Goal: Information Seeking & Learning: Learn about a topic

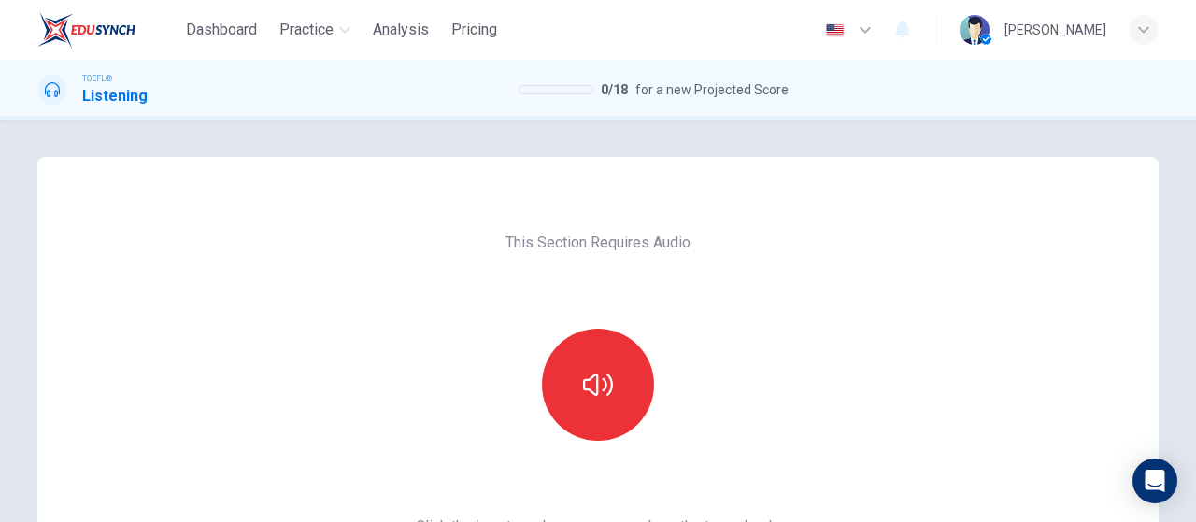
click at [521, 400] on div at bounding box center [598, 385] width 202 height 112
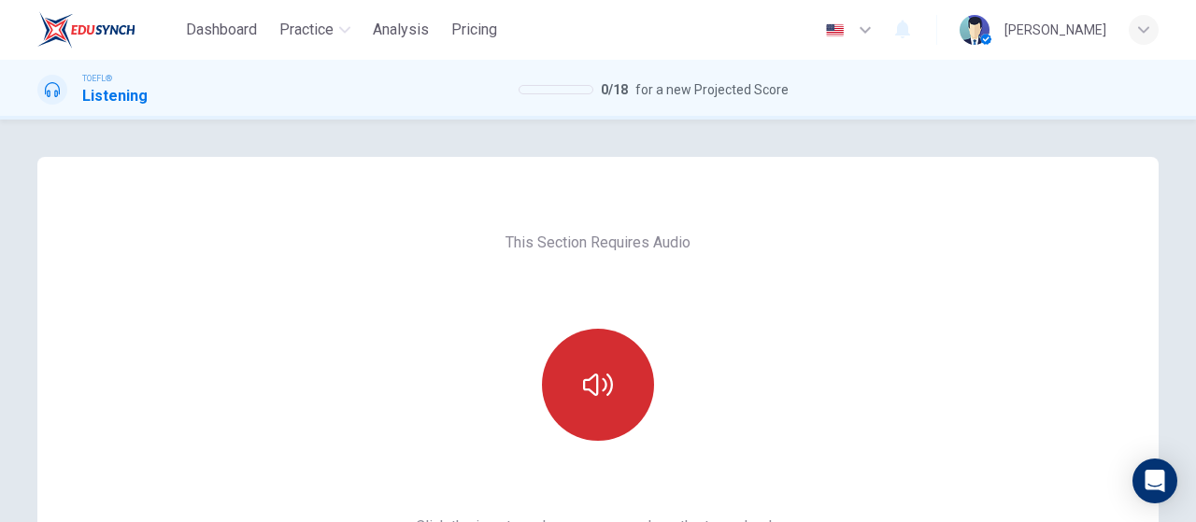
click at [583, 386] on icon "button" at bounding box center [598, 385] width 30 height 30
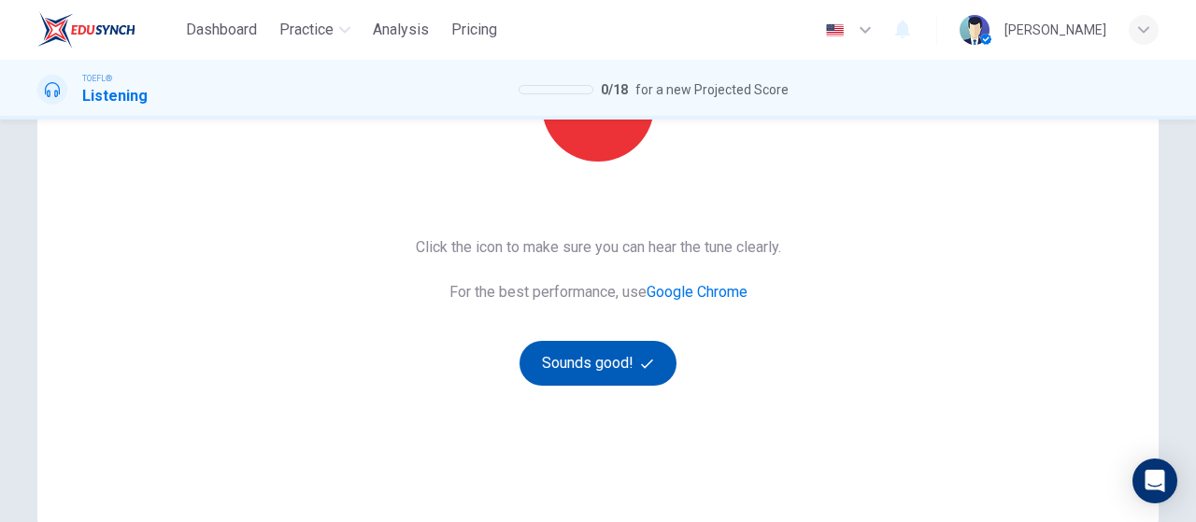
scroll to position [280, 0]
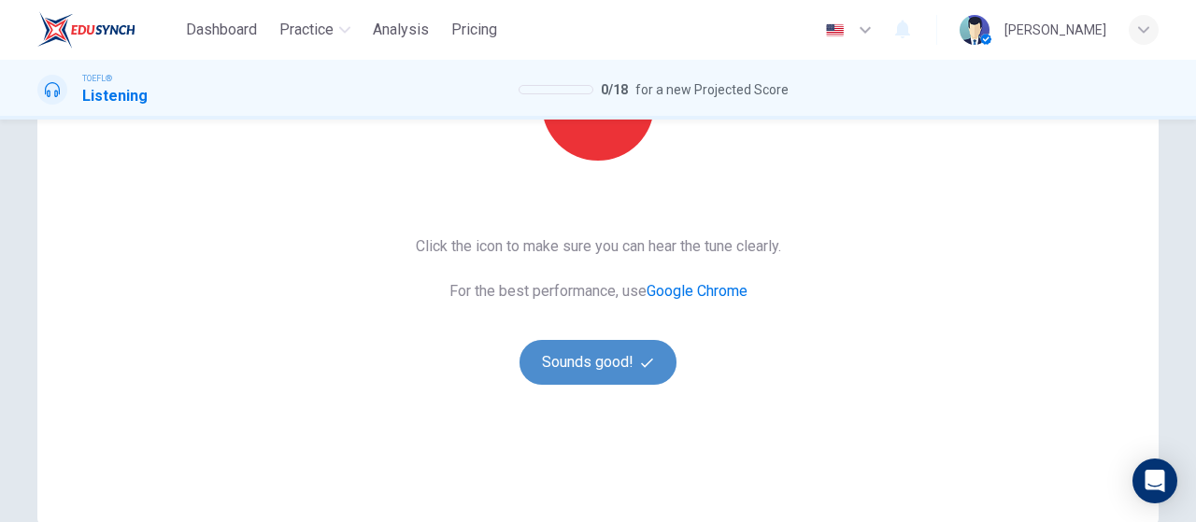
click at [590, 375] on button "Sounds good!" at bounding box center [597, 362] width 157 height 45
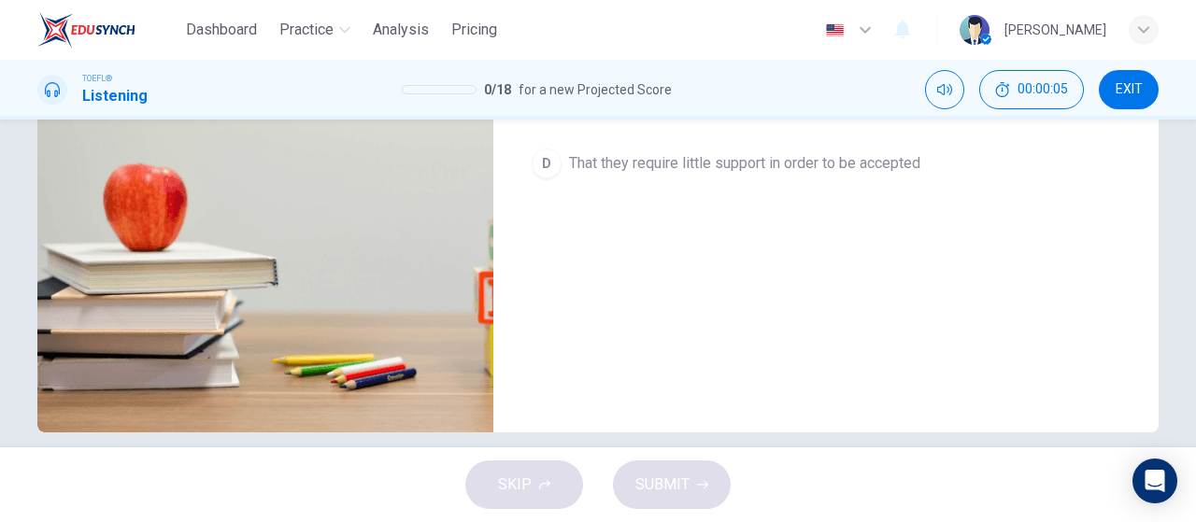
scroll to position [93, 0]
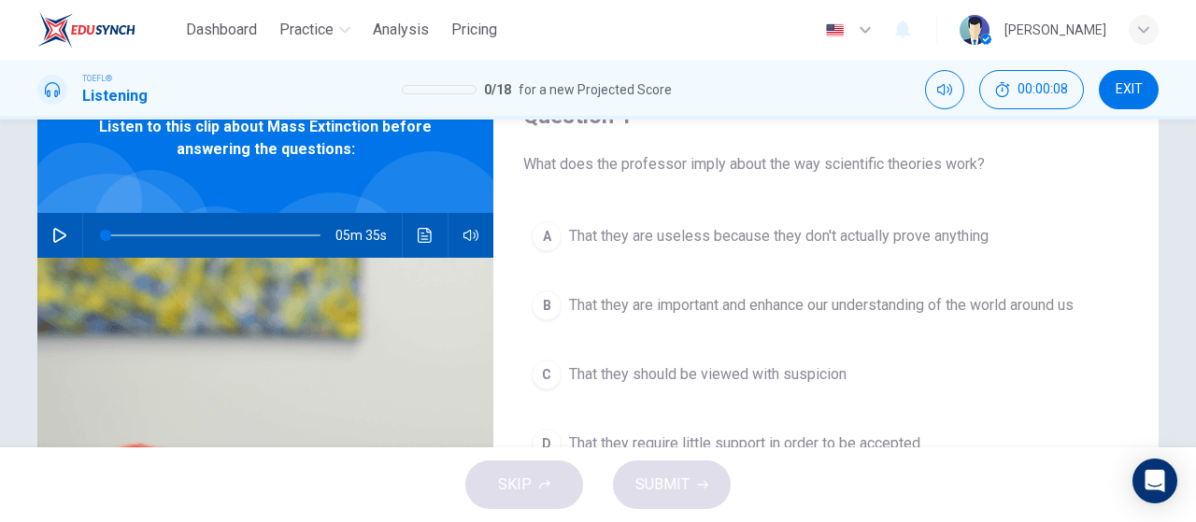
click at [554, 300] on div "B" at bounding box center [547, 306] width 30 height 30
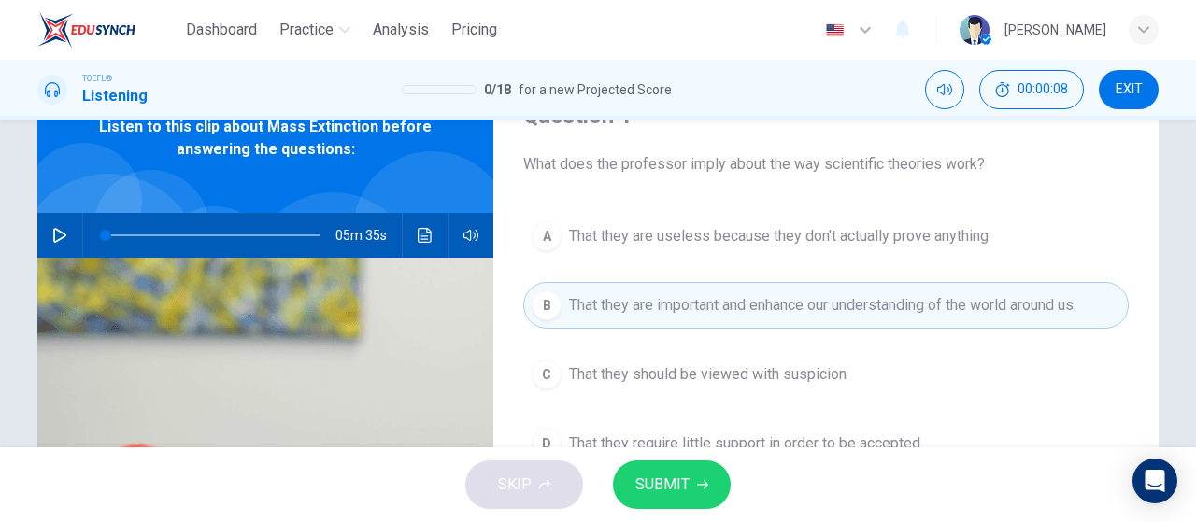
click at [669, 489] on span "SUBMIT" at bounding box center [662, 485] width 54 height 26
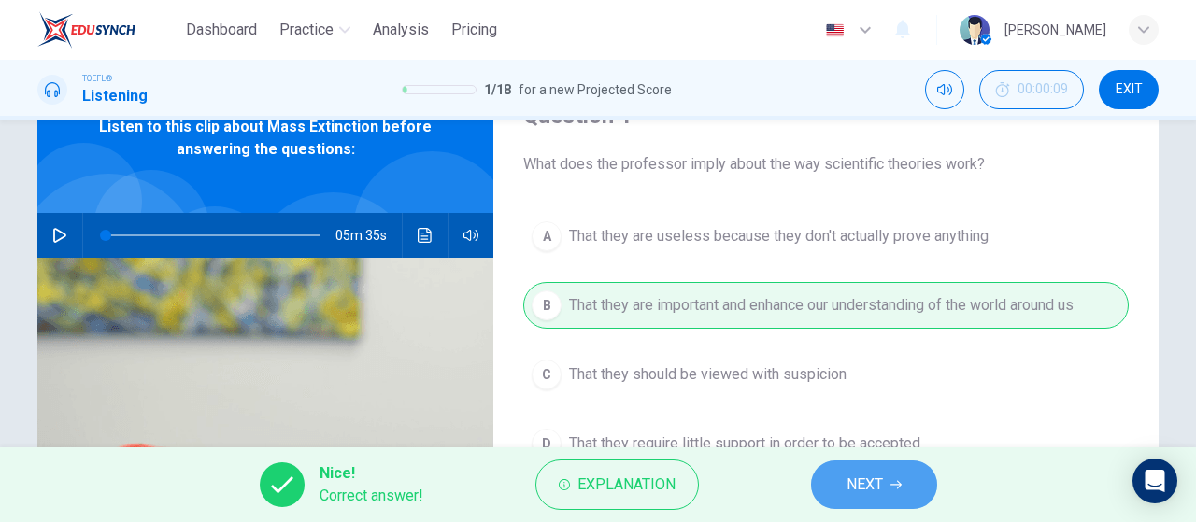
click at [862, 485] on span "NEXT" at bounding box center [864, 485] width 36 height 26
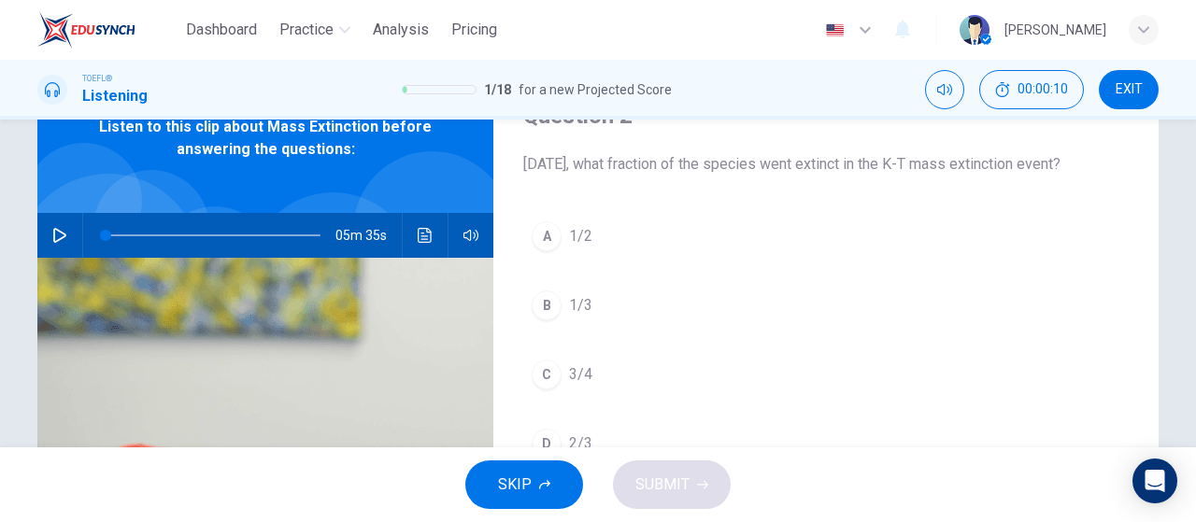
click at [525, 485] on span "SKIP" at bounding box center [515, 485] width 34 height 26
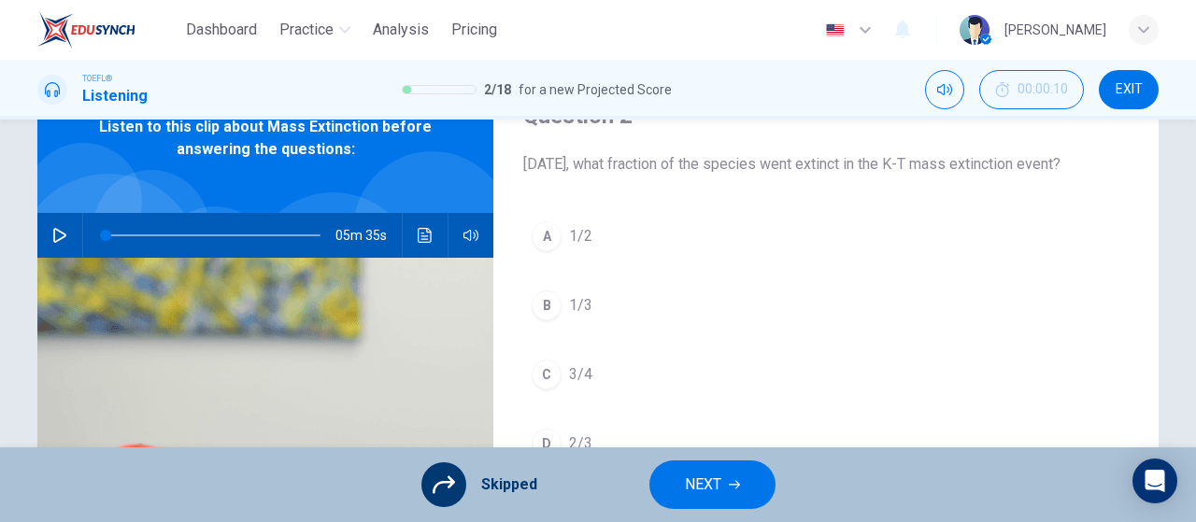
click at [737, 496] on button "NEXT" at bounding box center [712, 485] width 126 height 49
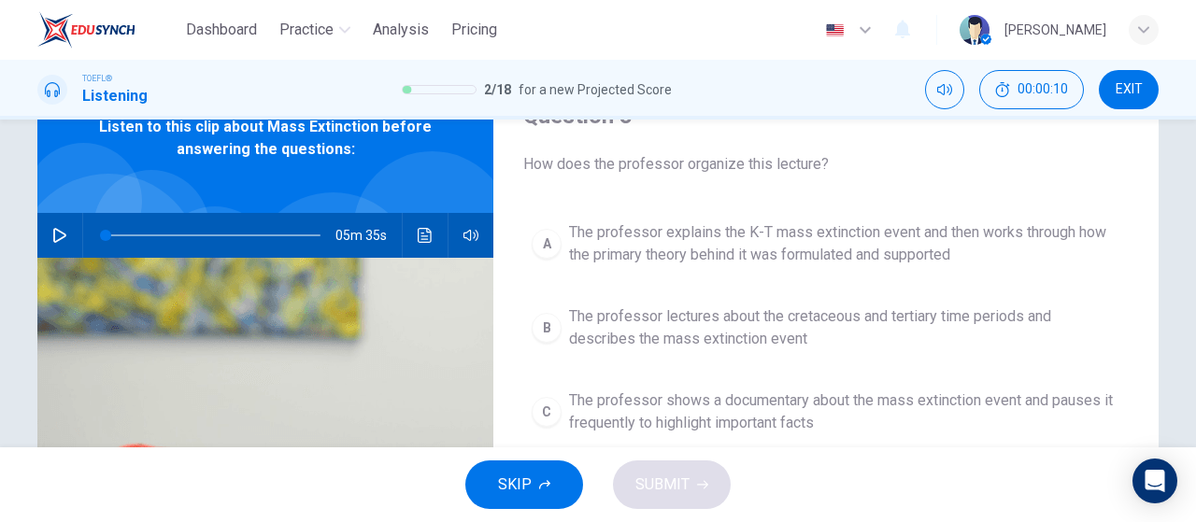
click at [557, 490] on button "SKIP" at bounding box center [524, 485] width 118 height 49
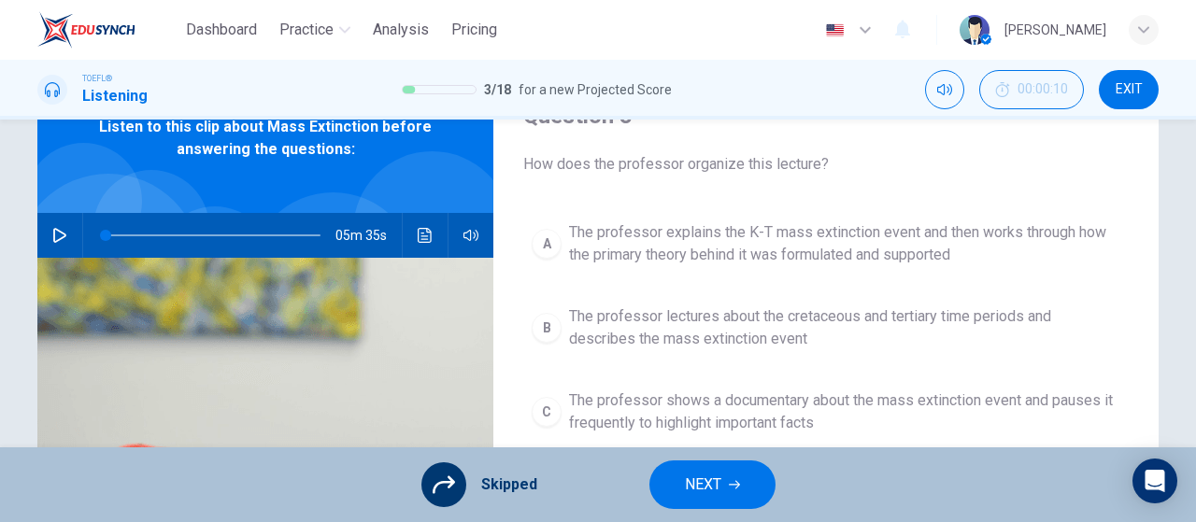
click at [742, 490] on button "NEXT" at bounding box center [712, 485] width 126 height 49
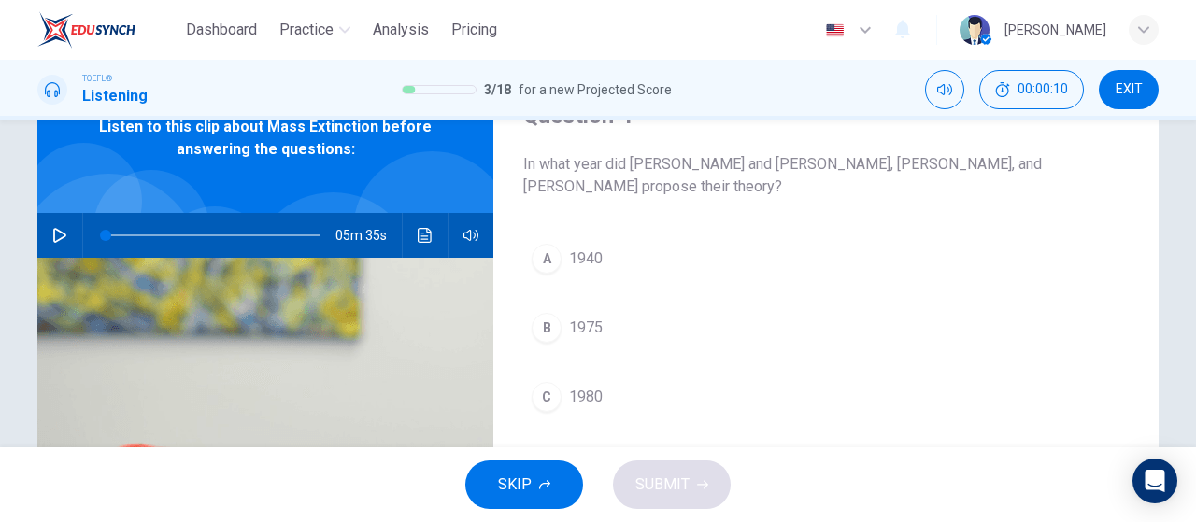
click at [560, 484] on button "SKIP" at bounding box center [524, 485] width 118 height 49
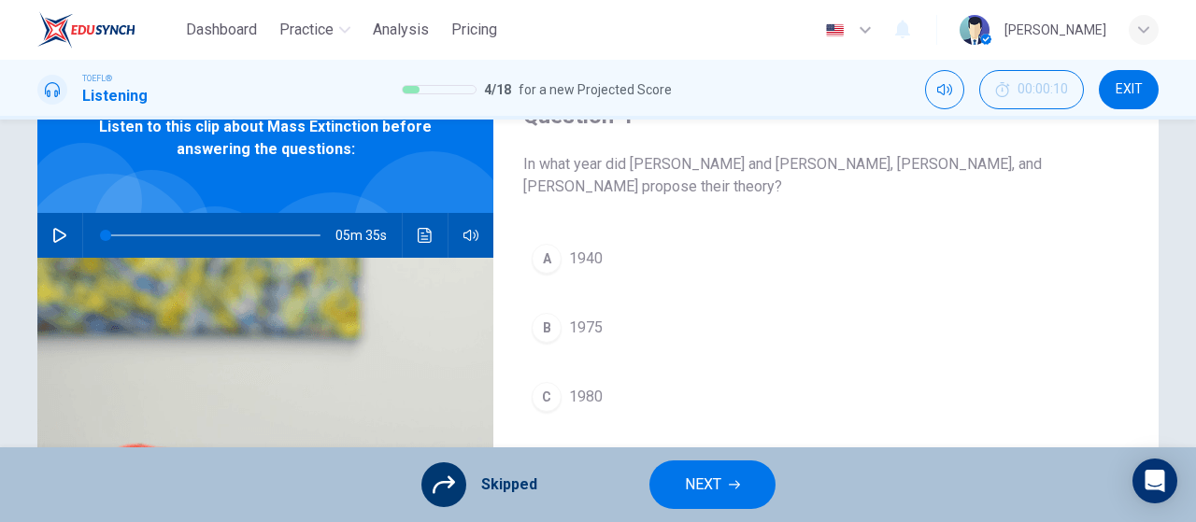
click at [691, 477] on span "NEXT" at bounding box center [703, 485] width 36 height 26
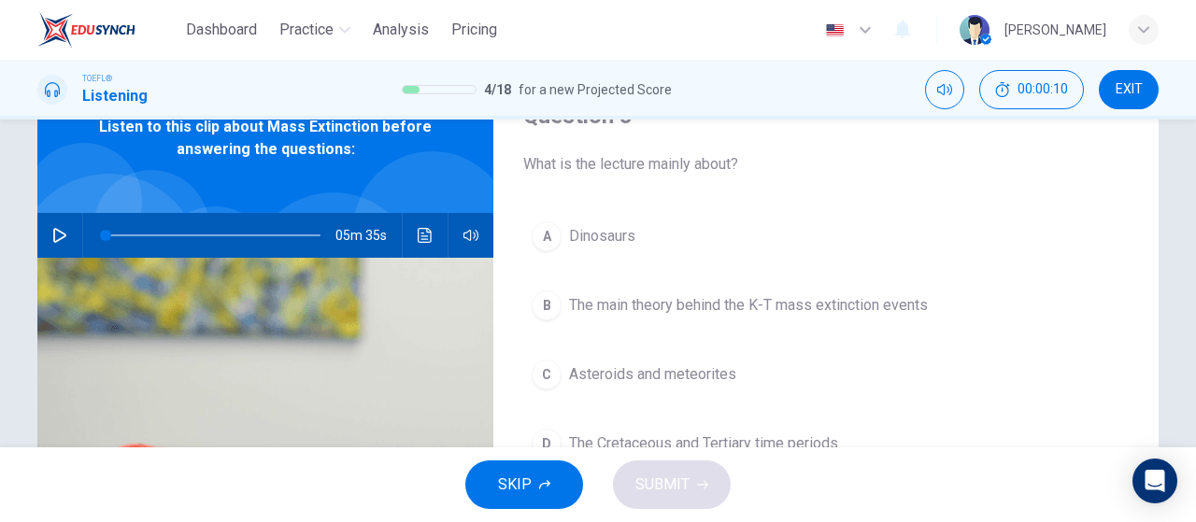
click at [528, 481] on span "SKIP" at bounding box center [515, 485] width 34 height 26
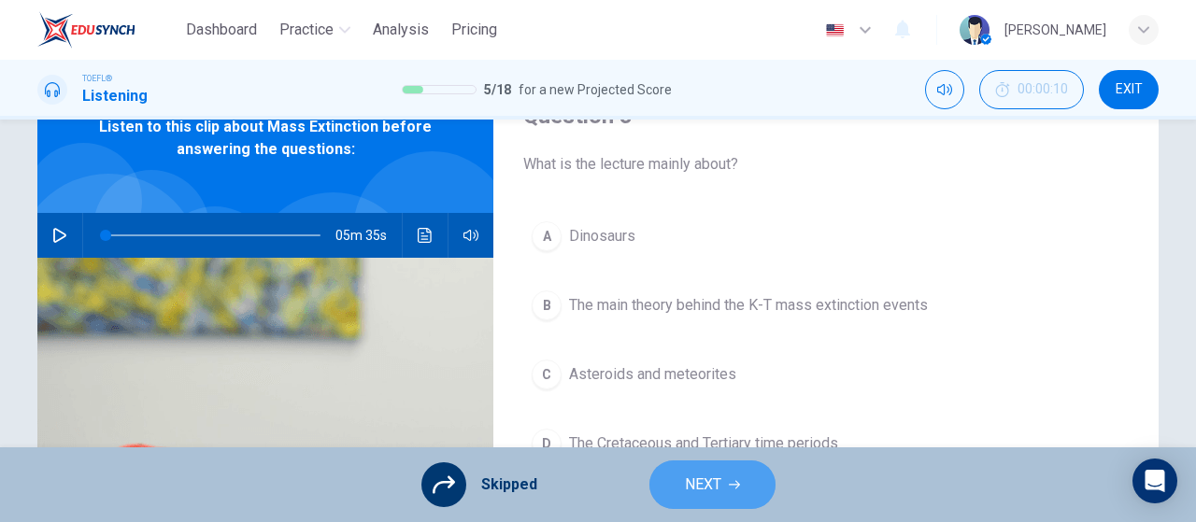
click at [676, 486] on button "NEXT" at bounding box center [712, 485] width 126 height 49
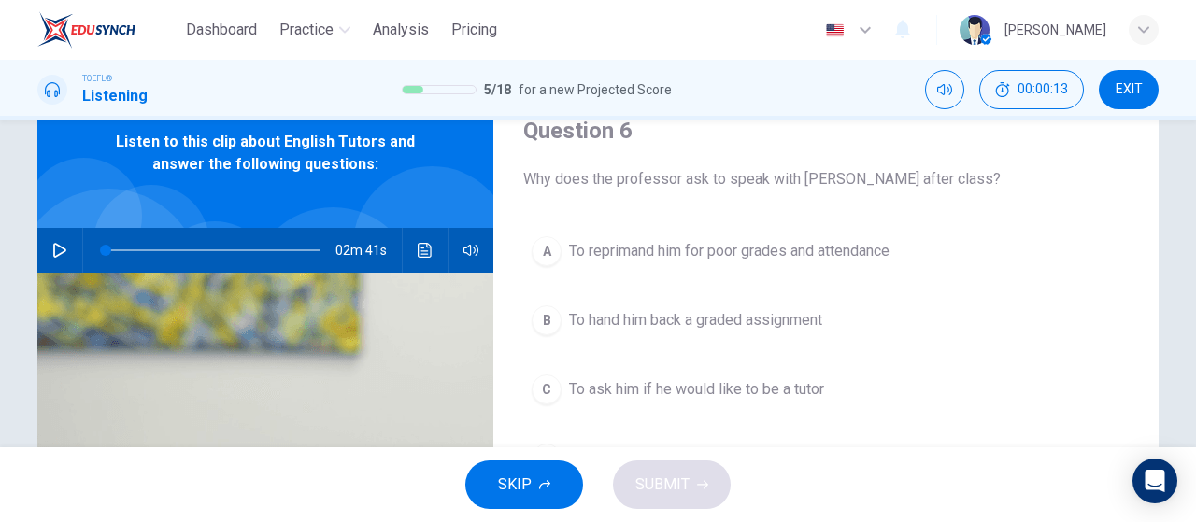
scroll to position [187, 0]
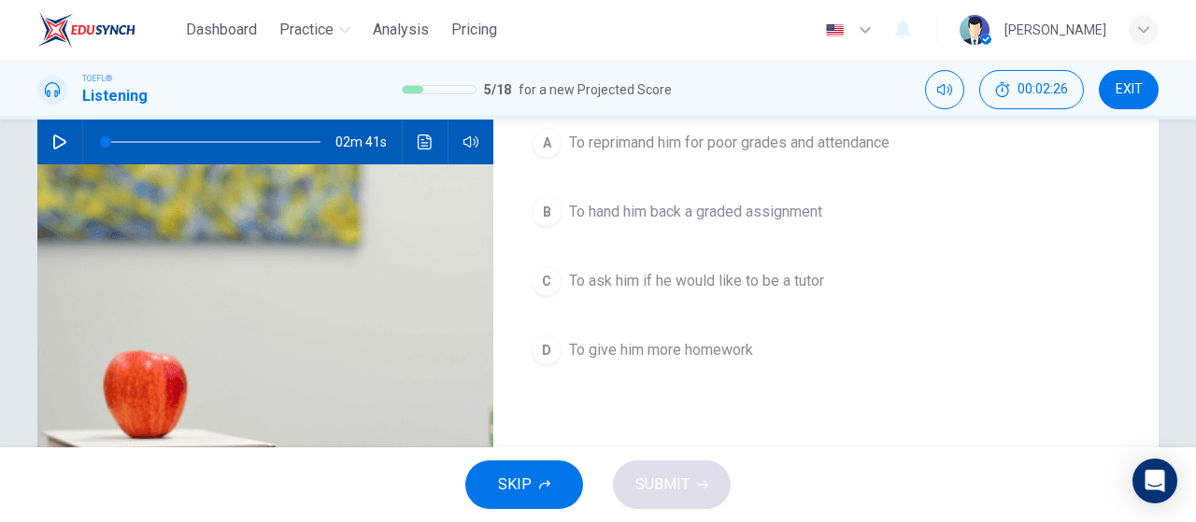
click at [66, 135] on button "button" at bounding box center [60, 142] width 30 height 45
click at [60, 135] on icon "button" at bounding box center [59, 142] width 15 height 15
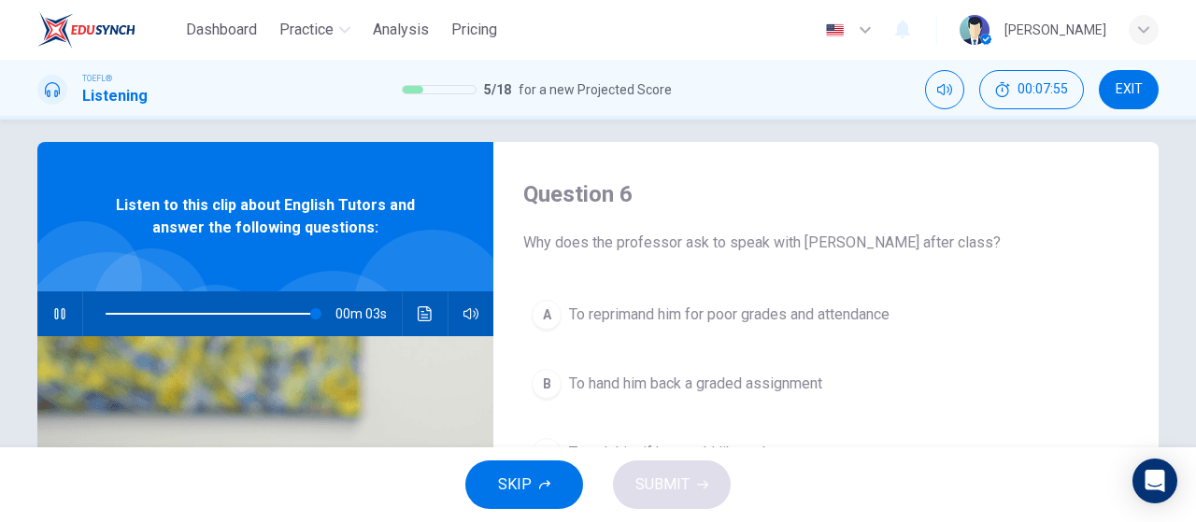
scroll to position [0, 0]
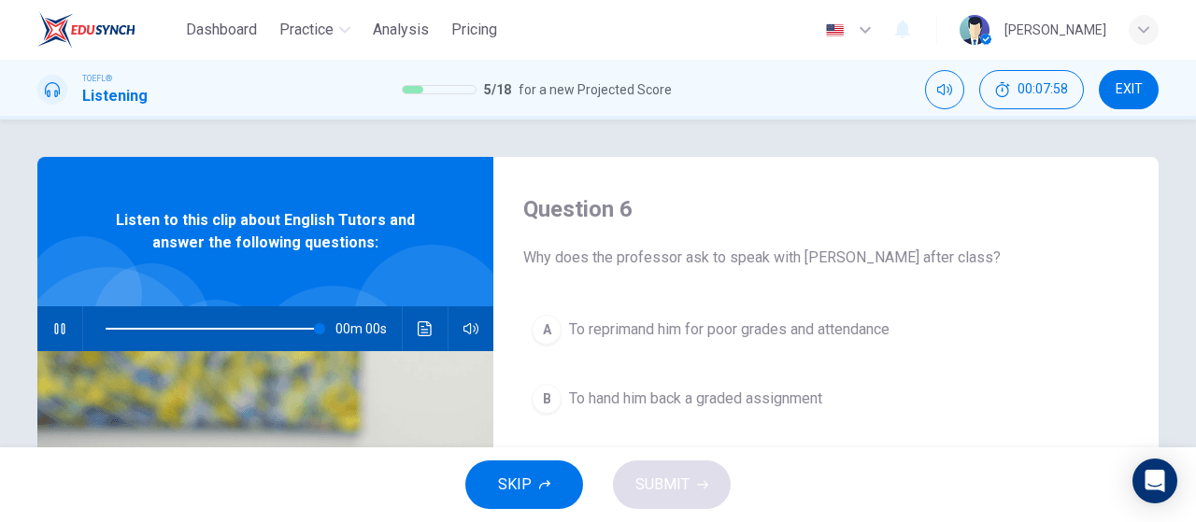
type input "0"
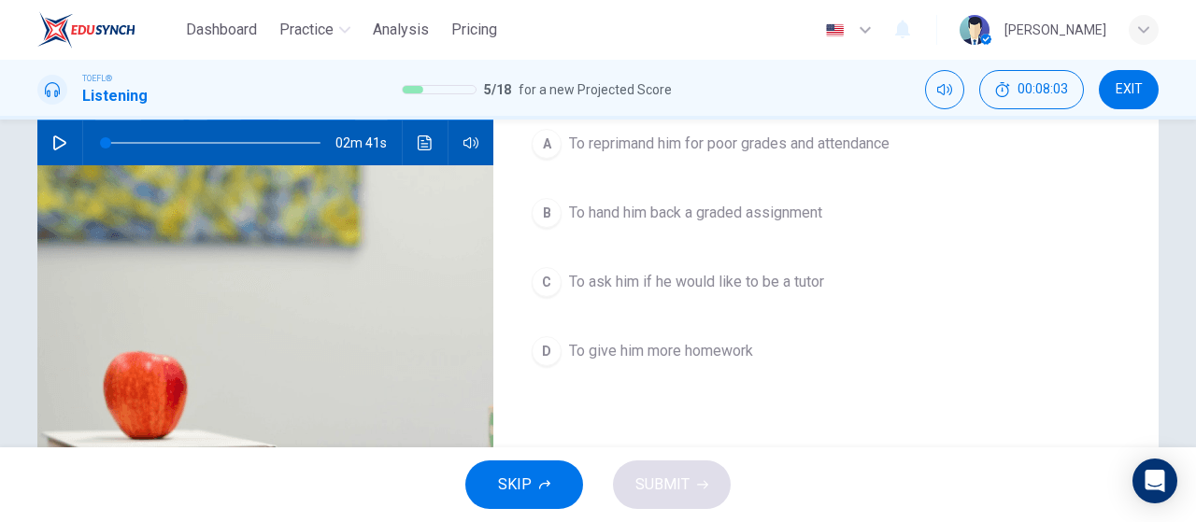
scroll to position [187, 0]
drag, startPoint x: 781, startPoint y: 282, endPoint x: 766, endPoint y: 298, distance: 21.8
click at [780, 285] on span "To ask him if he would like to be a tutor" at bounding box center [696, 281] width 255 height 22
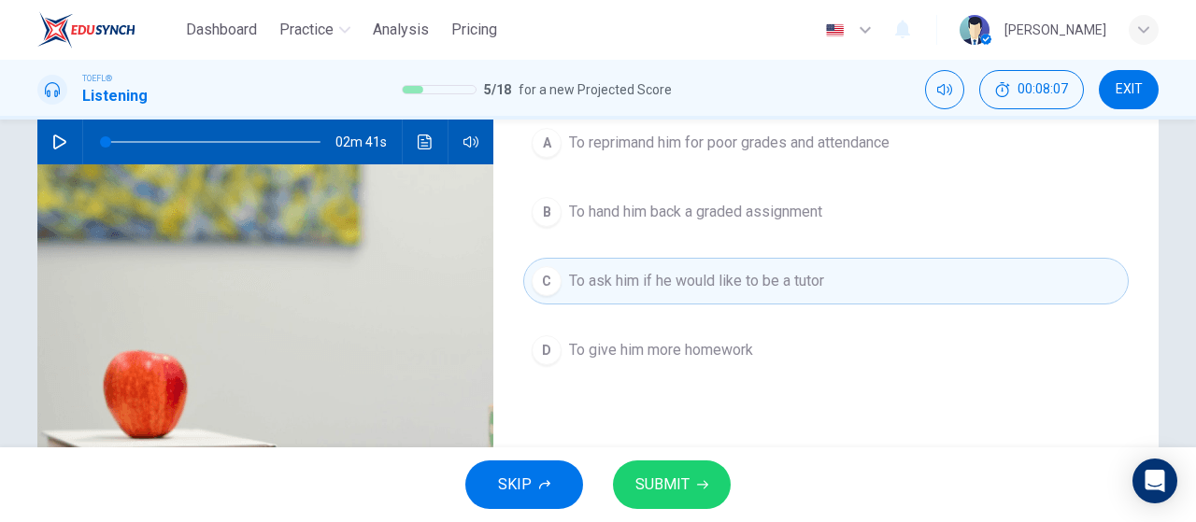
click at [681, 479] on span "SUBMIT" at bounding box center [662, 485] width 54 height 26
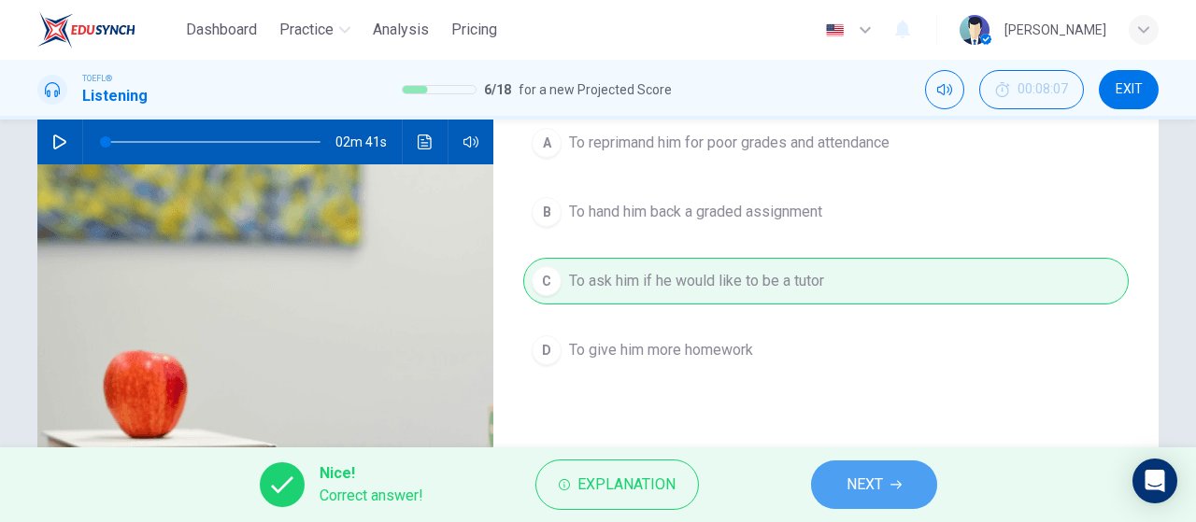
click at [885, 488] on button "NEXT" at bounding box center [874, 485] width 126 height 49
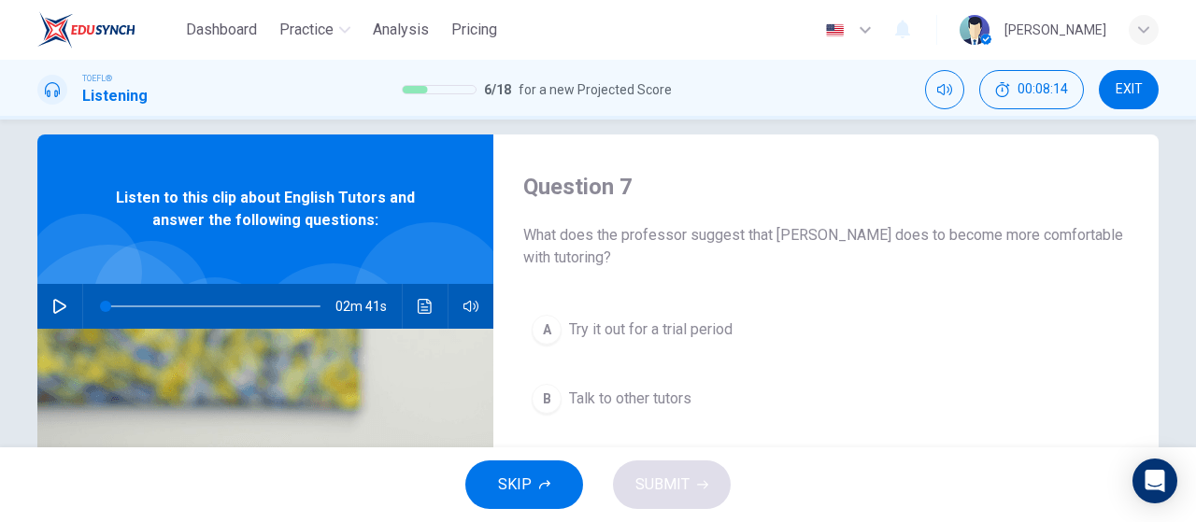
scroll to position [116, 0]
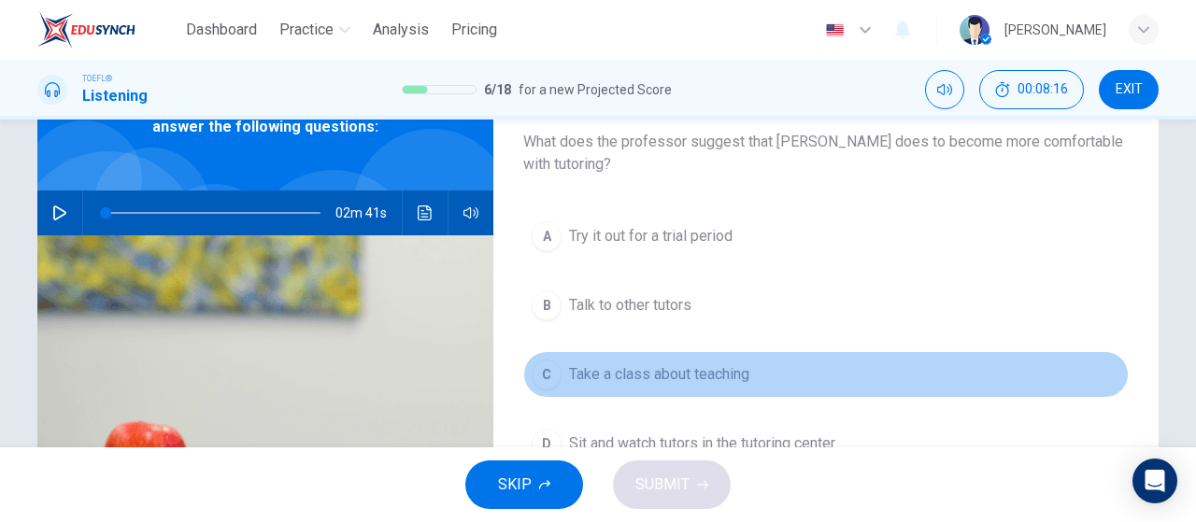
click at [855, 382] on button "C Take a class about teaching" at bounding box center [825, 374] width 605 height 47
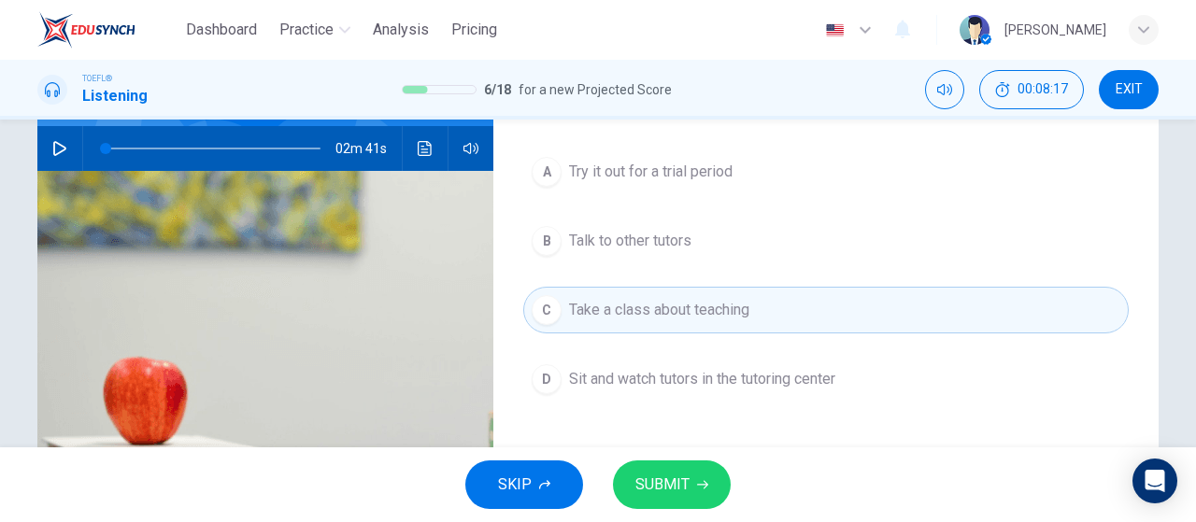
scroll to position [209, 0]
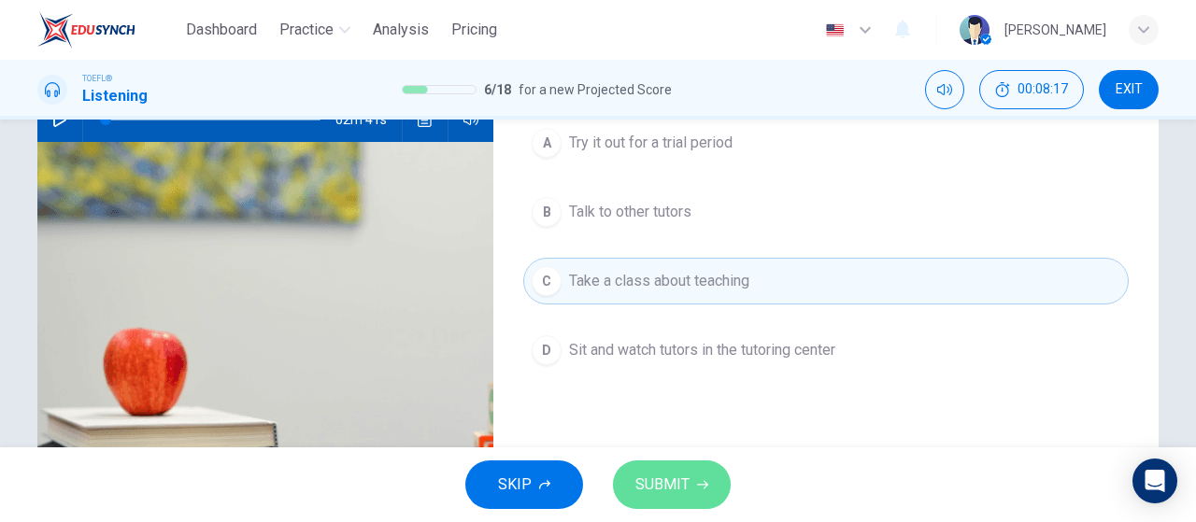
click at [715, 491] on button "SUBMIT" at bounding box center [672, 485] width 118 height 49
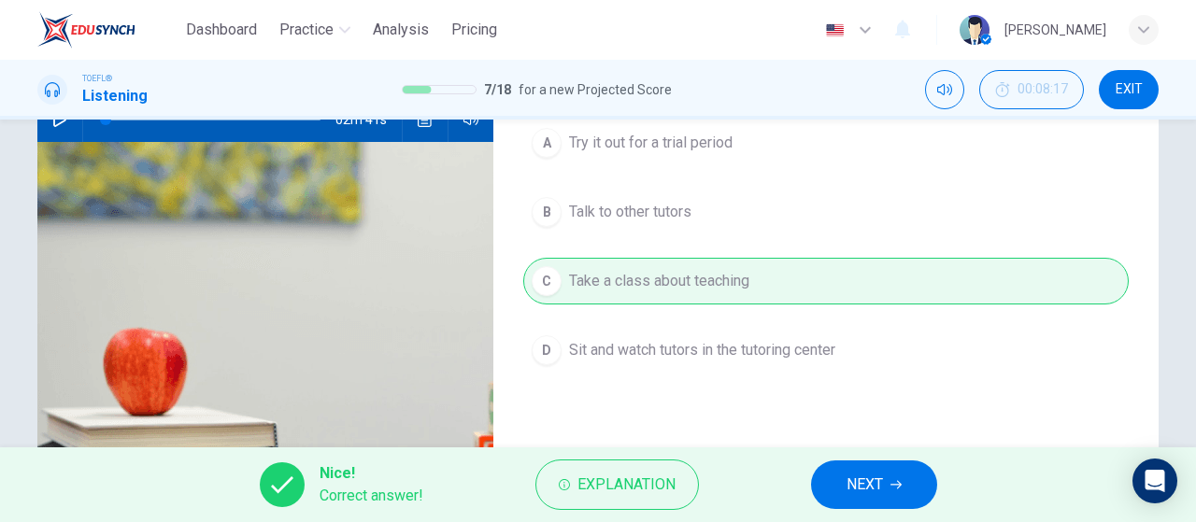
click at [874, 480] on span "NEXT" at bounding box center [864, 485] width 36 height 26
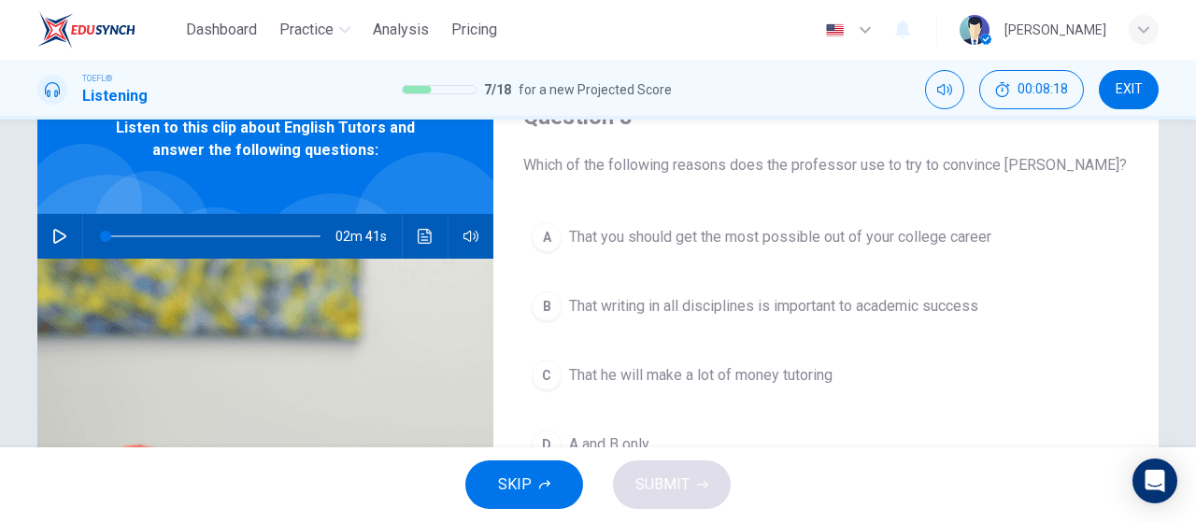
scroll to position [93, 0]
click at [896, 238] on span "That you should get the most possible out of your college career" at bounding box center [780, 236] width 422 height 22
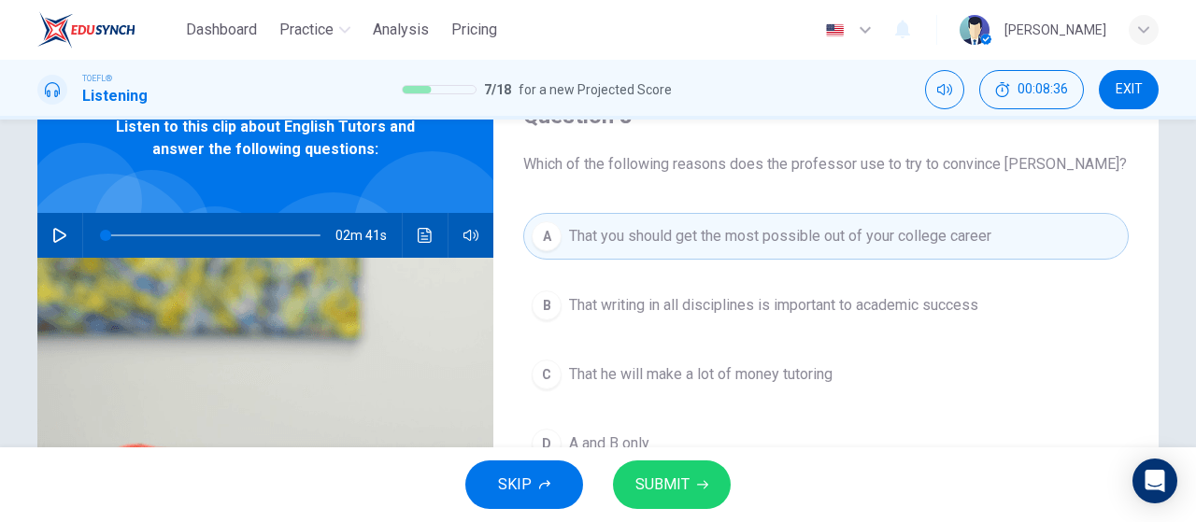
click at [643, 479] on span "SUBMIT" at bounding box center [662, 485] width 54 height 26
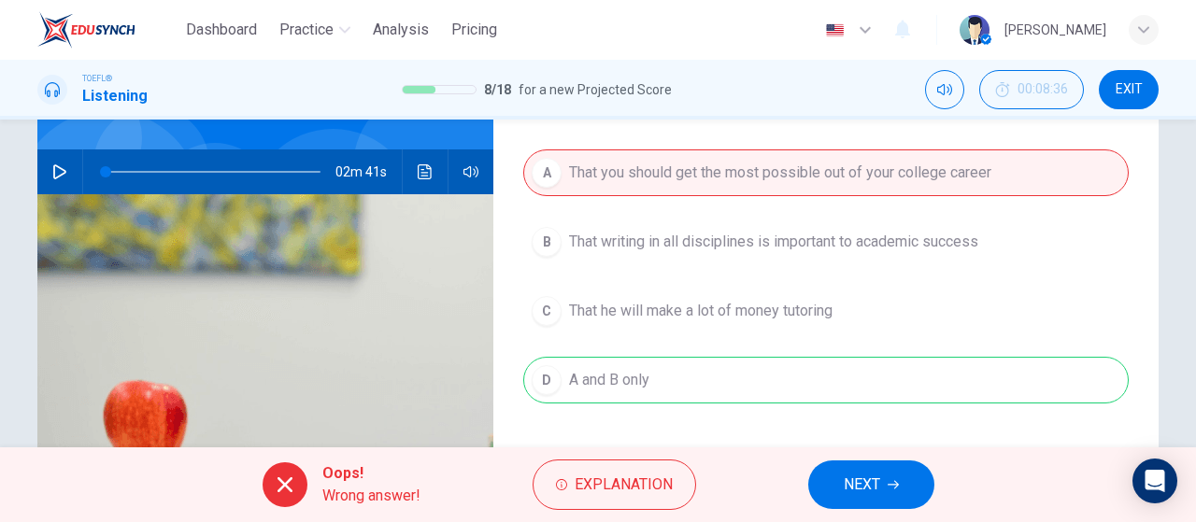
scroll to position [187, 0]
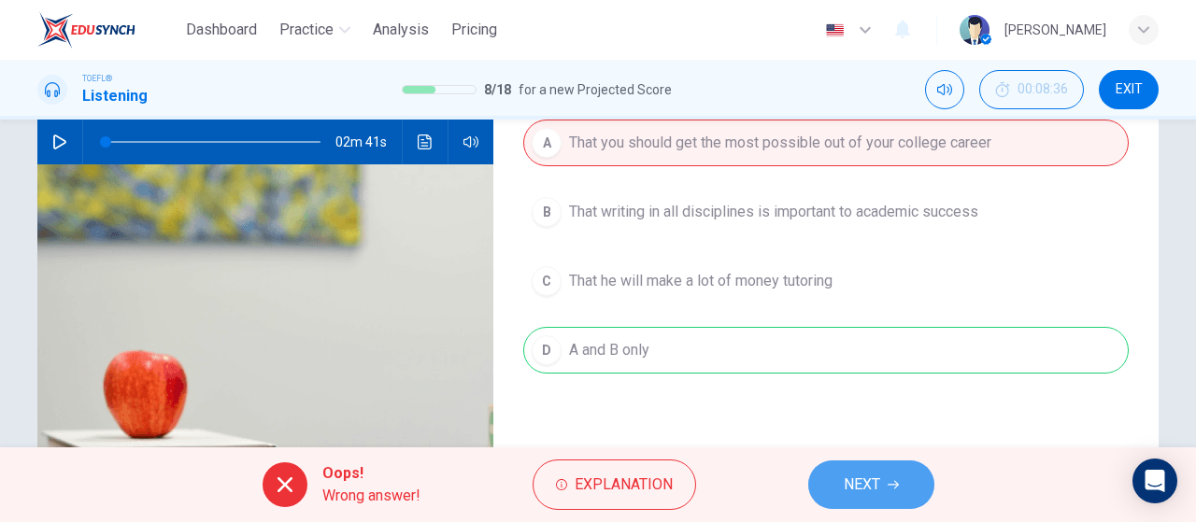
click at [904, 489] on button "NEXT" at bounding box center [871, 485] width 126 height 49
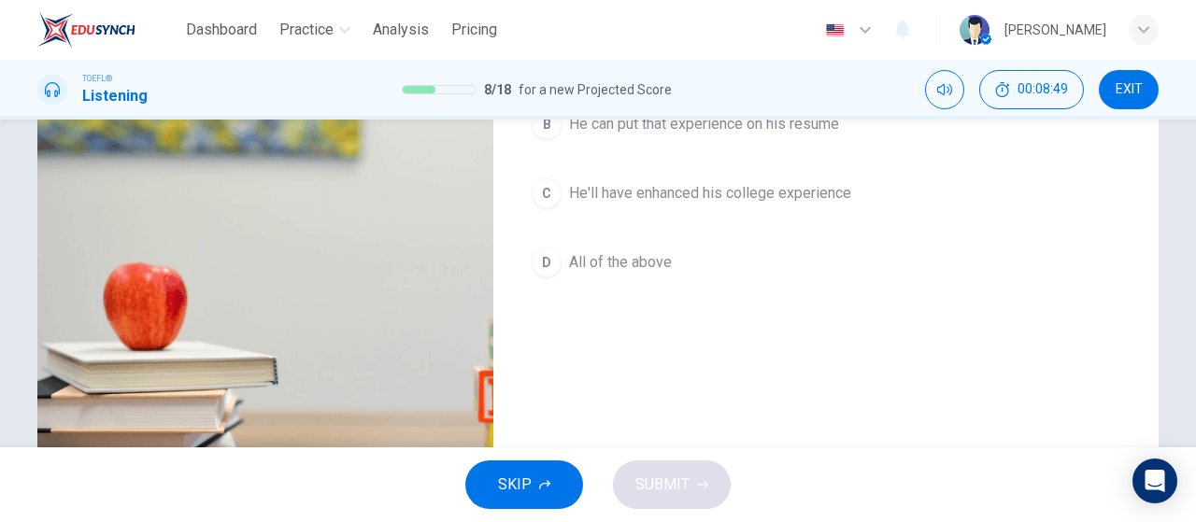
scroll to position [280, 0]
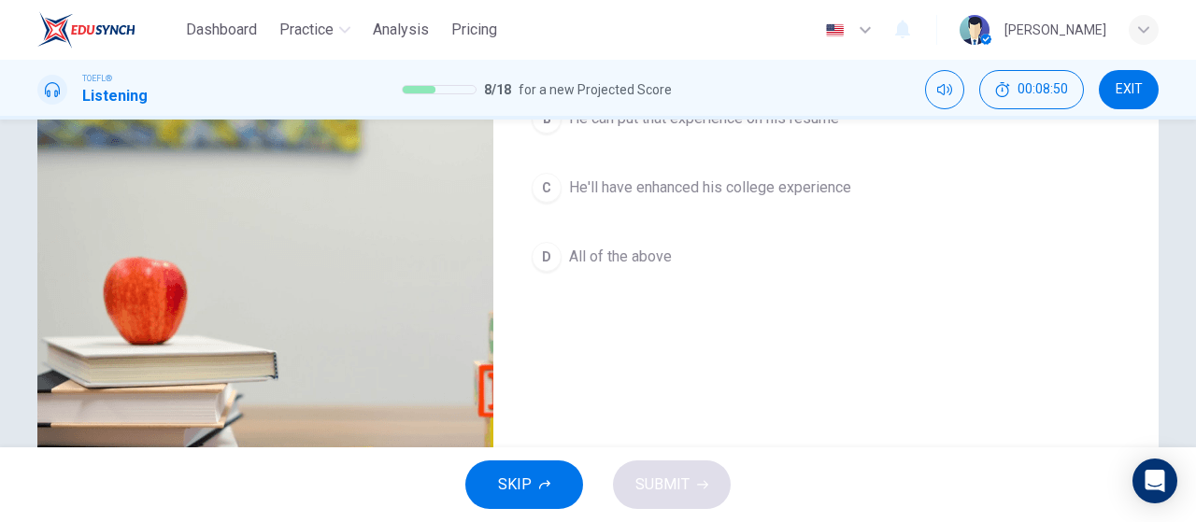
click at [633, 261] on span "All of the above" at bounding box center [620, 257] width 103 height 22
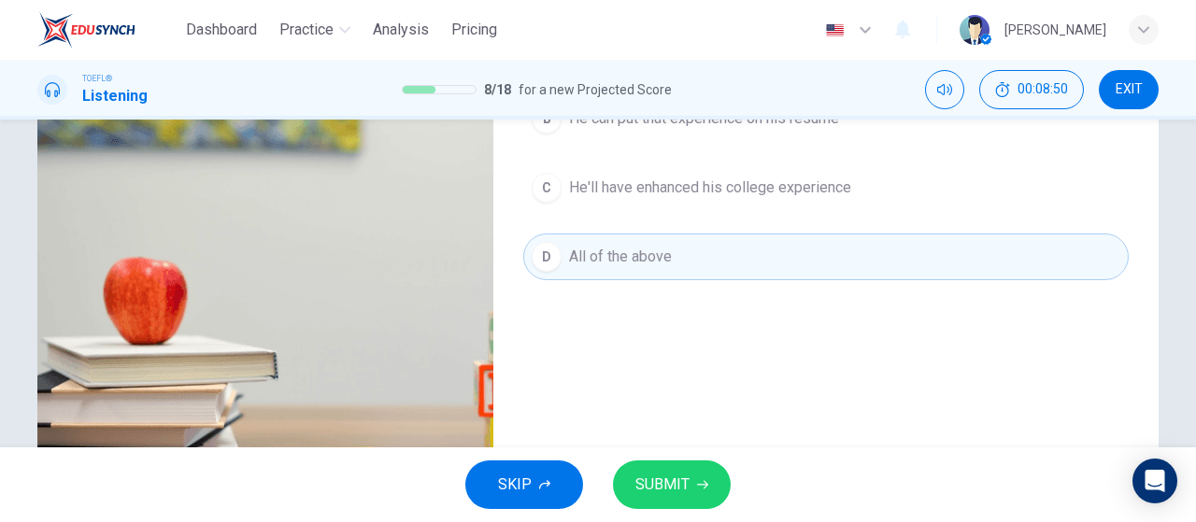
drag, startPoint x: 682, startPoint y: 477, endPoint x: 732, endPoint y: 434, distance: 66.3
click at [682, 477] on span "SUBMIT" at bounding box center [662, 485] width 54 height 26
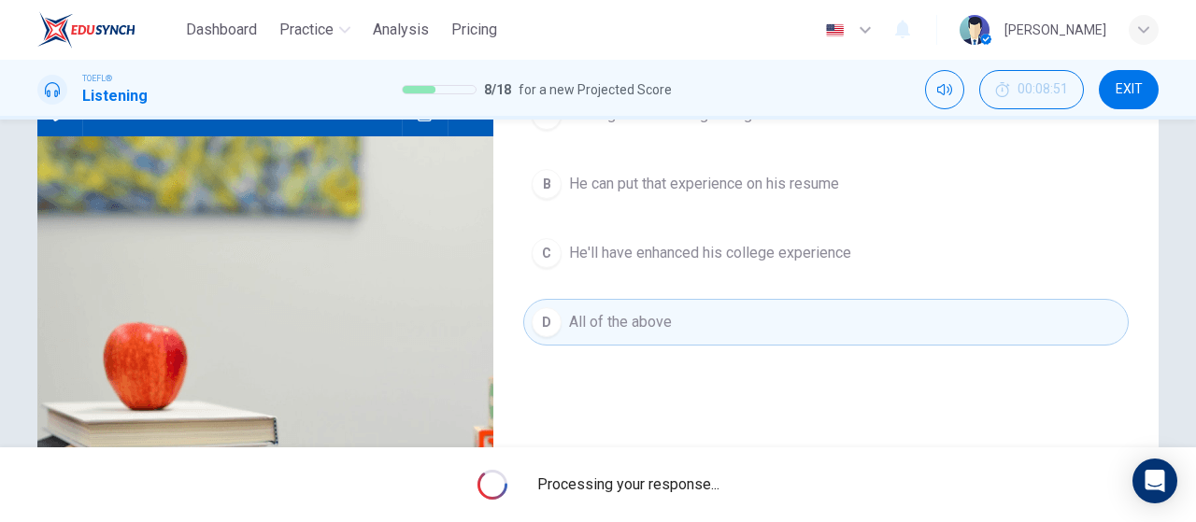
scroll to position [187, 0]
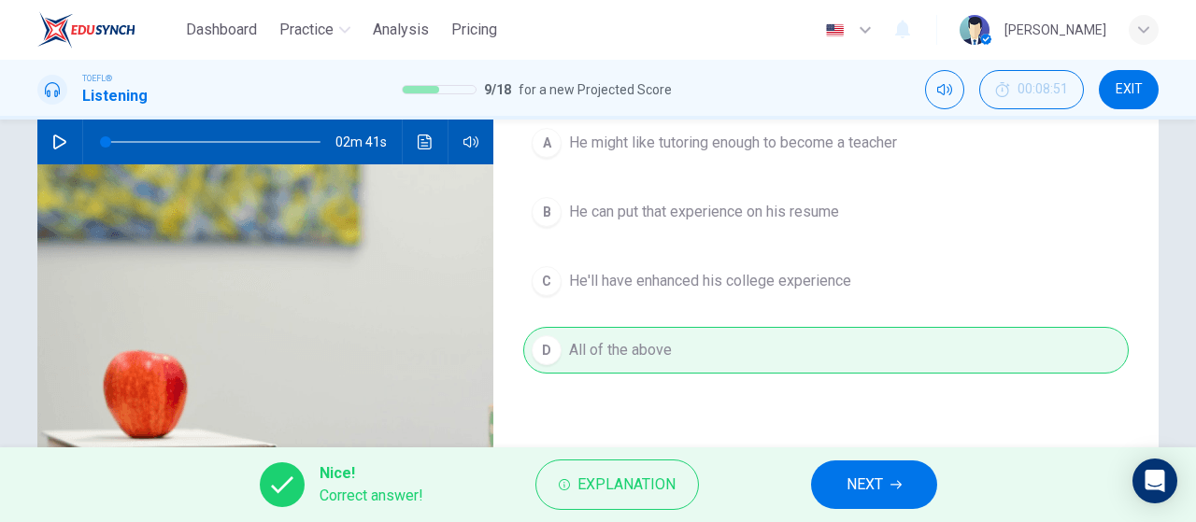
click at [888, 492] on button "NEXT" at bounding box center [874, 485] width 126 height 49
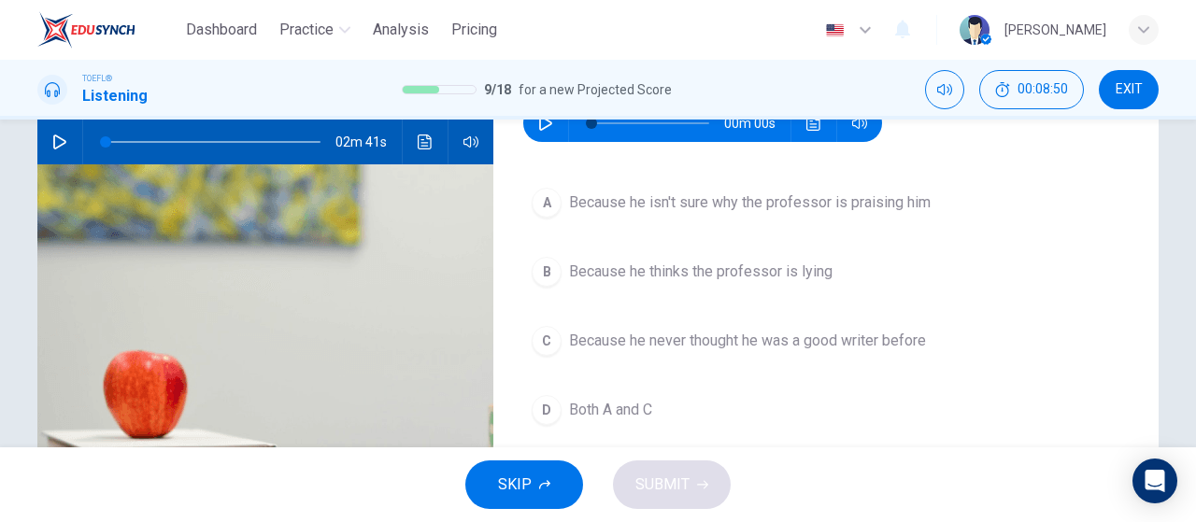
scroll to position [93, 0]
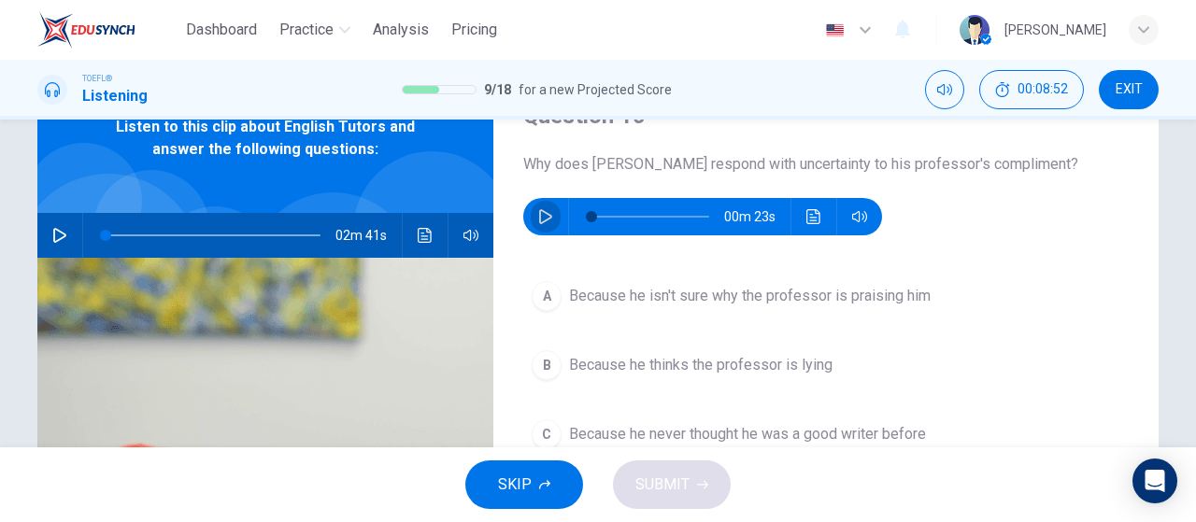
click at [544, 212] on icon "button" at bounding box center [545, 216] width 15 height 15
type input "0"
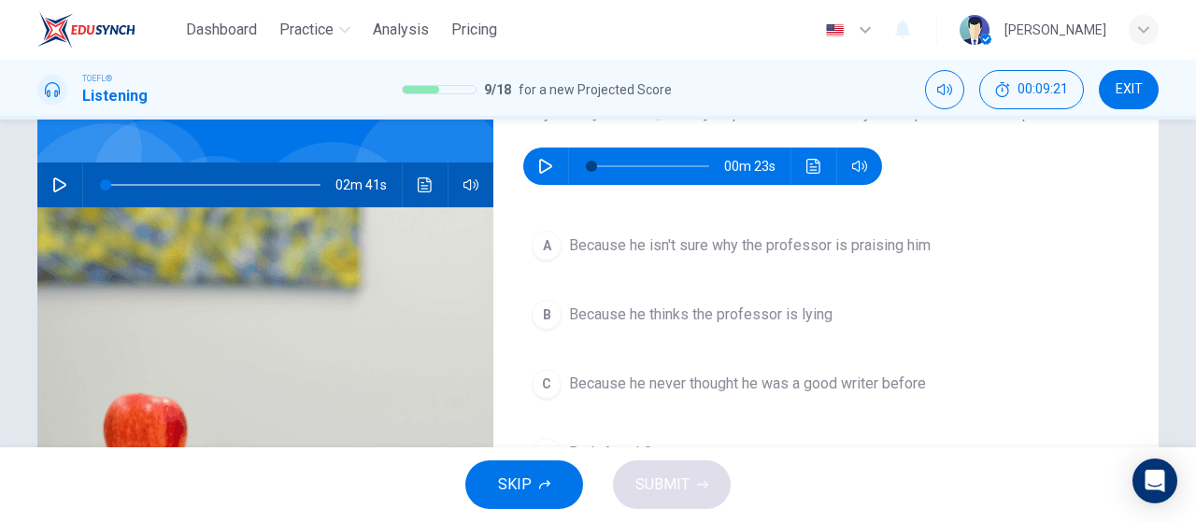
scroll to position [187, 0]
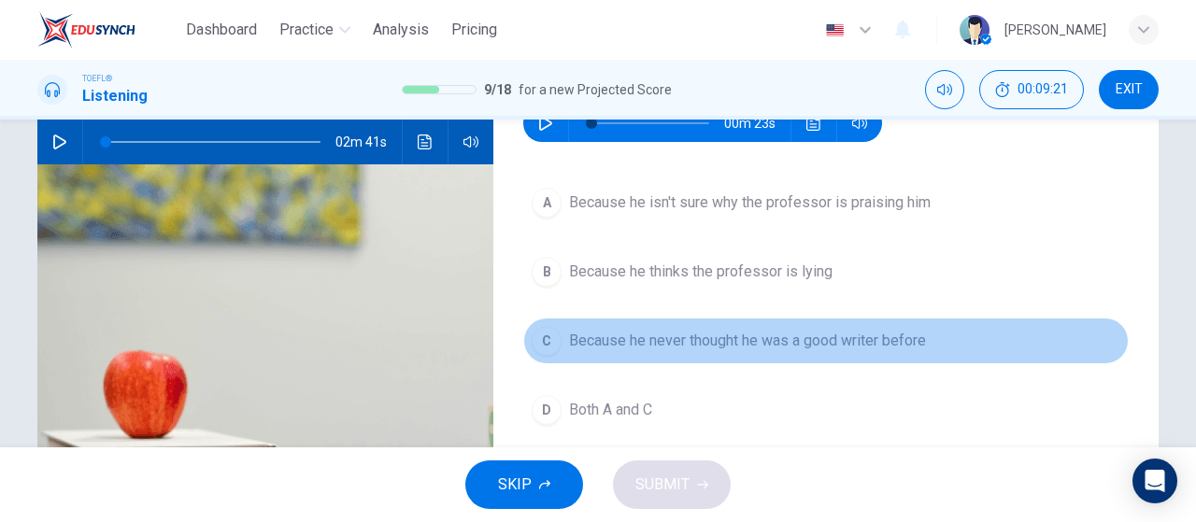
click at [803, 335] on span "Because he never thought he was a good writer before" at bounding box center [747, 341] width 357 height 22
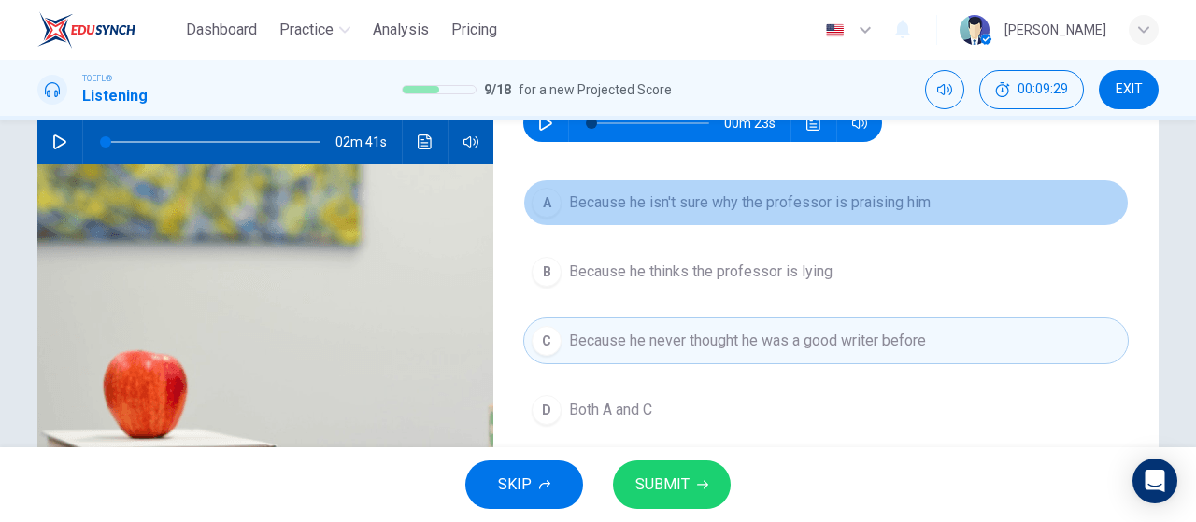
drag, startPoint x: 674, startPoint y: 202, endPoint x: 686, endPoint y: 229, distance: 29.3
click at [675, 203] on span "Because he isn't sure why the professor is praising him" at bounding box center [750, 203] width 362 height 22
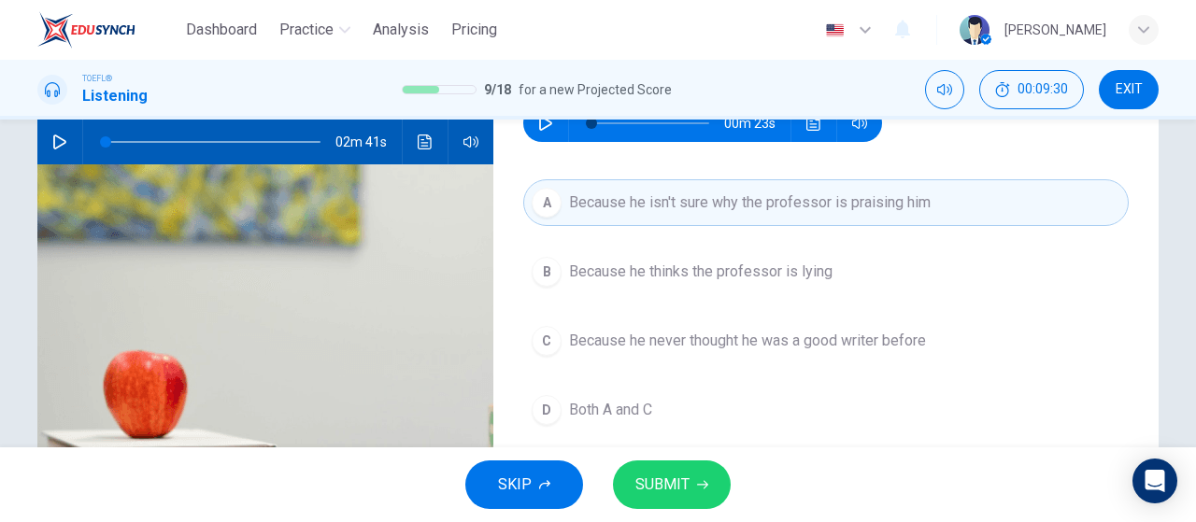
click at [625, 406] on span "Both A and C" at bounding box center [610, 410] width 83 height 22
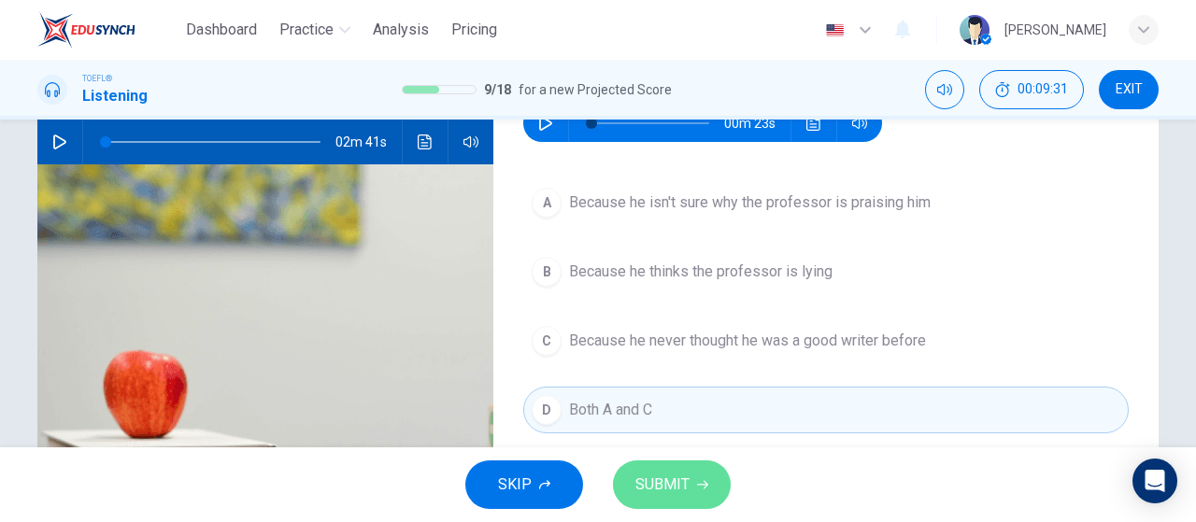
click at [650, 484] on span "SUBMIT" at bounding box center [662, 485] width 54 height 26
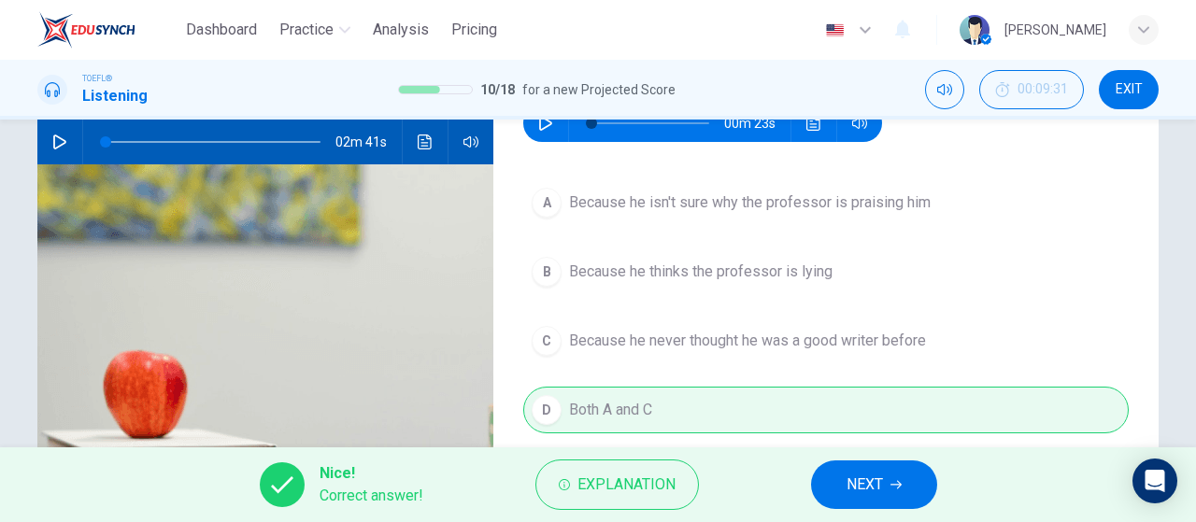
click at [907, 478] on button "NEXT" at bounding box center [874, 485] width 126 height 49
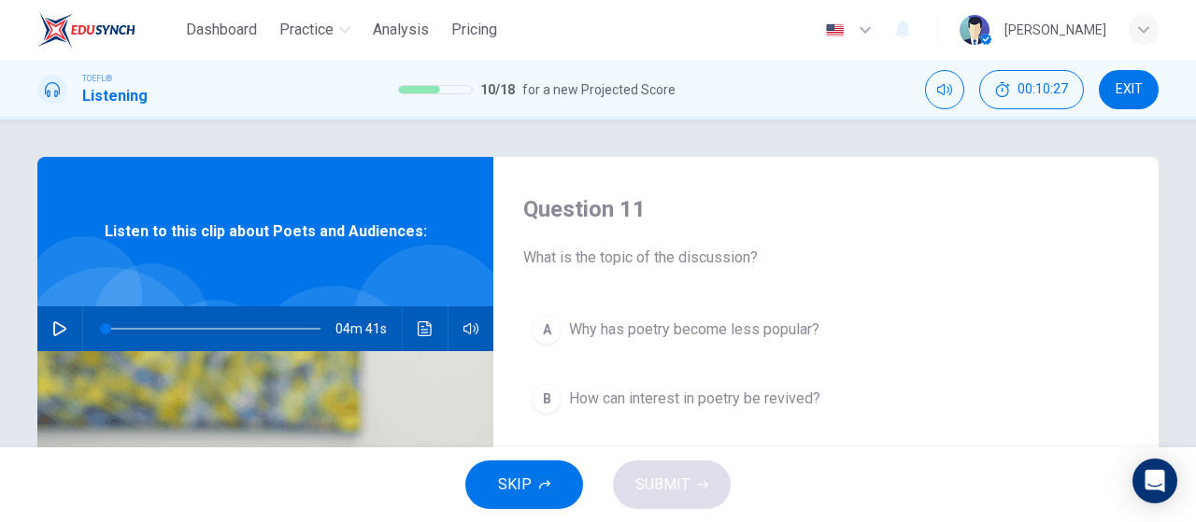
scroll to position [93, 0]
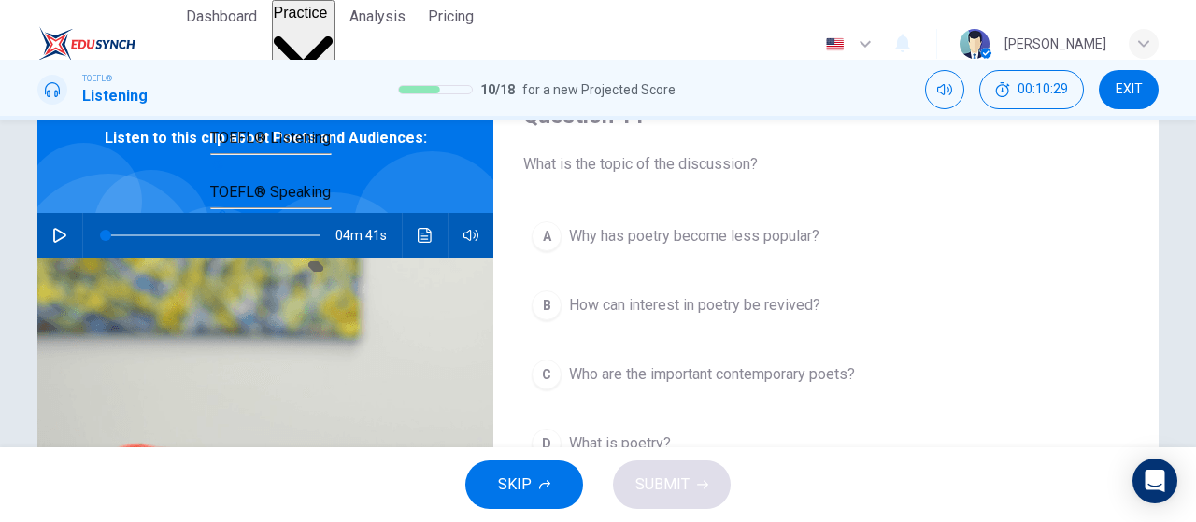
click at [334, 36] on icon "button" at bounding box center [304, 53] width 60 height 35
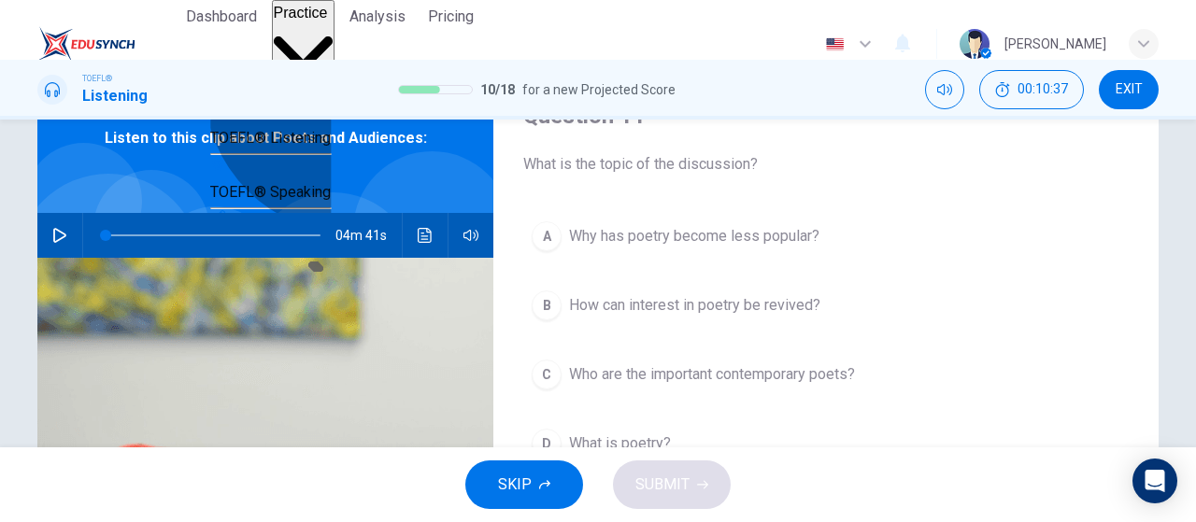
click at [323, 92] on span "TOEFL® Reading" at bounding box center [266, 84] width 113 height 18
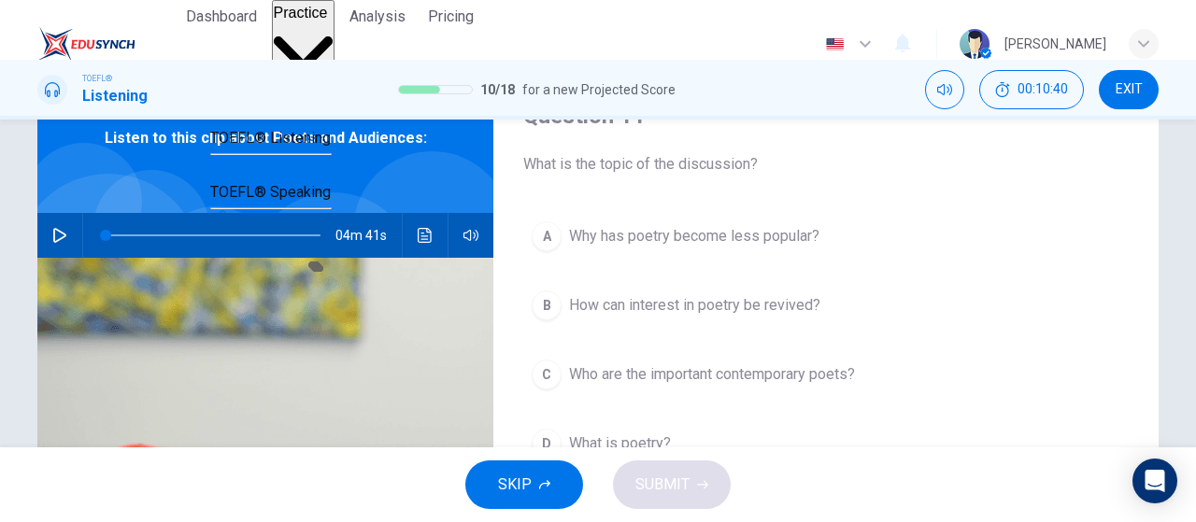
click at [318, 18] on button "Practice" at bounding box center [304, 44] width 64 height 89
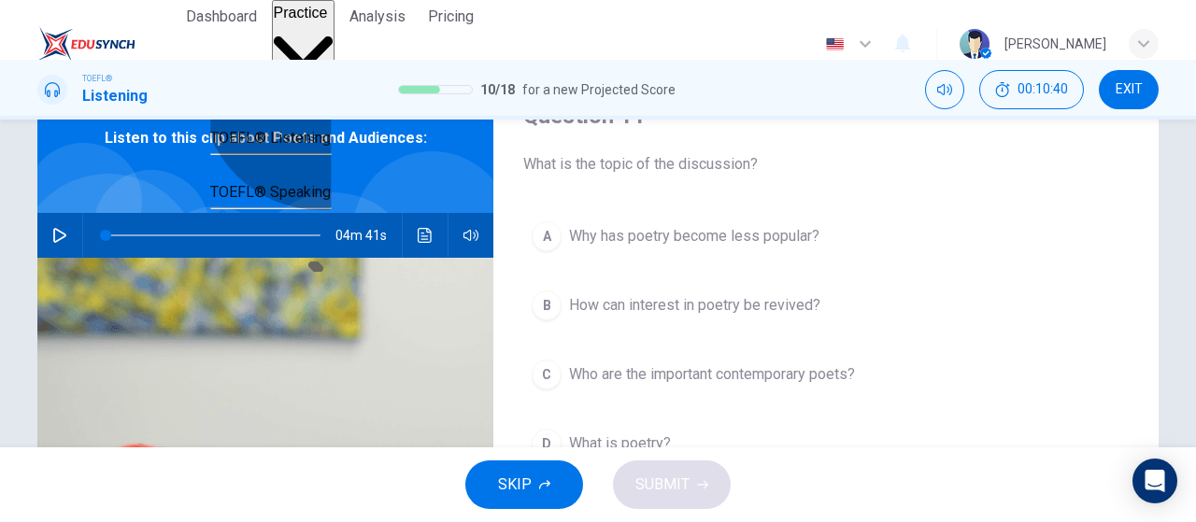
click at [320, 95] on div "TOEFL® Reading" at bounding box center [270, 71] width 121 height 49
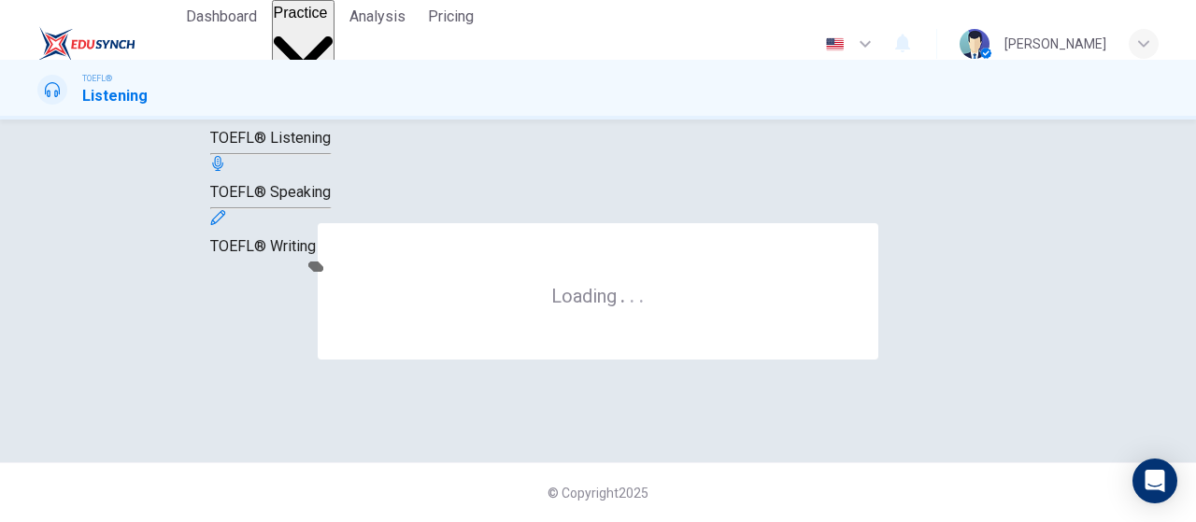
scroll to position [0, 0]
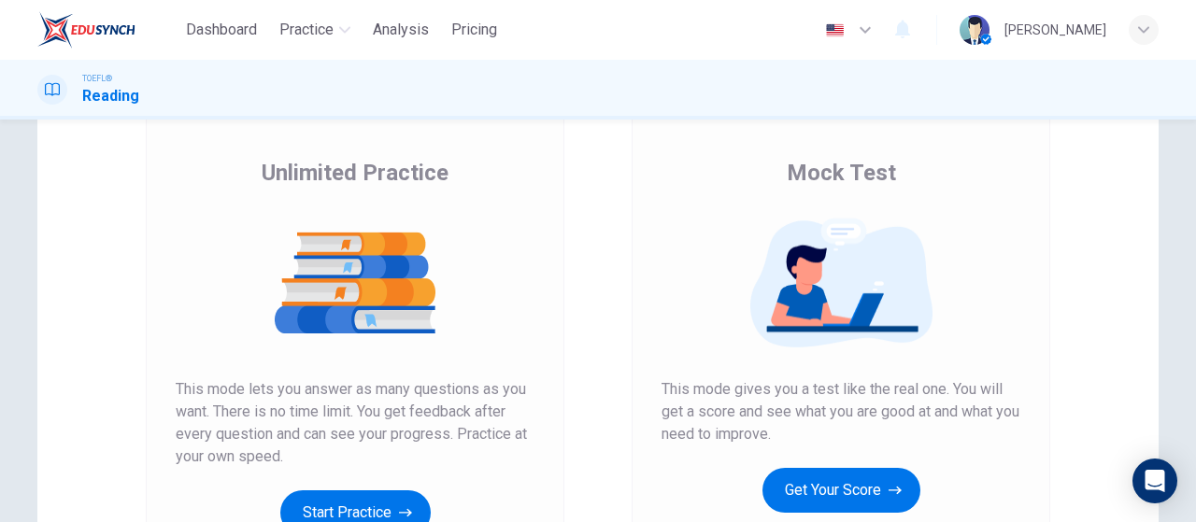
scroll to position [187, 0]
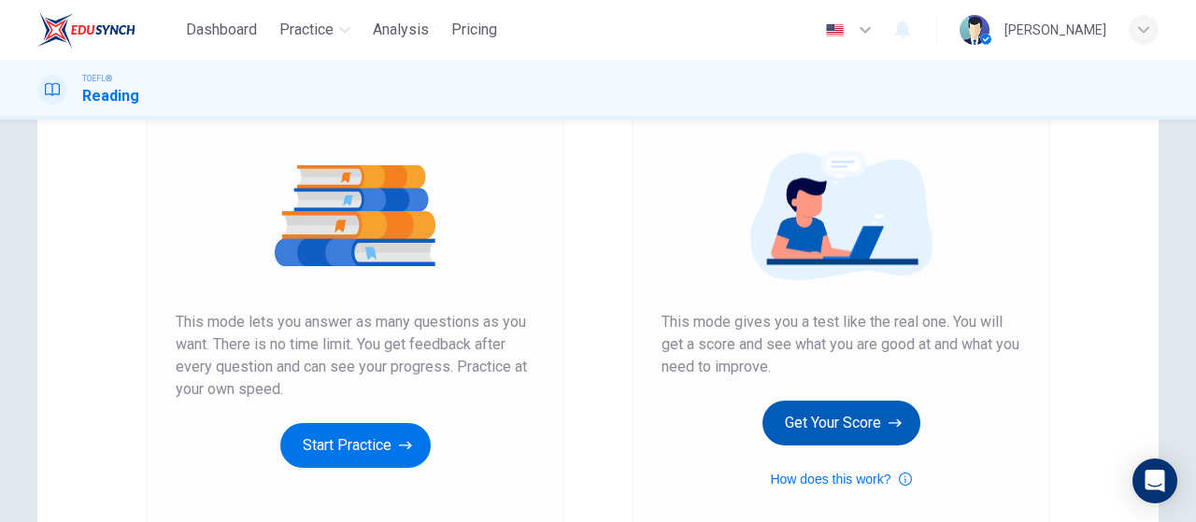
click at [837, 416] on button "Get Your Score" at bounding box center [841, 423] width 158 height 45
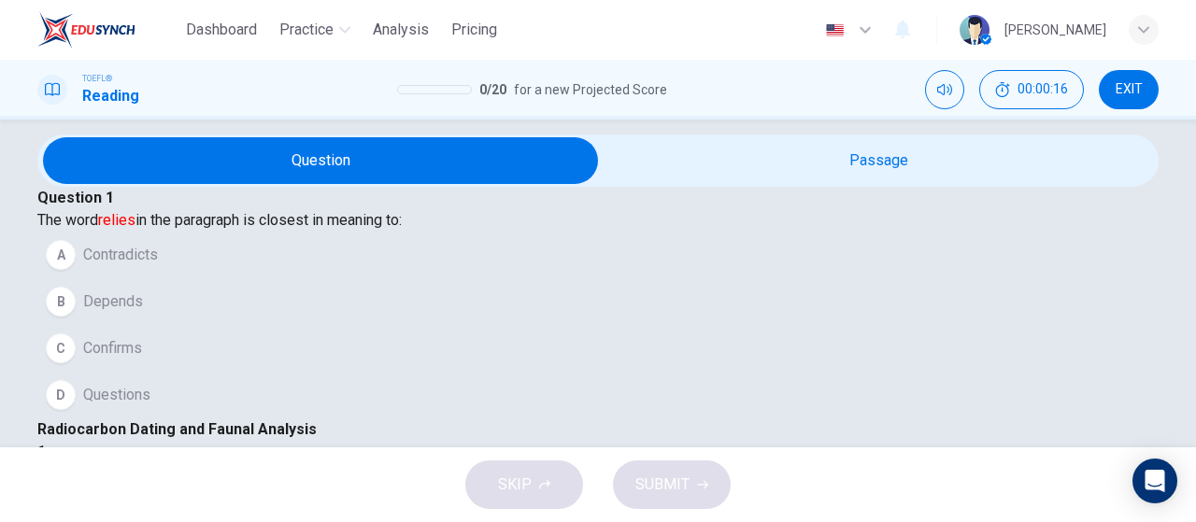
scroll to position [116, 0]
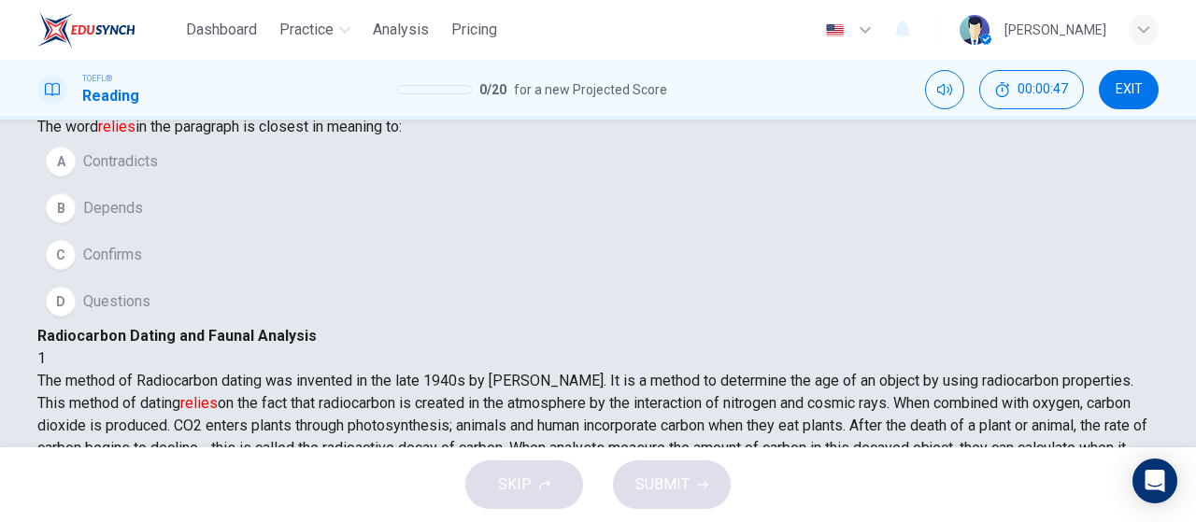
click at [158, 173] on span "Contradicts" at bounding box center [120, 161] width 75 height 22
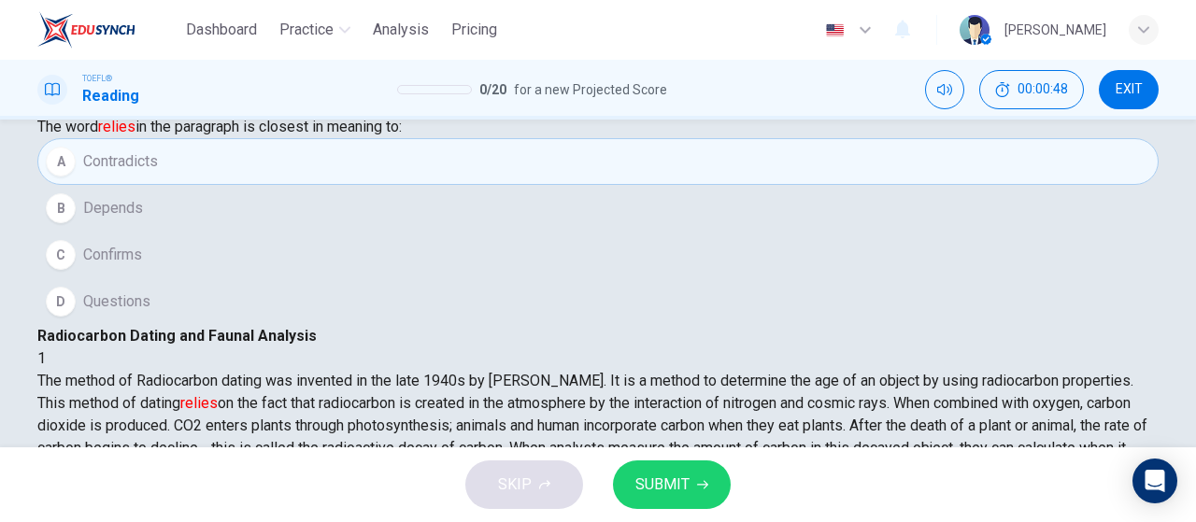
click at [677, 487] on span "SUBMIT" at bounding box center [662, 485] width 54 height 26
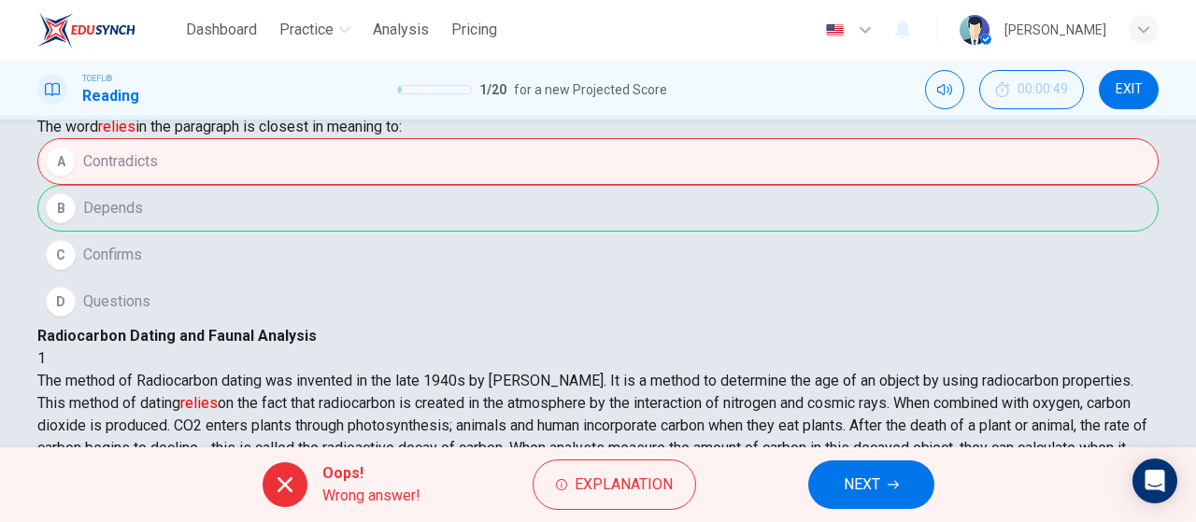
click at [882, 492] on button "NEXT" at bounding box center [871, 485] width 126 height 49
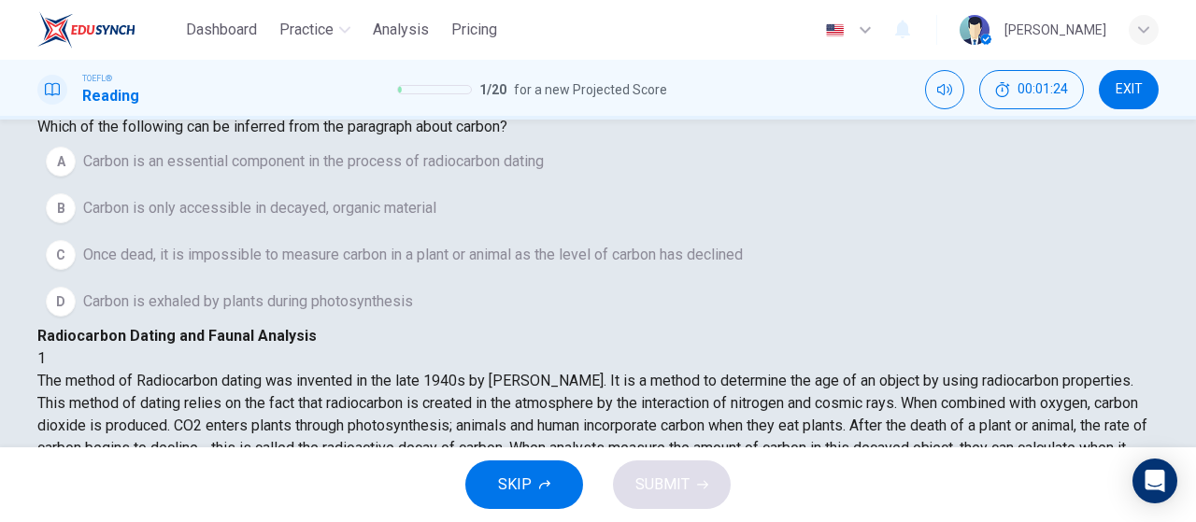
click at [1149, 88] on button "EXIT" at bounding box center [1129, 89] width 60 height 39
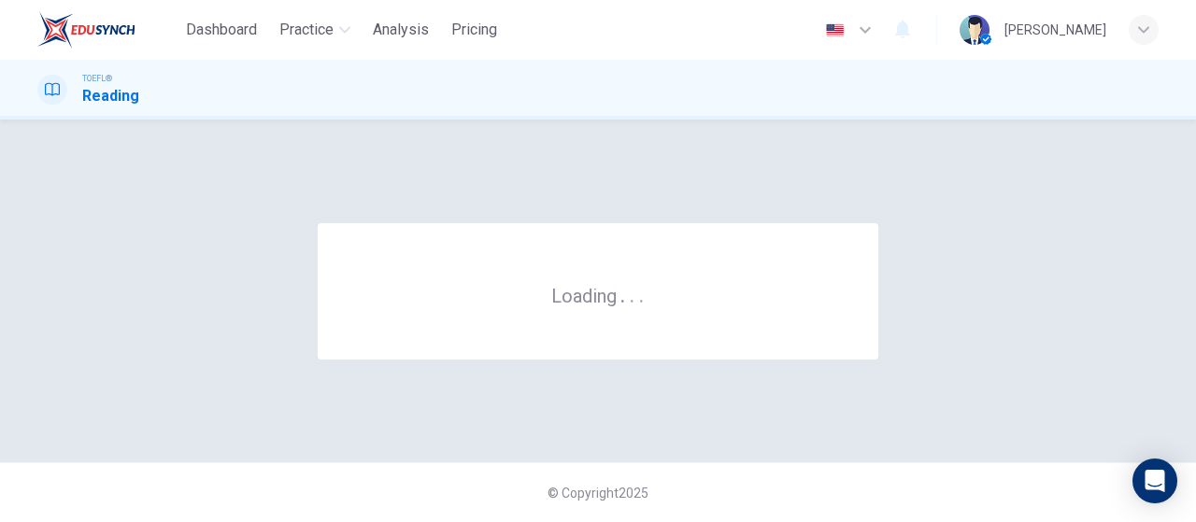
scroll to position [0, 0]
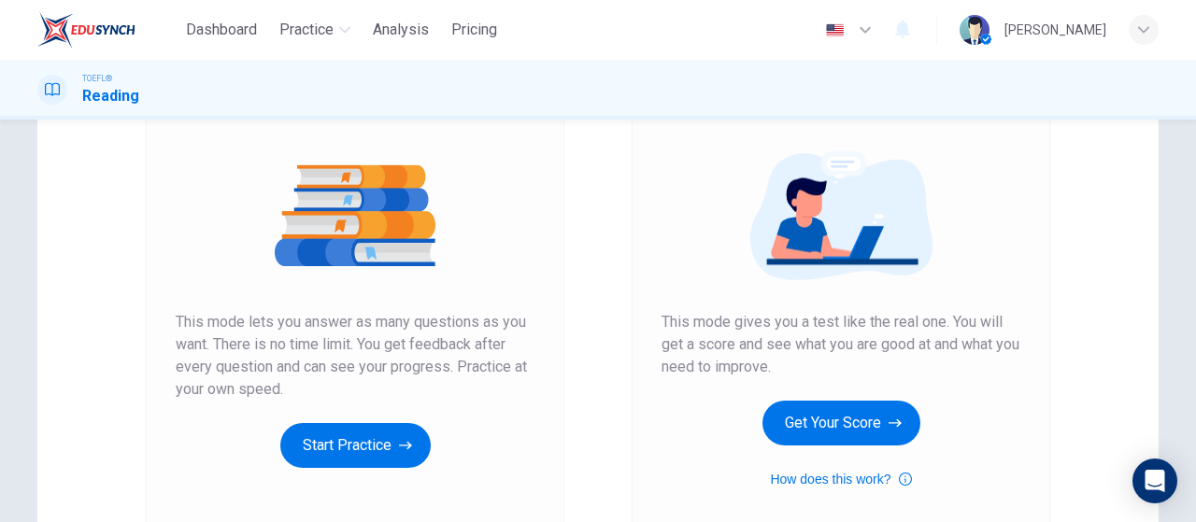
click at [352, 450] on button "Start Practice" at bounding box center [355, 445] width 150 height 45
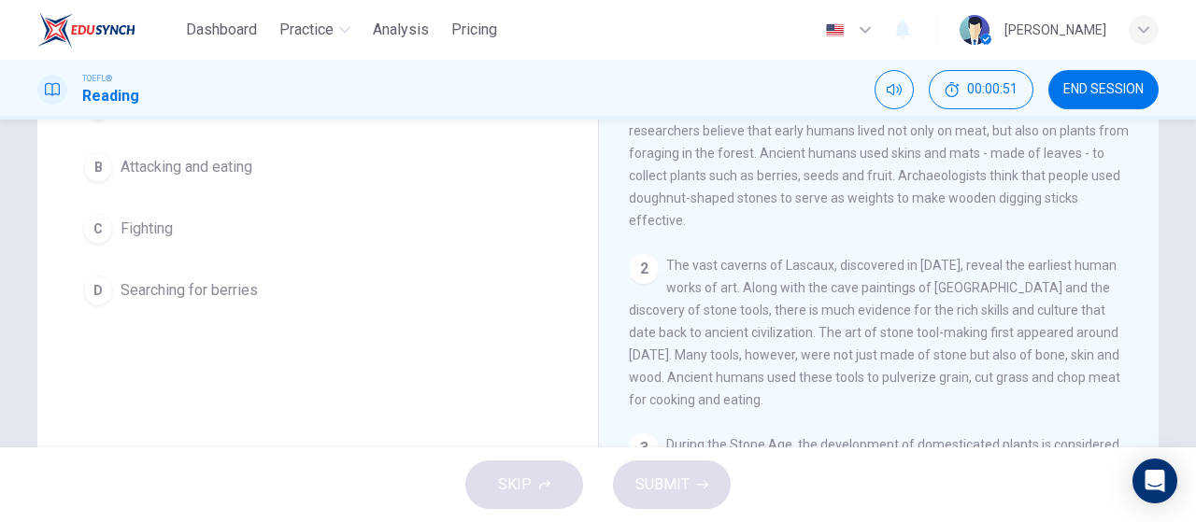
scroll to position [116, 0]
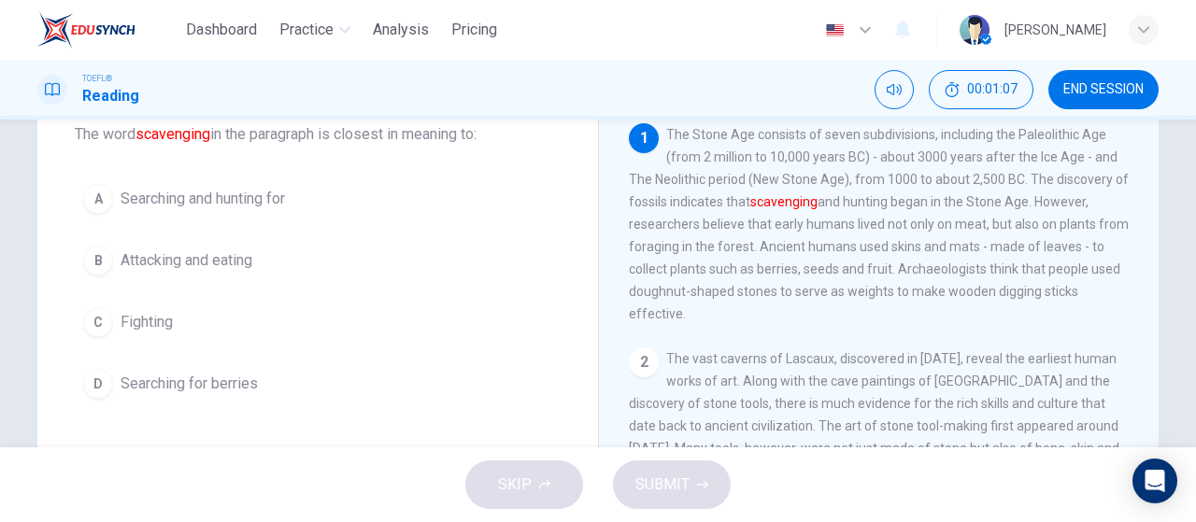
click at [244, 252] on span "Attacking and eating" at bounding box center [187, 260] width 132 height 22
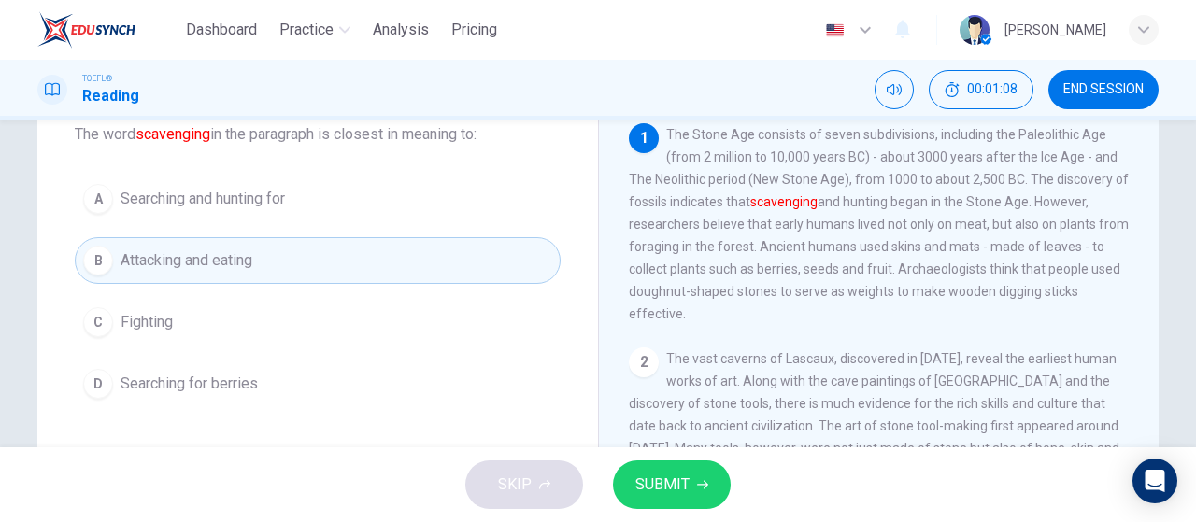
click at [689, 494] on button "SUBMIT" at bounding box center [672, 485] width 118 height 49
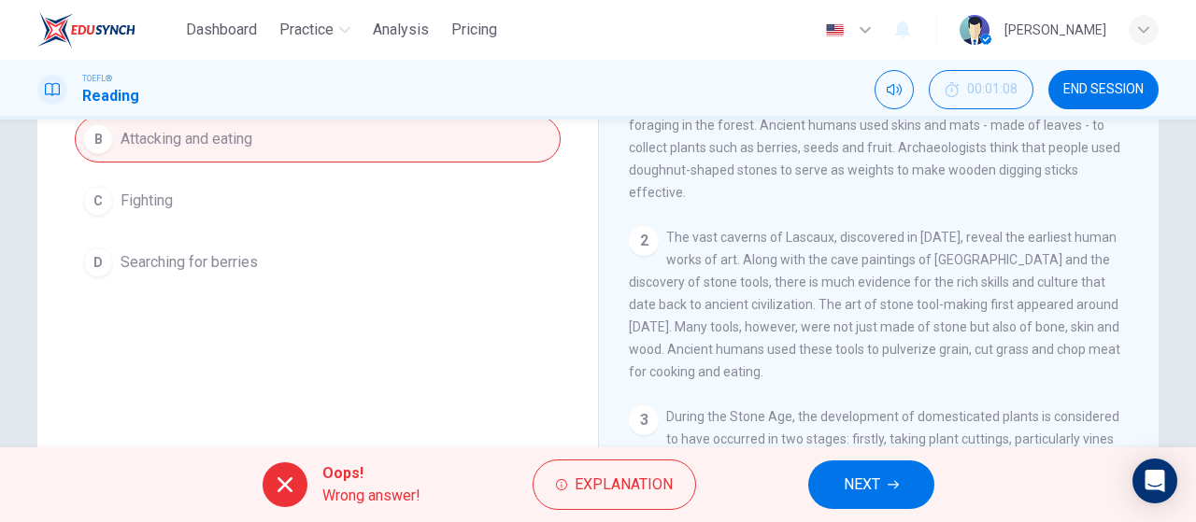
scroll to position [209, 0]
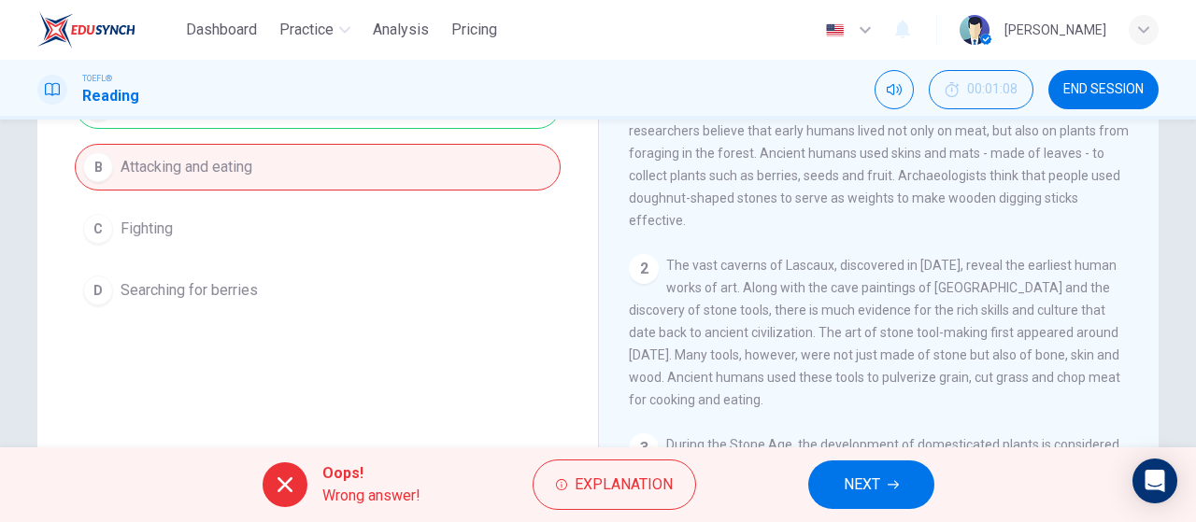
click at [876, 470] on button "NEXT" at bounding box center [871, 485] width 126 height 49
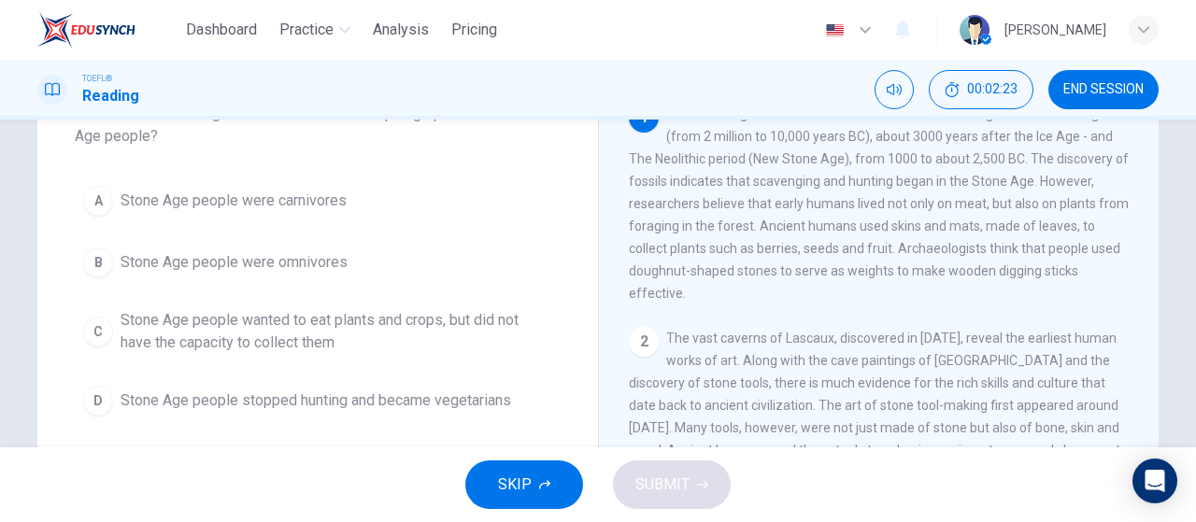
scroll to position [138, 0]
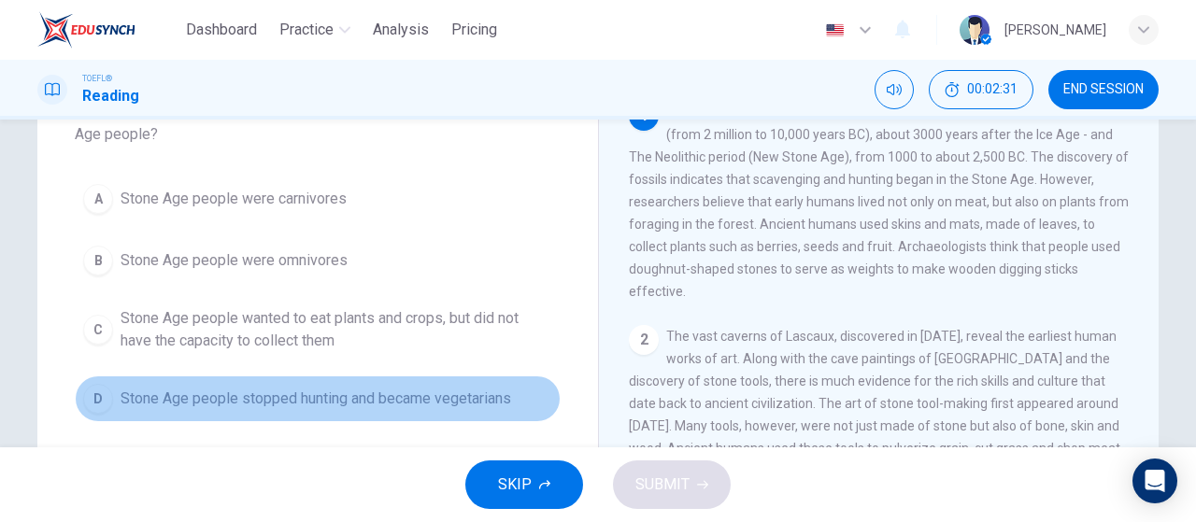
click at [198, 410] on button "D Stone Age people stopped hunting and became vegetarians" at bounding box center [318, 399] width 486 height 47
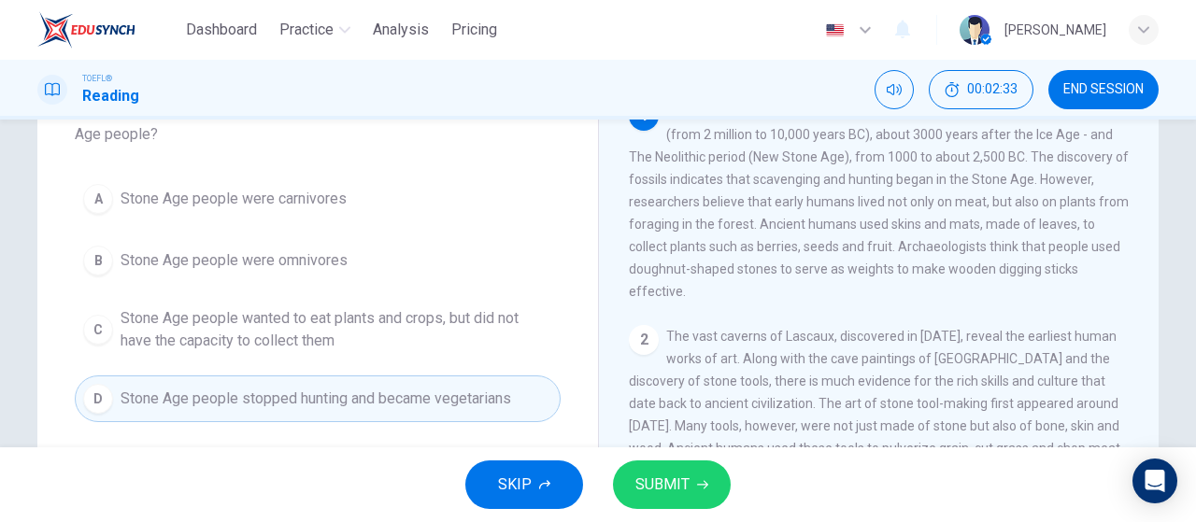
click at [267, 336] on span "Stone Age people wanted to eat plants and crops, but did not have the capacity …" at bounding box center [337, 329] width 432 height 45
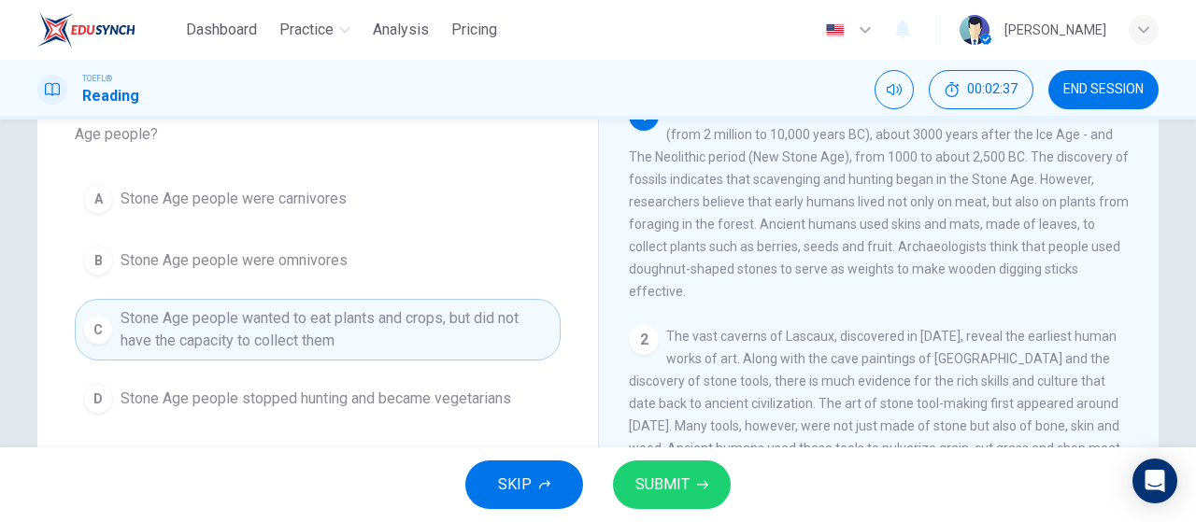
click at [263, 192] on span "Stone Age people were carnivores" at bounding box center [234, 199] width 226 height 22
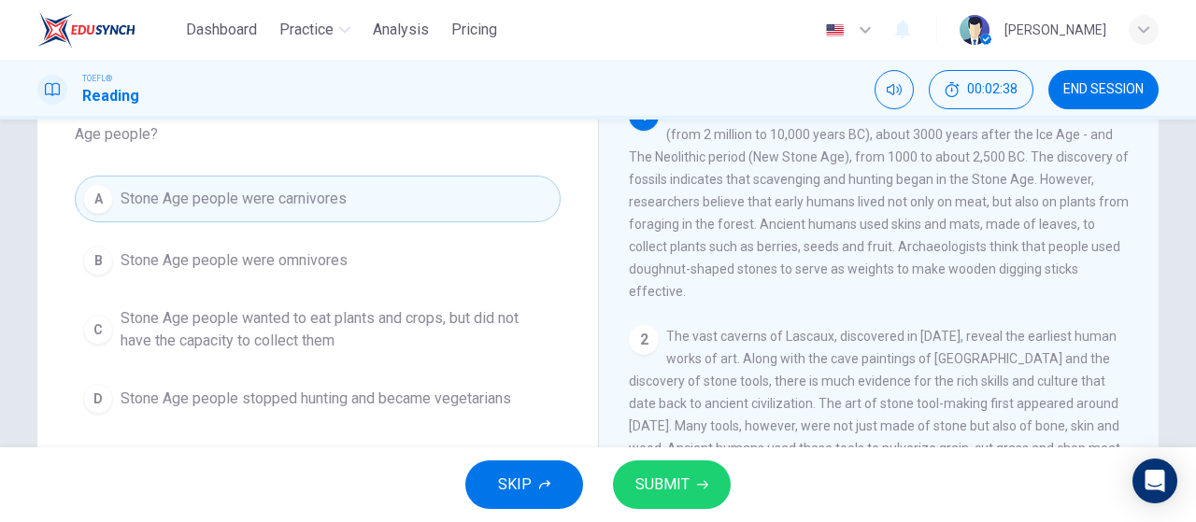
click at [643, 485] on span "SUBMIT" at bounding box center [662, 485] width 54 height 26
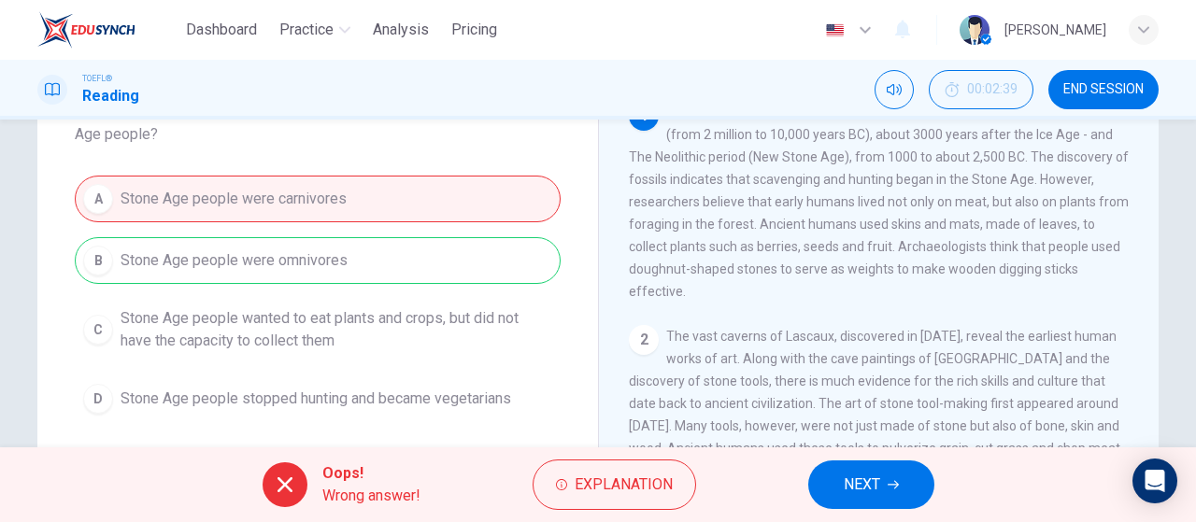
scroll to position [93, 0]
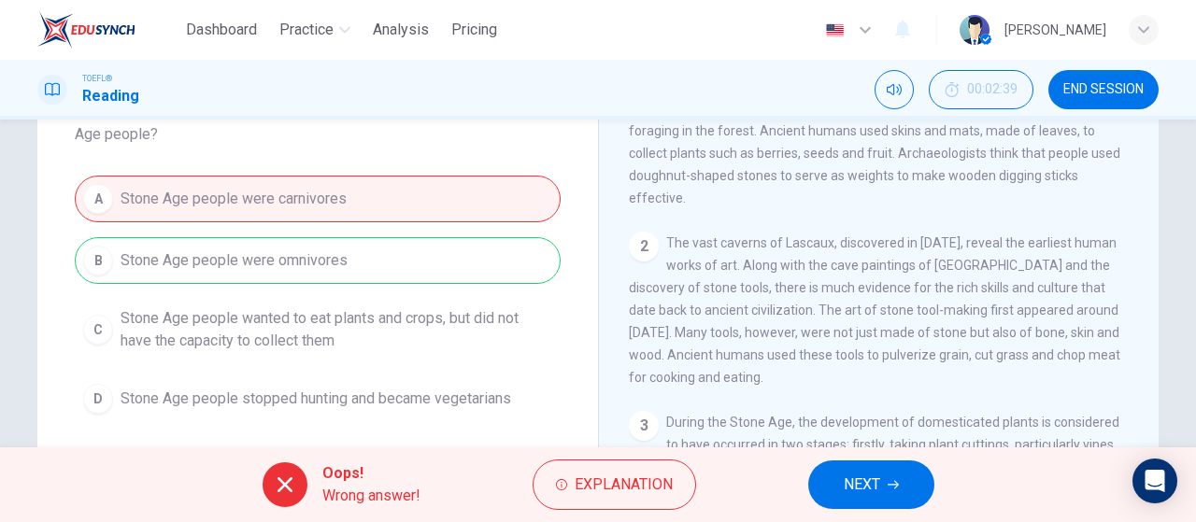
click at [828, 481] on button "NEXT" at bounding box center [871, 485] width 126 height 49
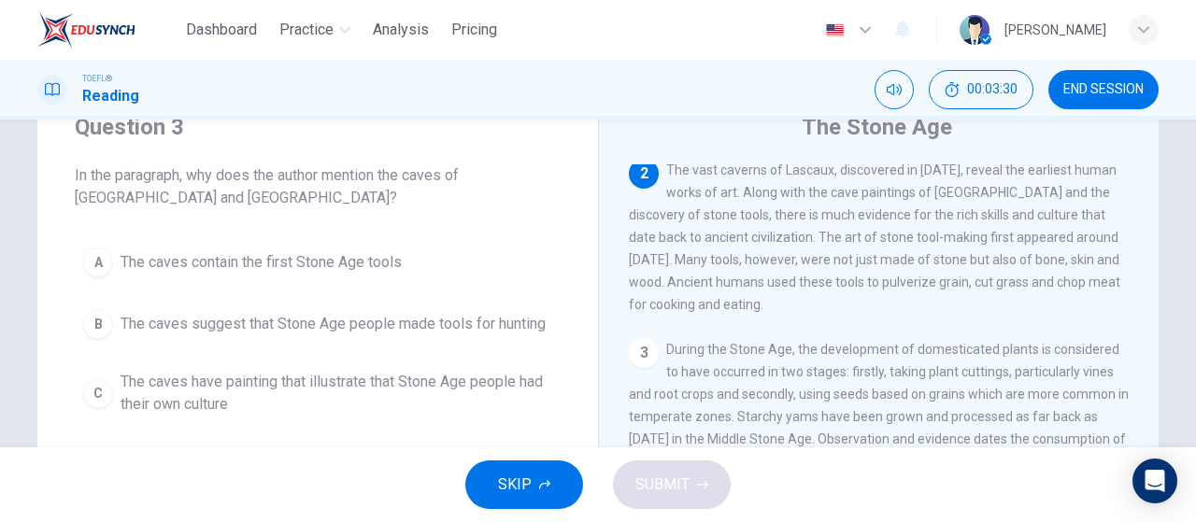
scroll to position [45, 0]
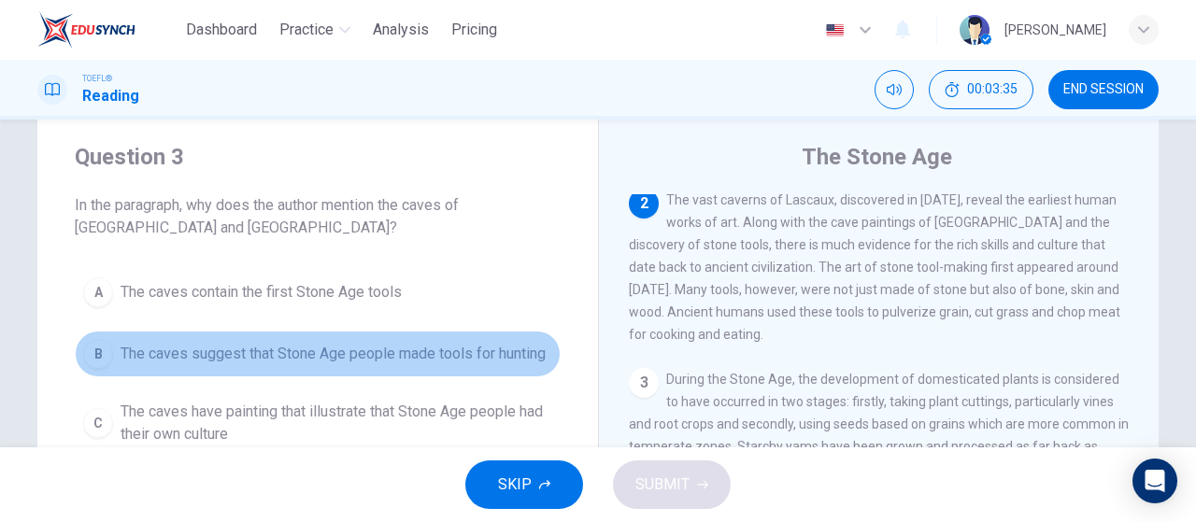
click at [367, 356] on span "The caves suggest that Stone Age people made tools for hunting" at bounding box center [333, 354] width 425 height 22
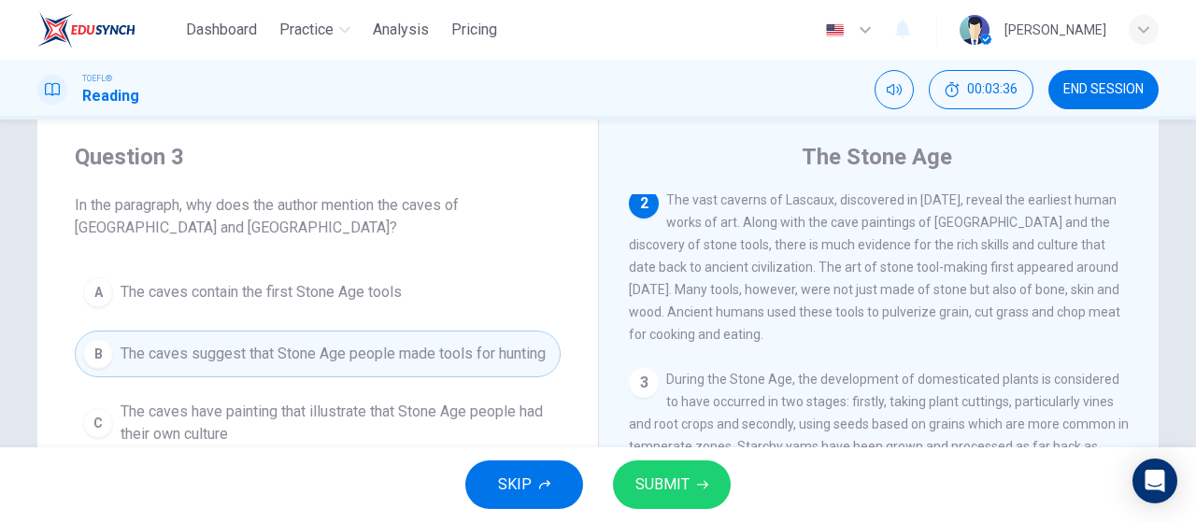
click at [395, 405] on span "The caves have painting that illustrate that Stone Age people had their own cul…" at bounding box center [337, 423] width 432 height 45
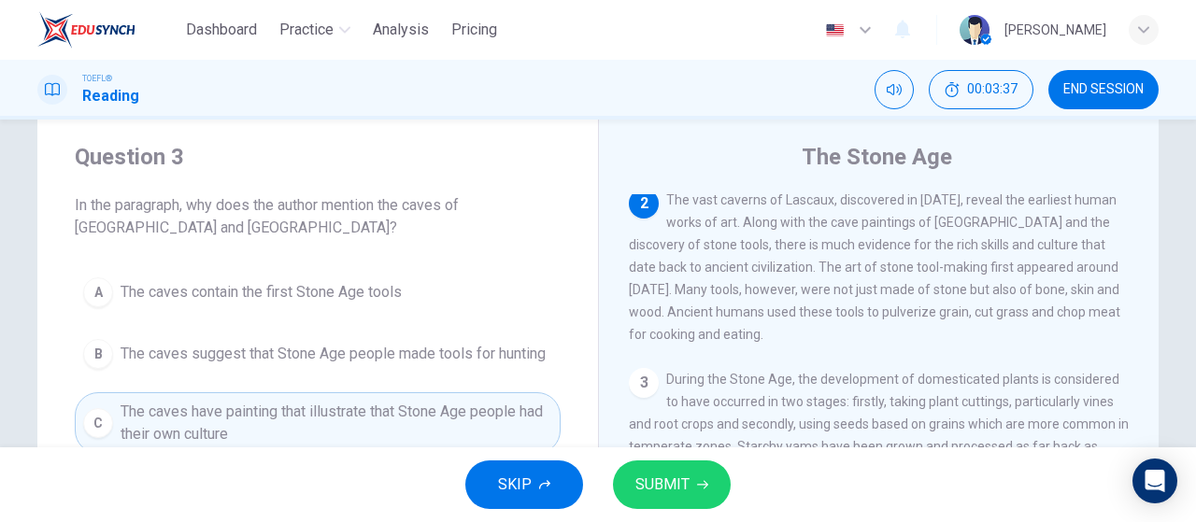
click at [665, 482] on span "SUBMIT" at bounding box center [662, 485] width 54 height 26
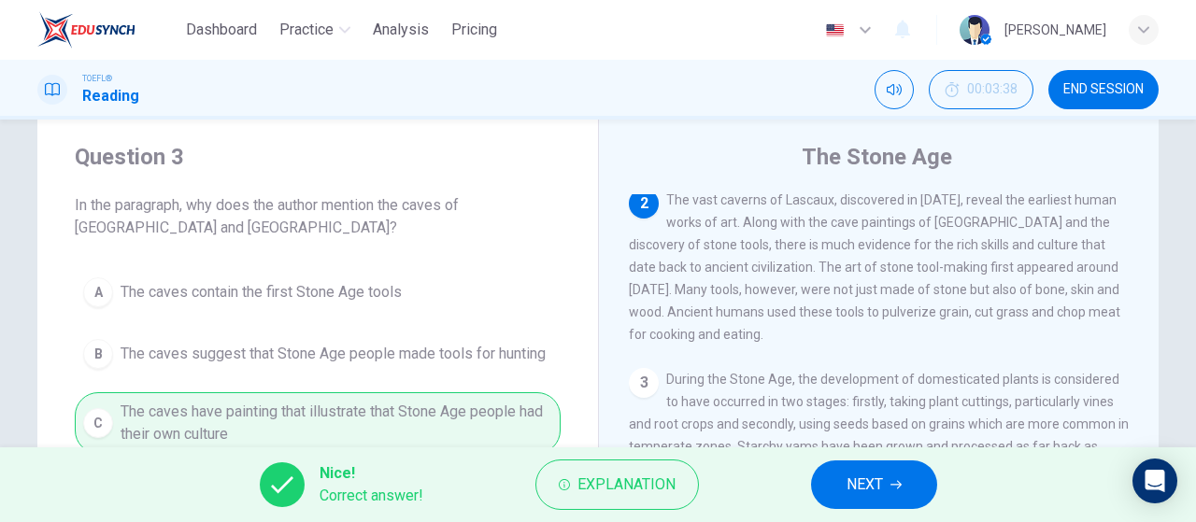
click at [858, 479] on span "NEXT" at bounding box center [864, 485] width 36 height 26
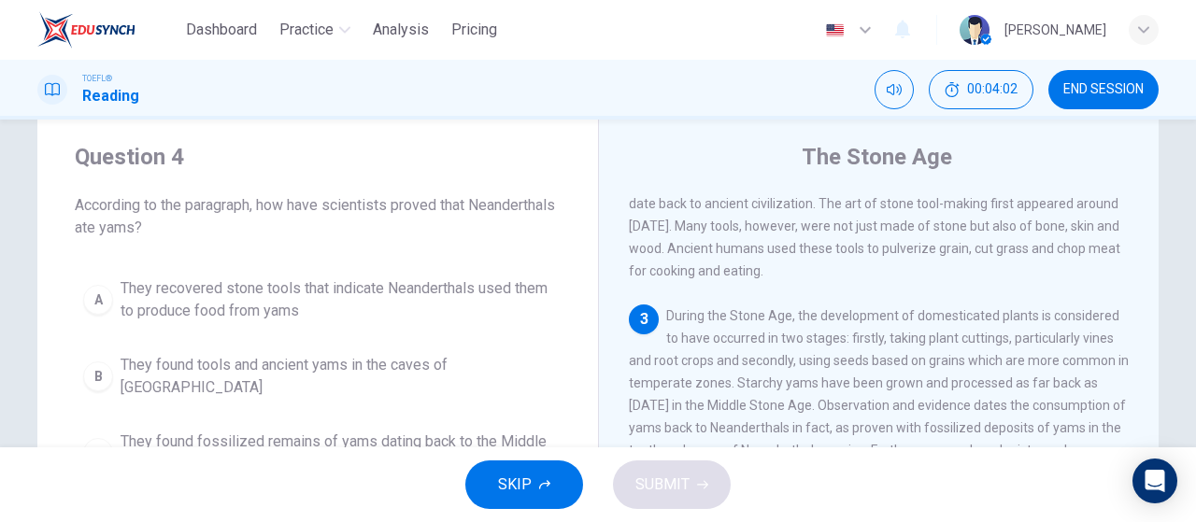
scroll to position [138, 0]
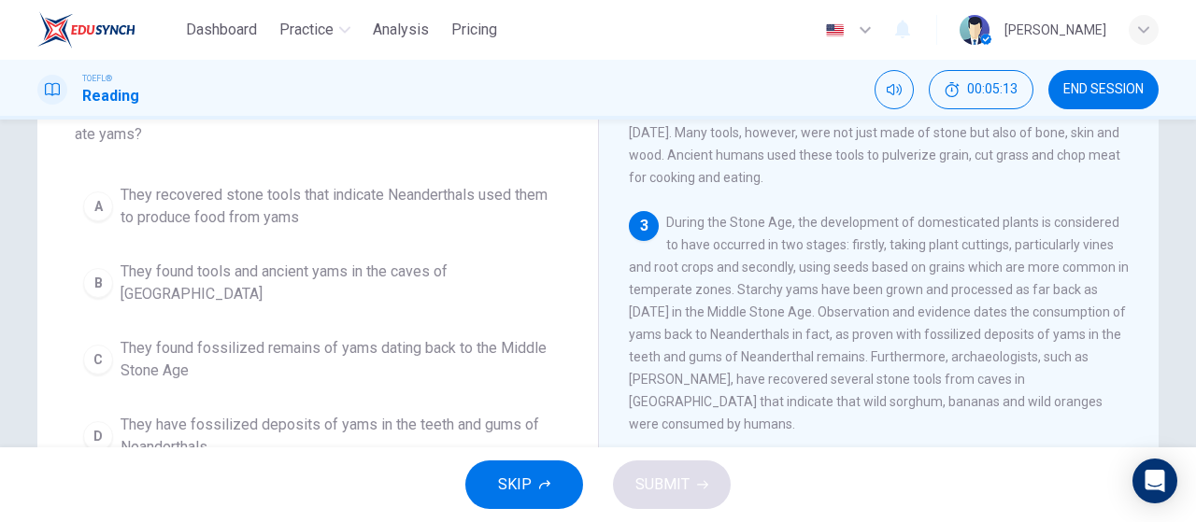
click at [413, 414] on span "They have fossilized deposits of yams in the teeth and gums of Neanderthals" at bounding box center [337, 436] width 432 height 45
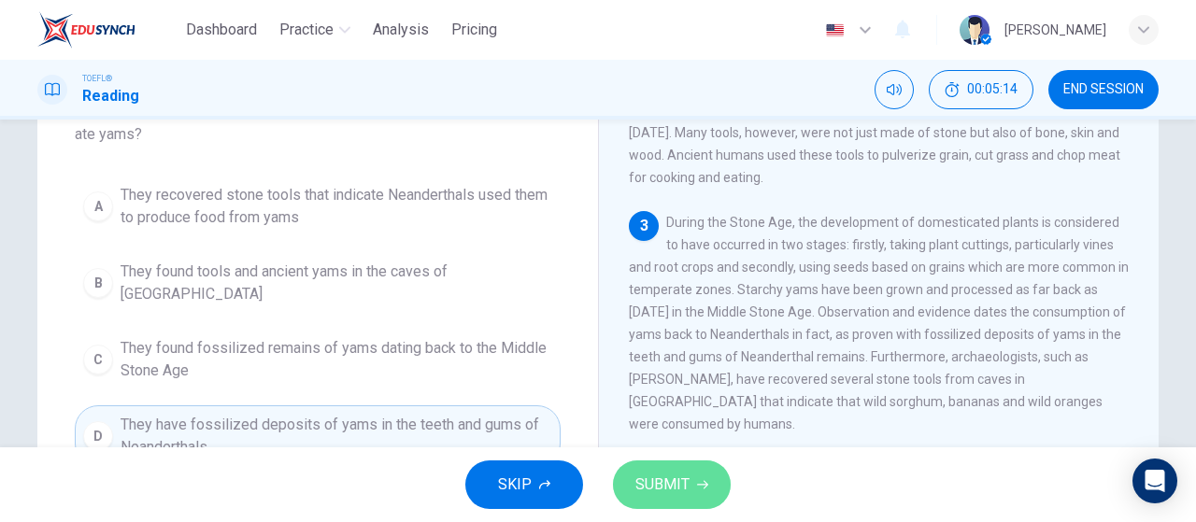
click at [679, 480] on span "SUBMIT" at bounding box center [662, 485] width 54 height 26
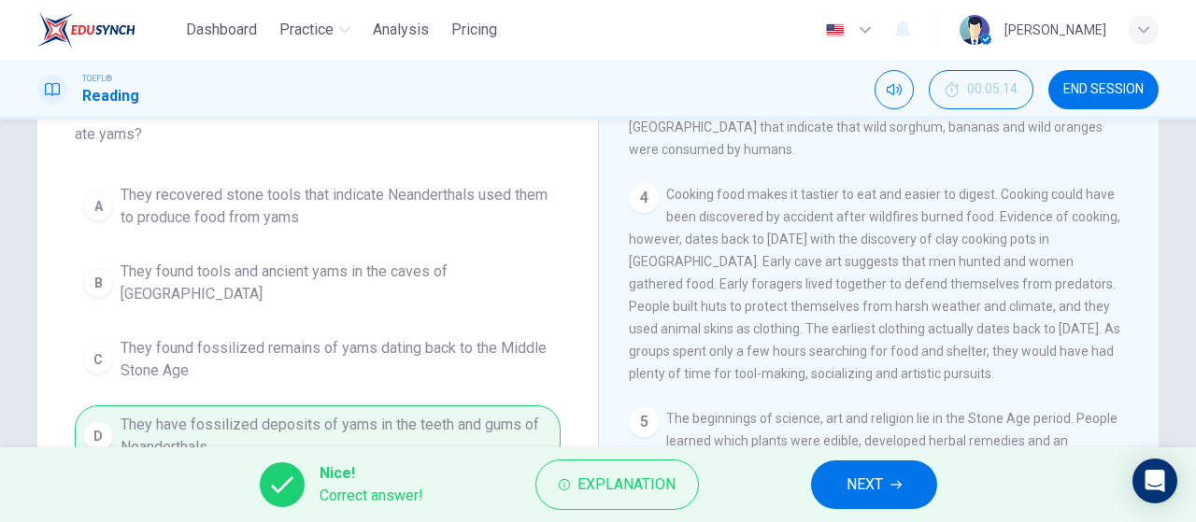
scroll to position [574, 0]
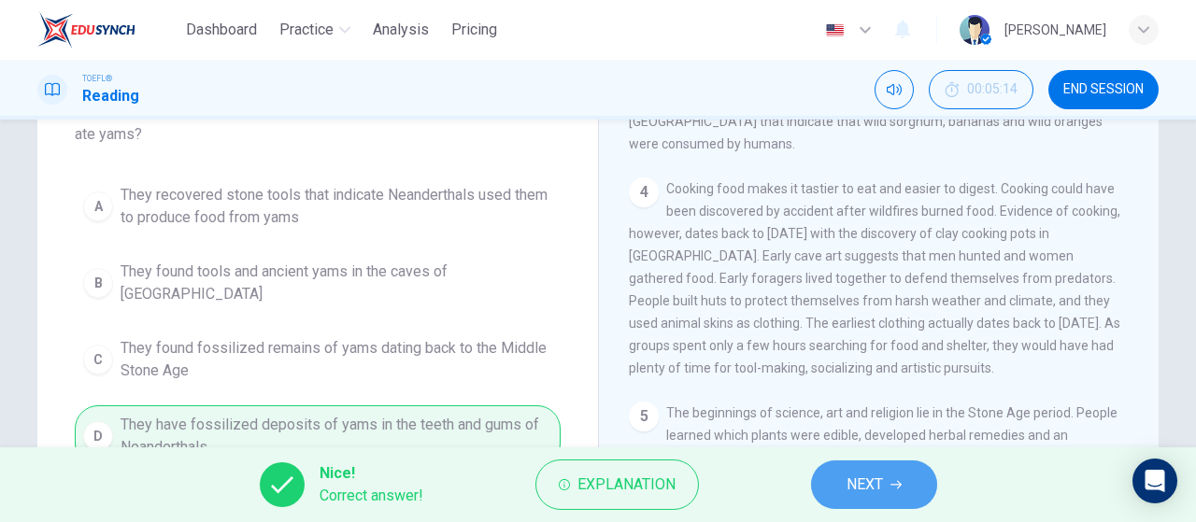
click at [865, 496] on span "NEXT" at bounding box center [864, 485] width 36 height 26
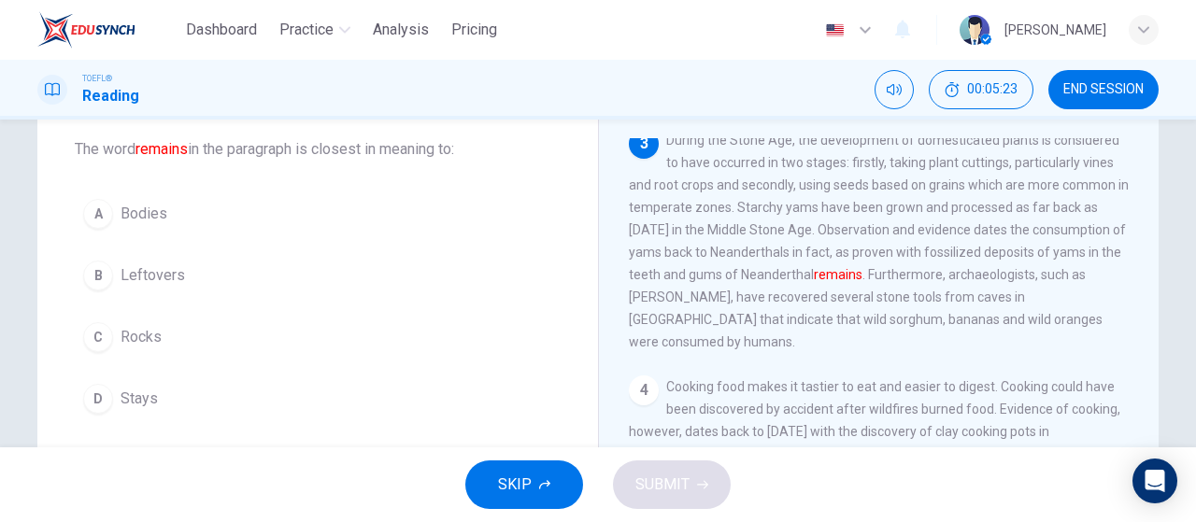
scroll to position [45, 0]
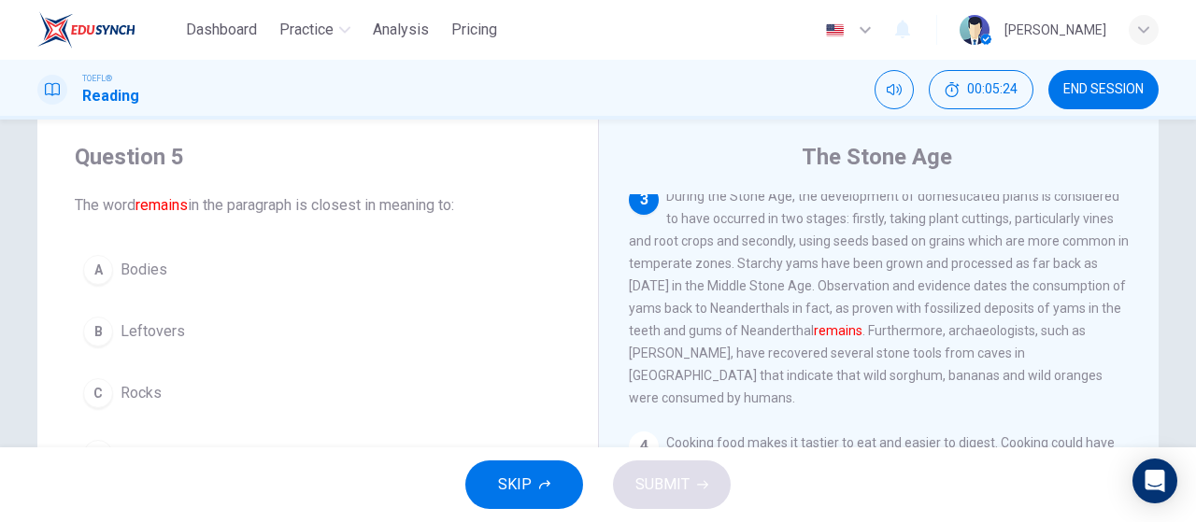
click at [176, 339] on span "Leftovers" at bounding box center [153, 331] width 64 height 22
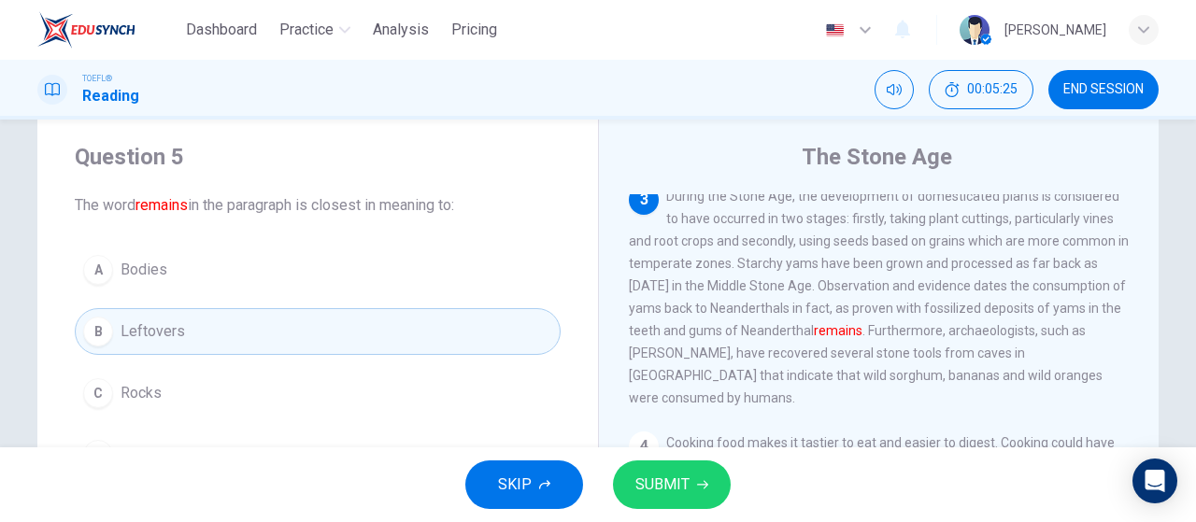
scroll to position [138, 0]
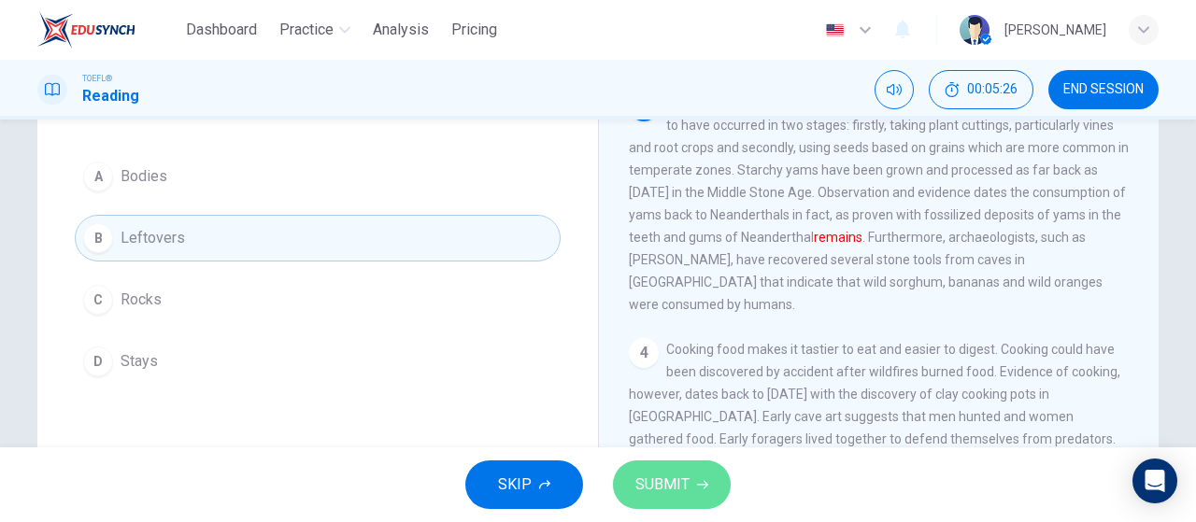
click at [672, 490] on span "SUBMIT" at bounding box center [662, 485] width 54 height 26
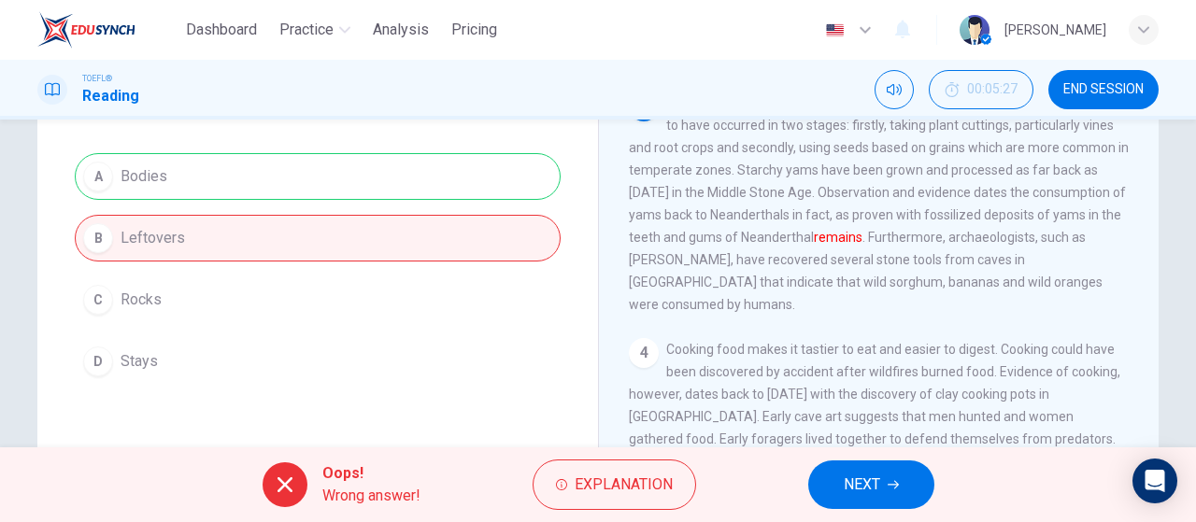
click at [894, 487] on icon "button" at bounding box center [892, 484] width 11 height 11
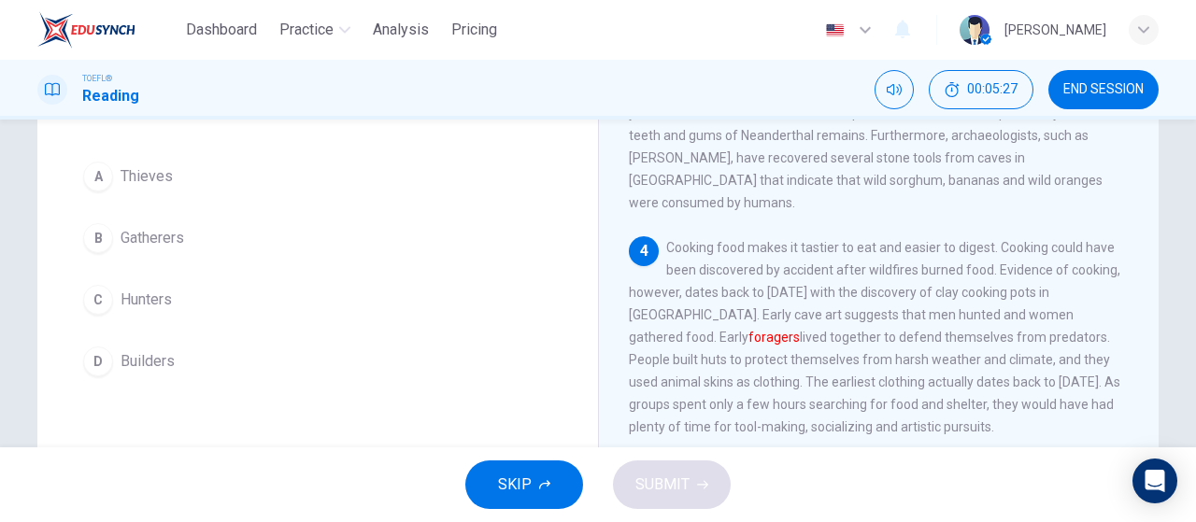
scroll to position [523, 0]
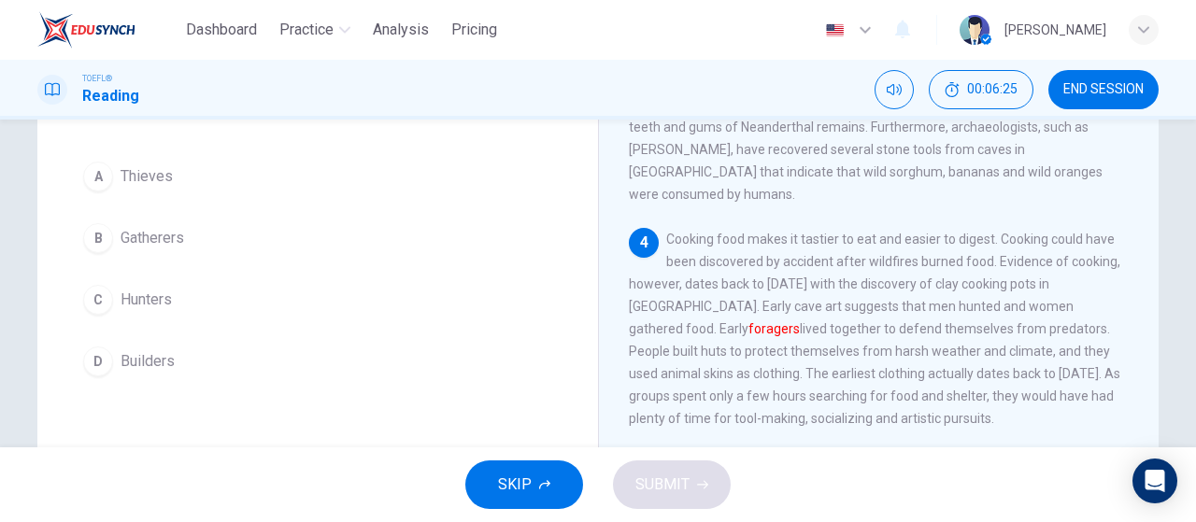
click at [256, 237] on button "B Gatherers" at bounding box center [318, 238] width 486 height 47
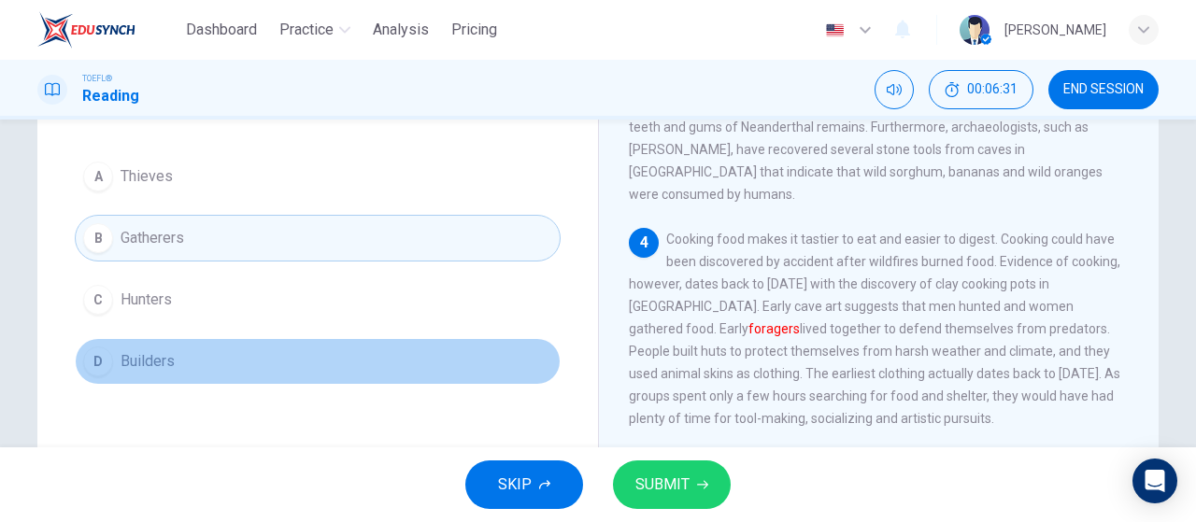
click at [121, 362] on span "Builders" at bounding box center [148, 361] width 54 height 22
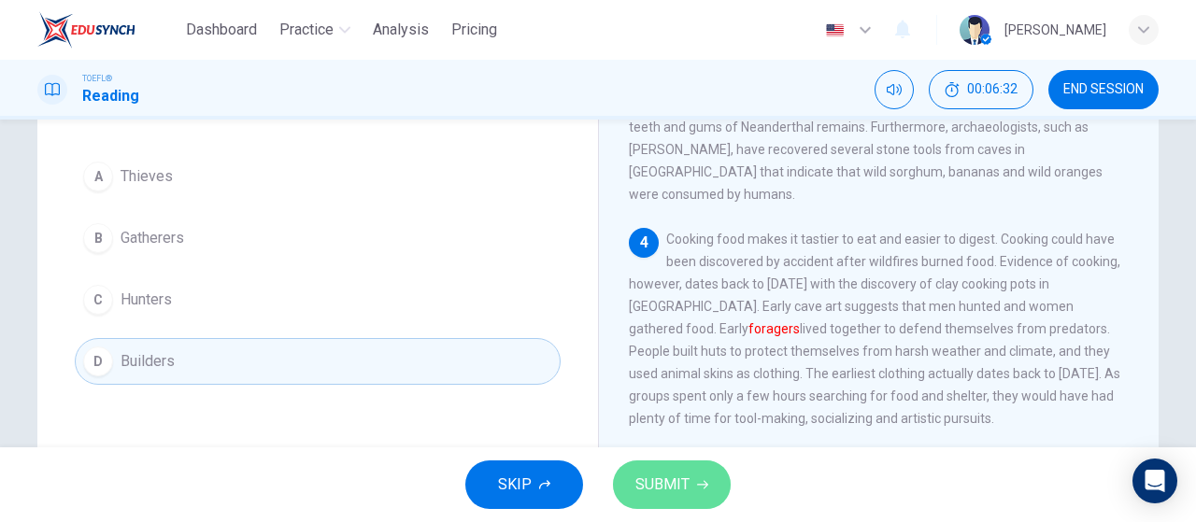
click at [662, 485] on span "SUBMIT" at bounding box center [662, 485] width 54 height 26
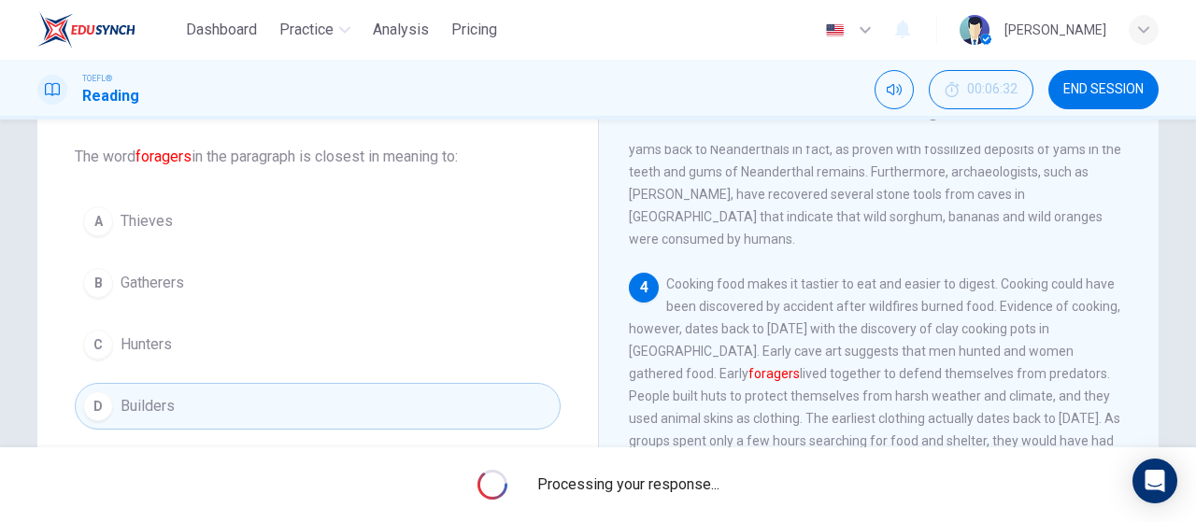
scroll to position [187, 0]
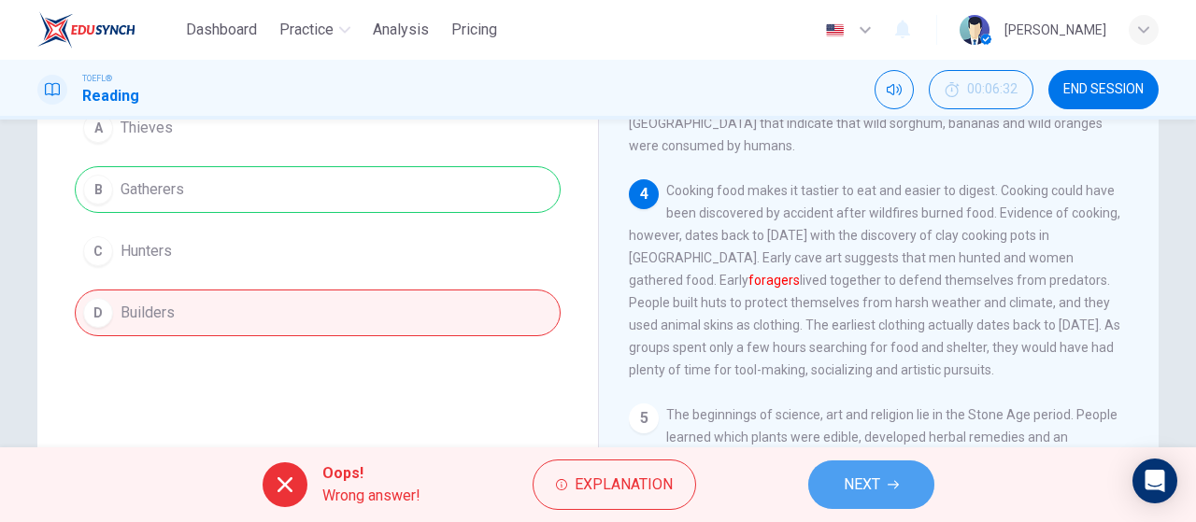
click at [878, 476] on span "NEXT" at bounding box center [862, 485] width 36 height 26
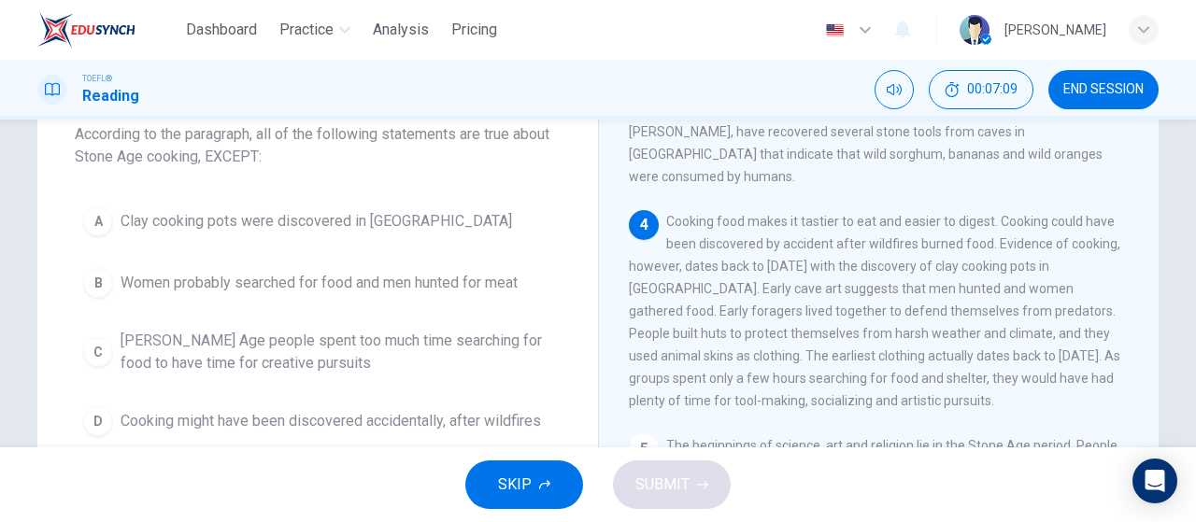
scroll to position [657, 0]
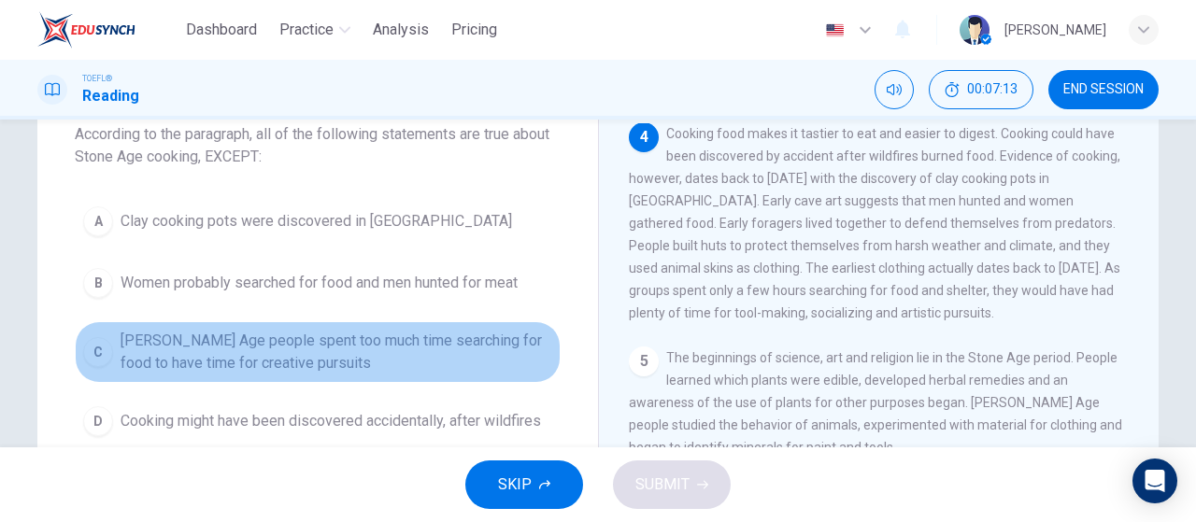
click at [501, 356] on span "Stone Age people spent too much time searching for food to have time for creati…" at bounding box center [337, 352] width 432 height 45
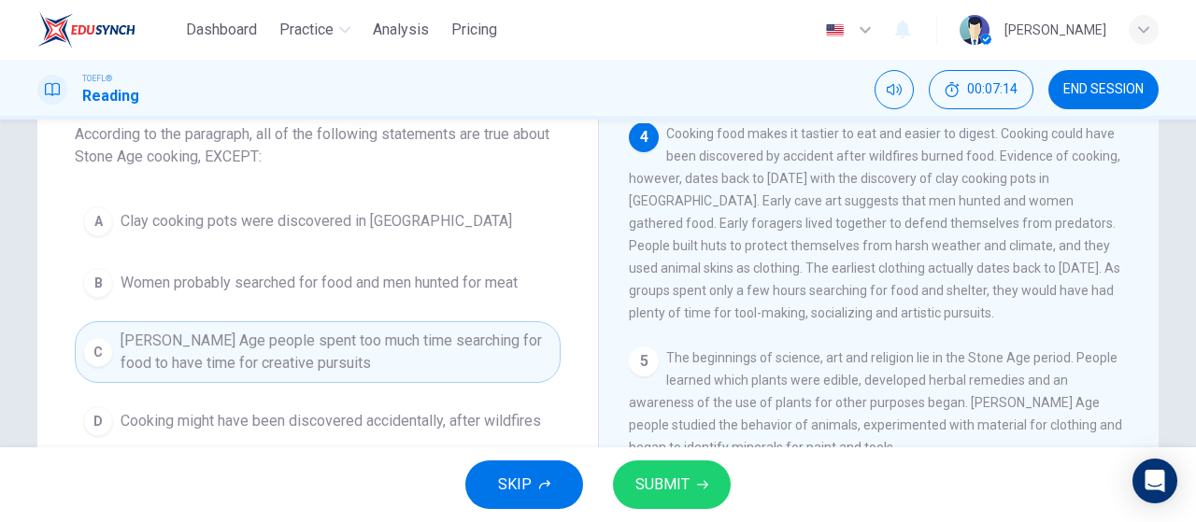
click at [502, 279] on span "Women probably searched for food and men hunted for meat" at bounding box center [319, 283] width 397 height 22
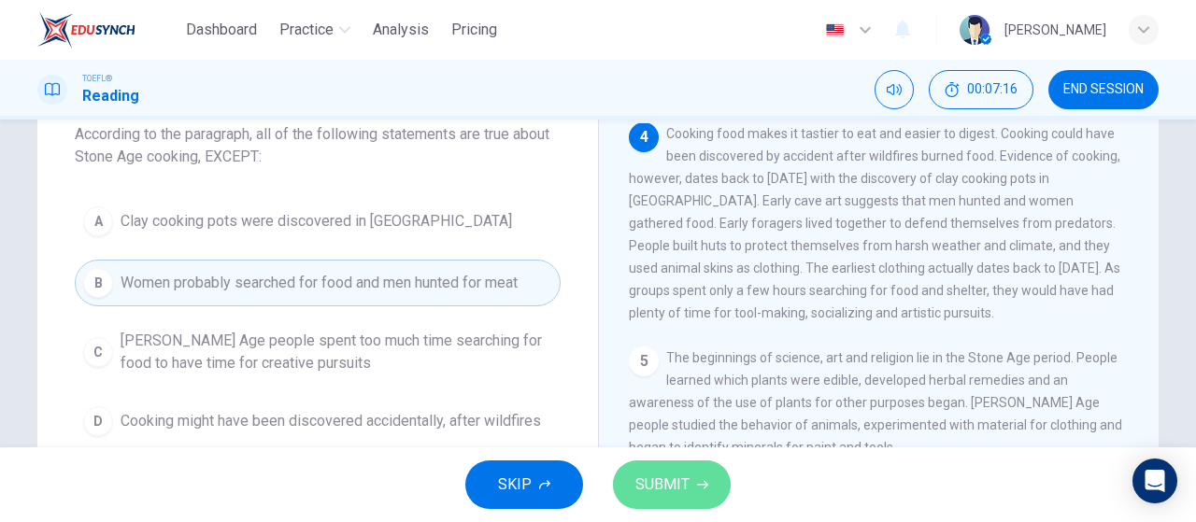
click at [653, 483] on span "SUBMIT" at bounding box center [662, 485] width 54 height 26
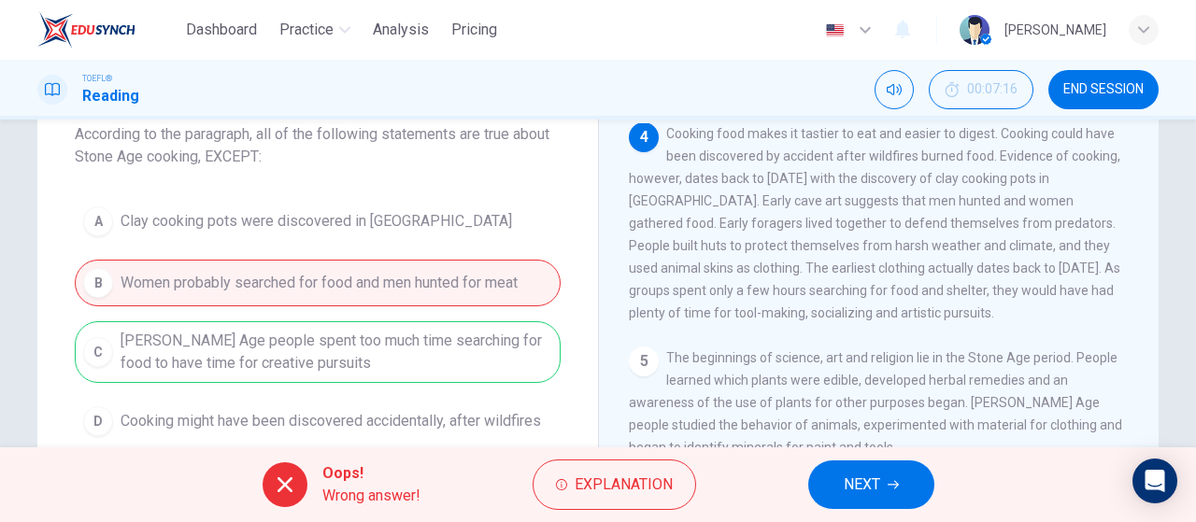
click at [870, 483] on span "NEXT" at bounding box center [862, 485] width 36 height 26
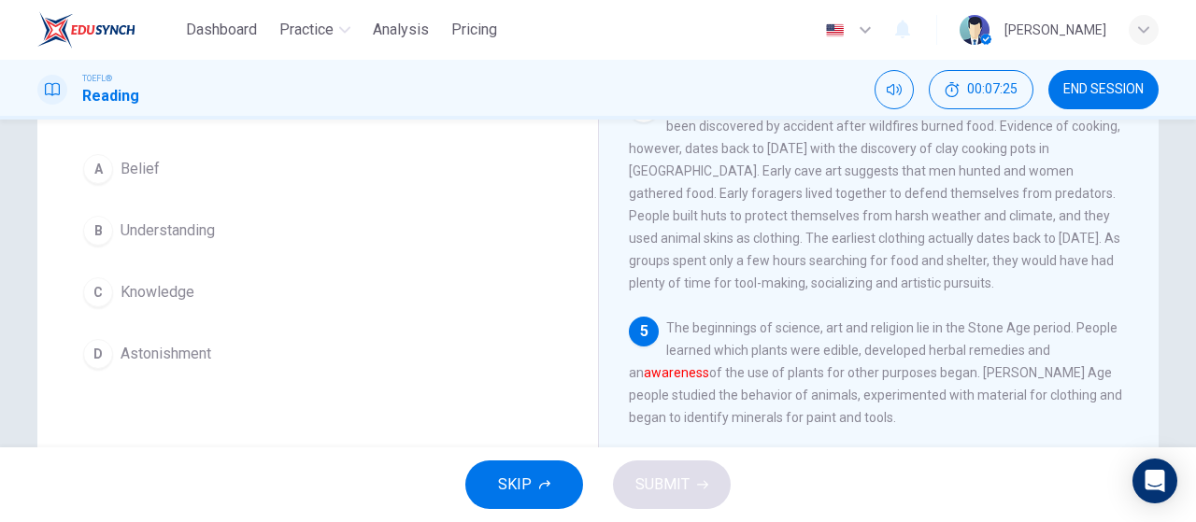
scroll to position [187, 0]
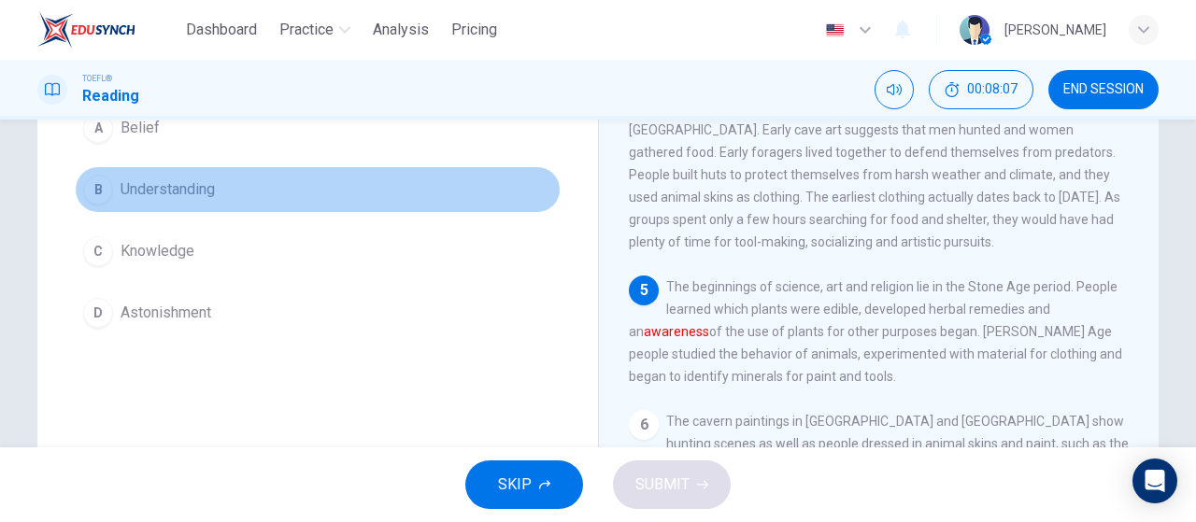
click at [303, 192] on button "B Understanding" at bounding box center [318, 189] width 486 height 47
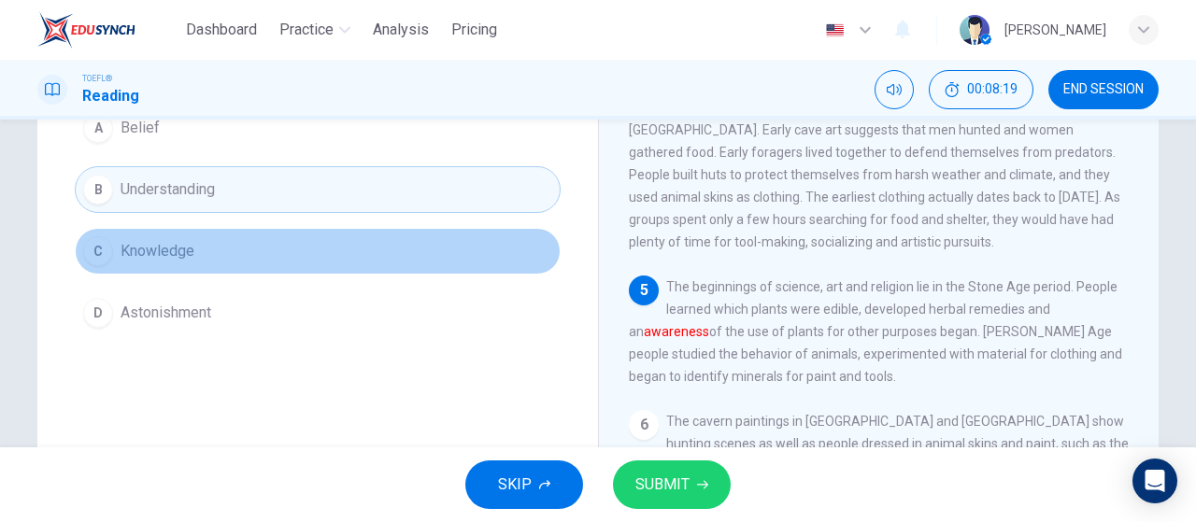
click at [284, 238] on button "C Knowledge" at bounding box center [318, 251] width 486 height 47
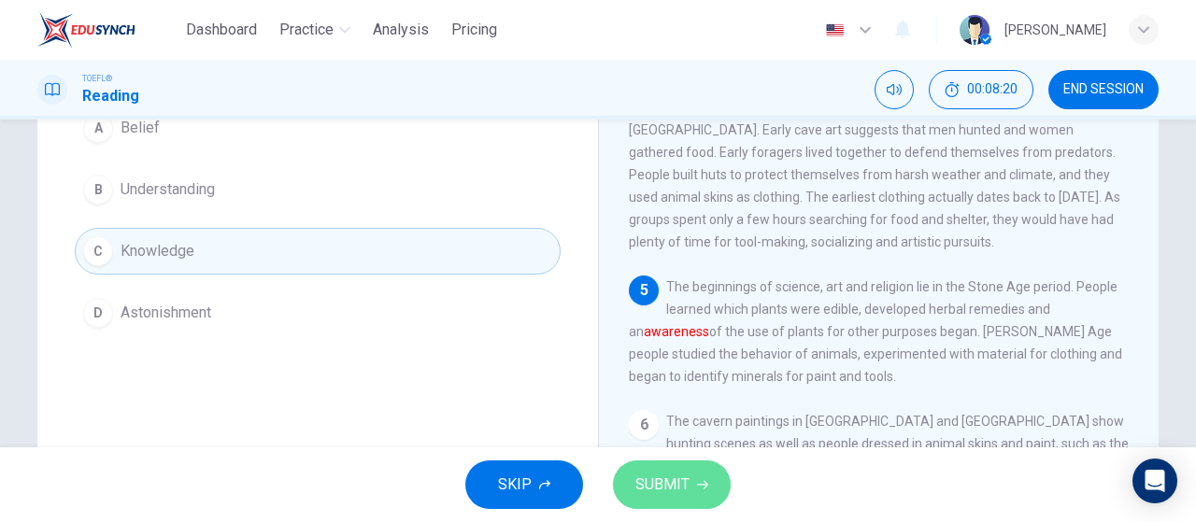
click at [641, 472] on span "SUBMIT" at bounding box center [662, 485] width 54 height 26
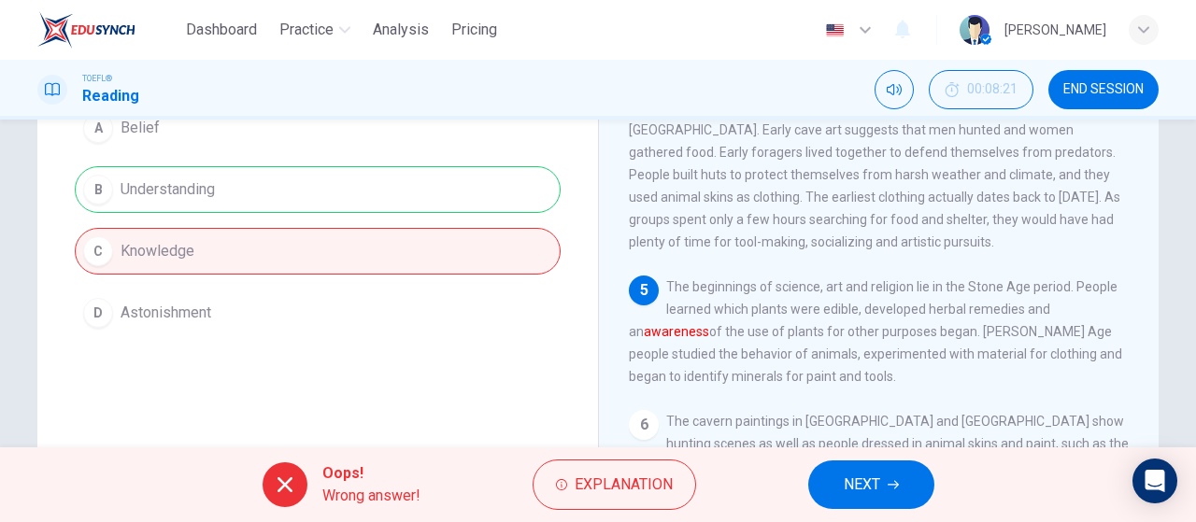
click at [913, 447] on div "Oops! Wrong answer! Explanation NEXT" at bounding box center [598, 484] width 1196 height 75
click at [917, 464] on button "NEXT" at bounding box center [871, 485] width 126 height 49
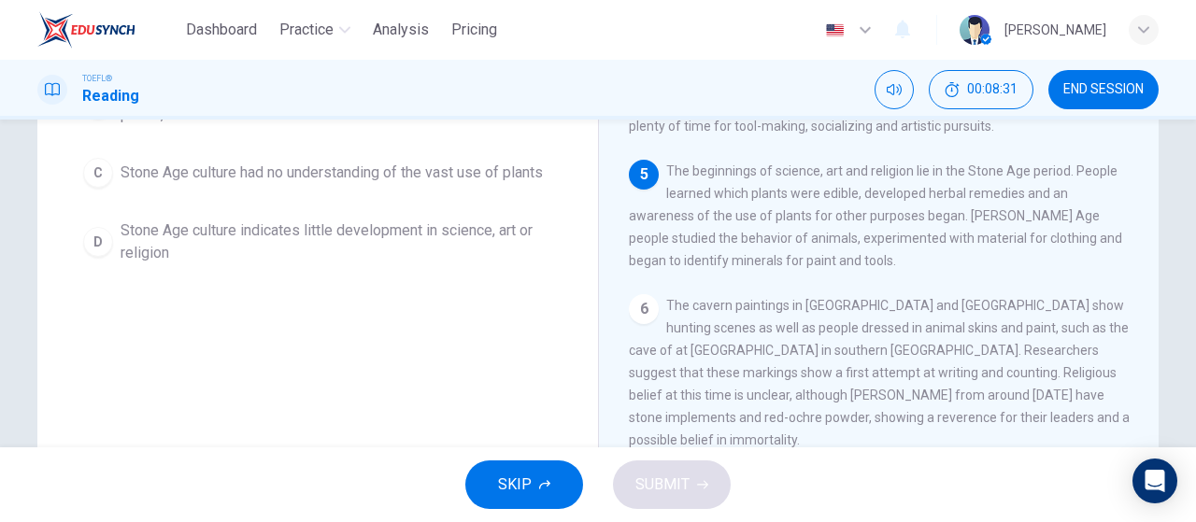
scroll to position [209, 0]
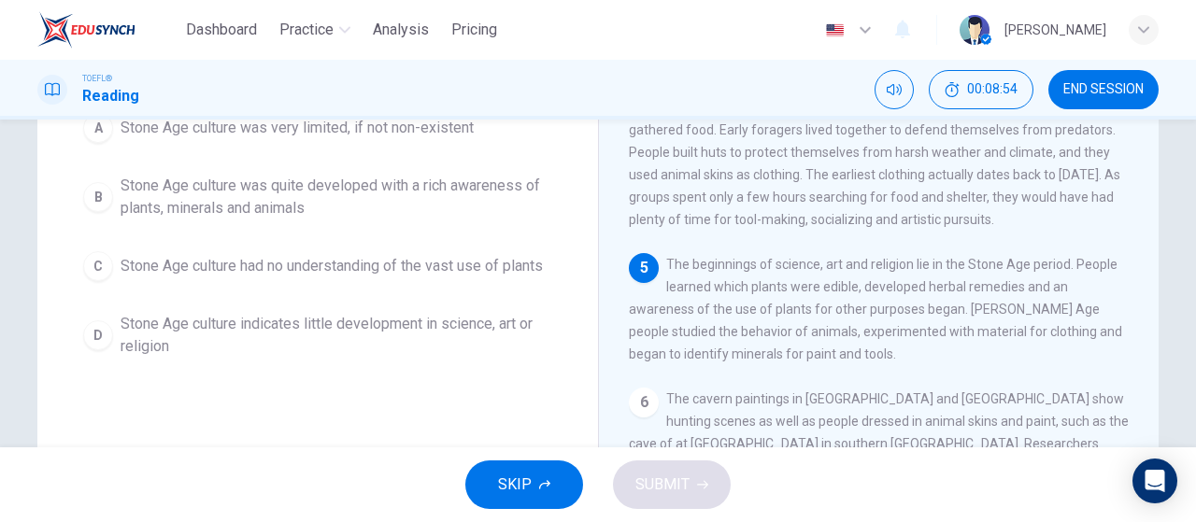
drag, startPoint x: 344, startPoint y: 202, endPoint x: 350, endPoint y: 212, distance: 12.2
click at [350, 202] on span "Stone Age culture was quite developed with a rich awareness of plants, minerals…" at bounding box center [337, 197] width 432 height 45
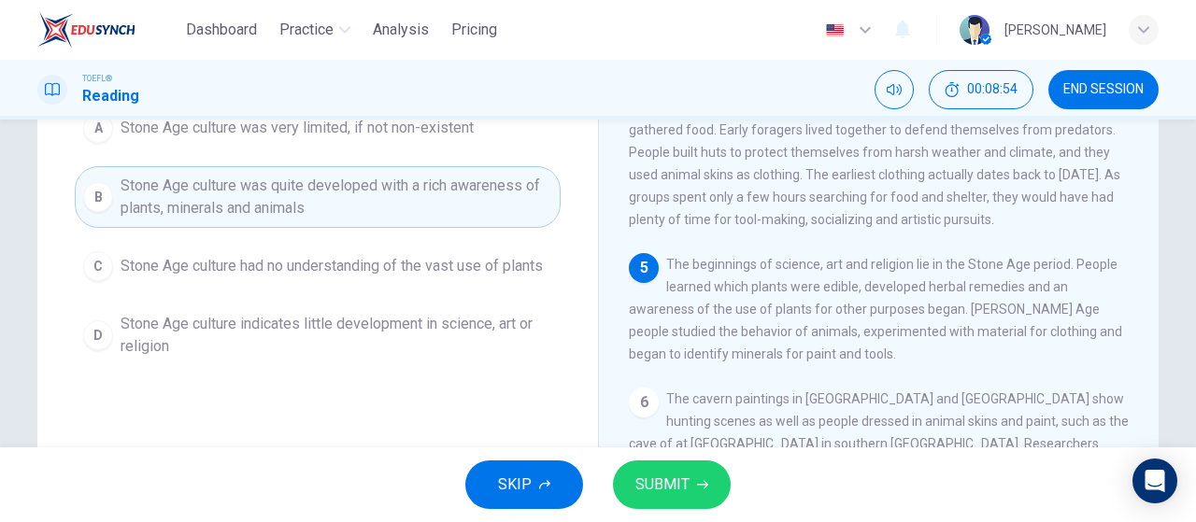
drag, startPoint x: 637, startPoint y: 484, endPoint x: 551, endPoint y: 431, distance: 101.1
click at [637, 483] on span "SUBMIT" at bounding box center [662, 485] width 54 height 26
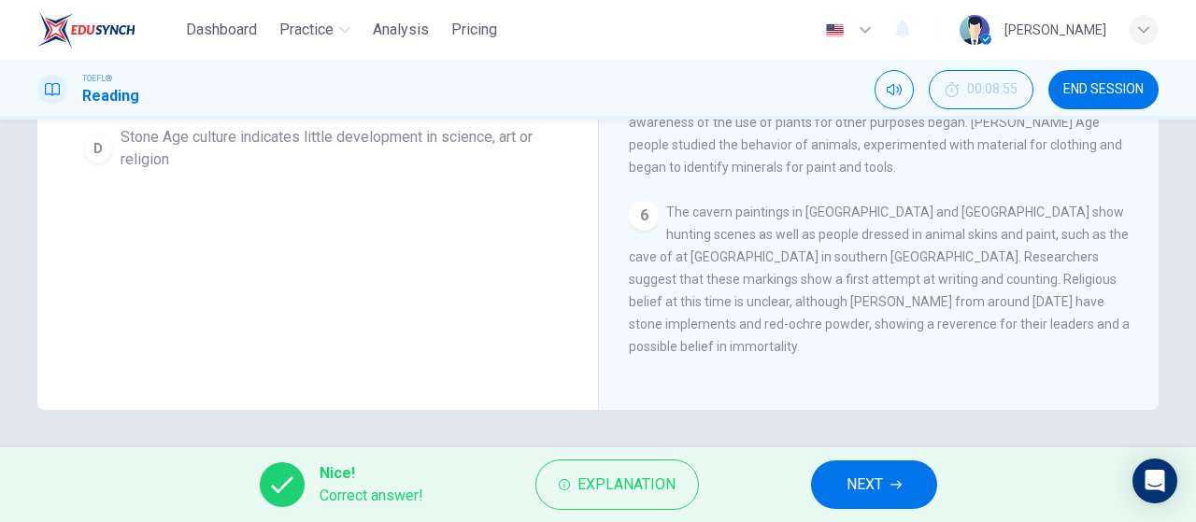
scroll to position [303, 0]
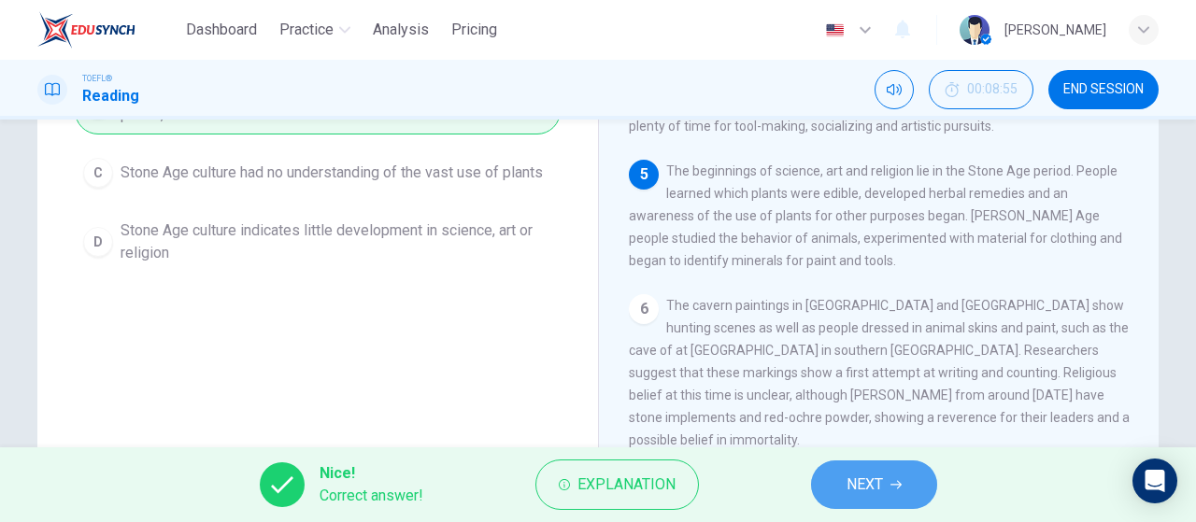
click at [883, 470] on button "NEXT" at bounding box center [874, 485] width 126 height 49
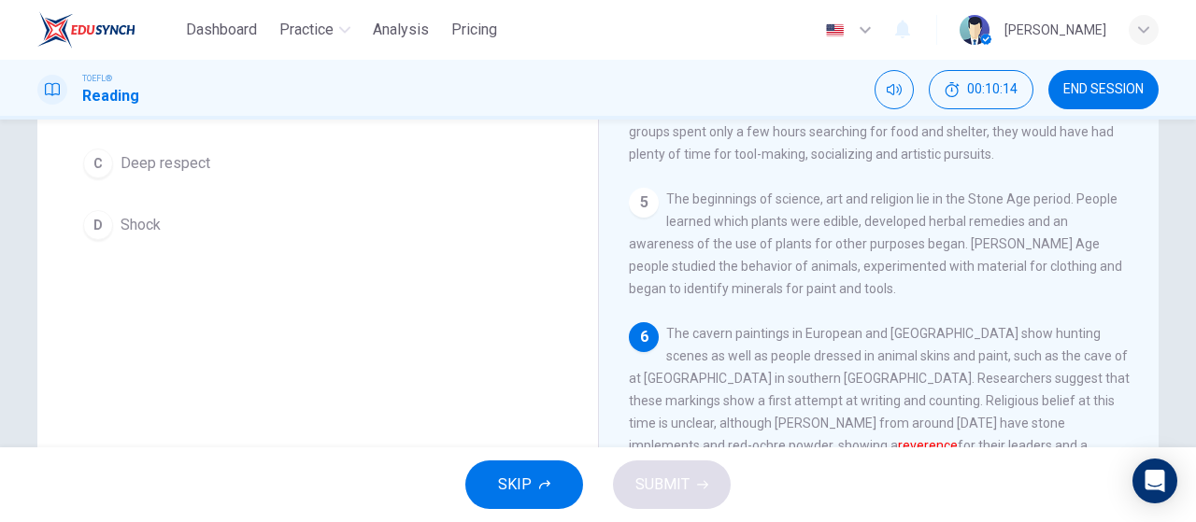
scroll to position [209, 0]
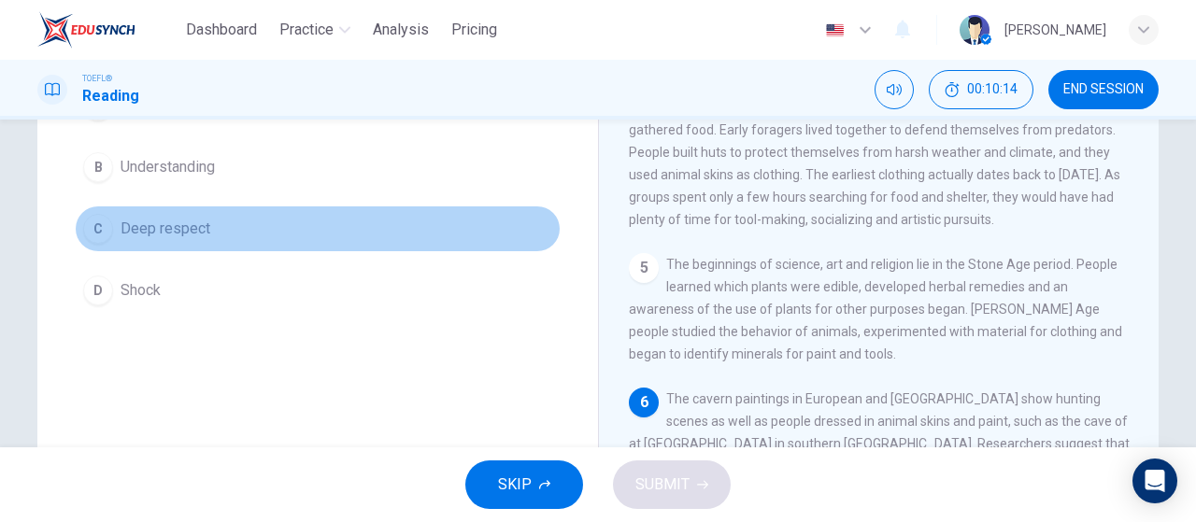
click at [157, 225] on span "Deep respect" at bounding box center [166, 229] width 90 height 22
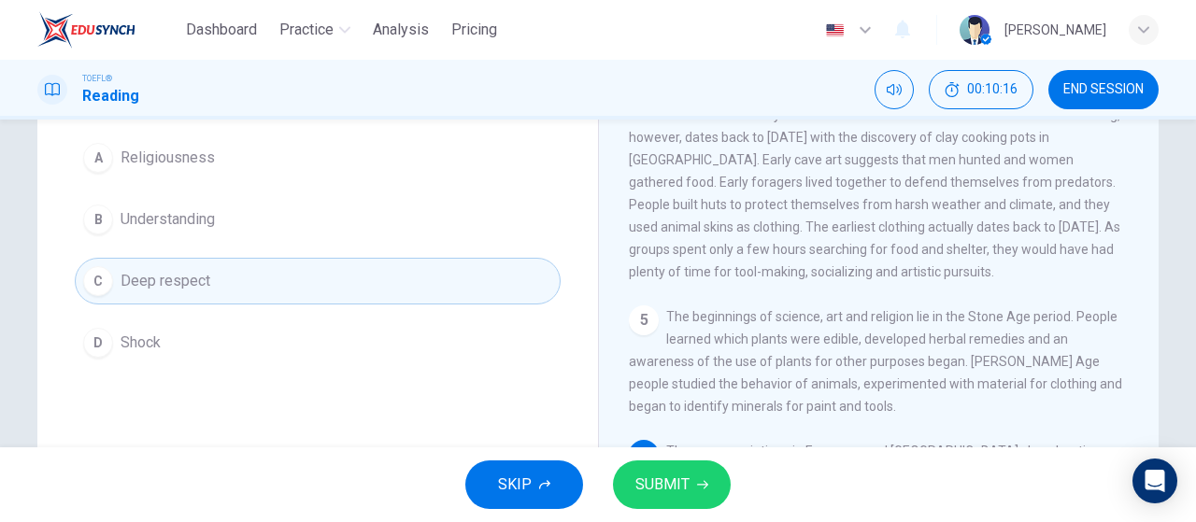
scroll to position [116, 0]
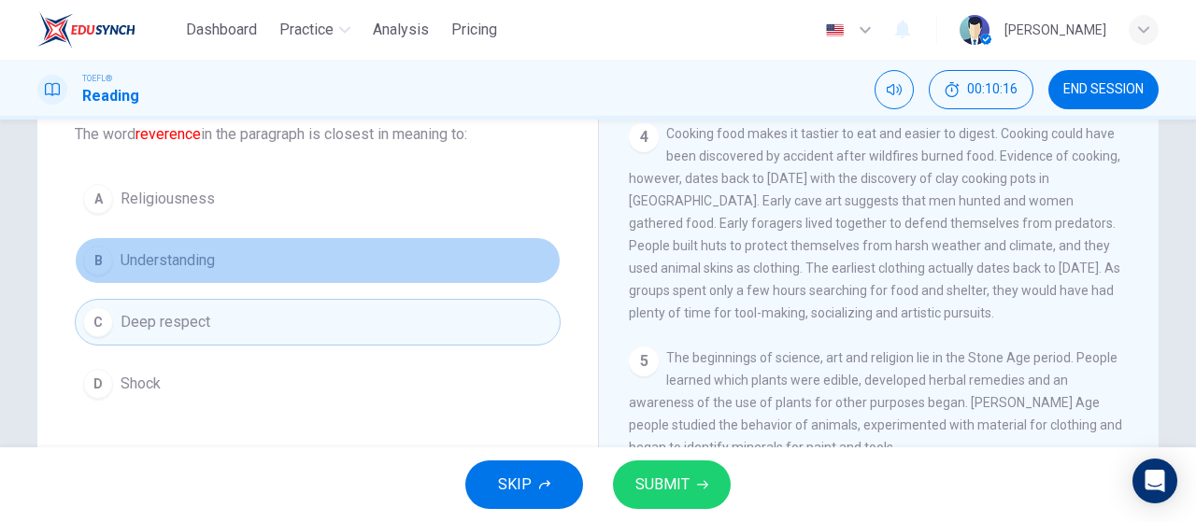
click at [244, 274] on button "B Understanding" at bounding box center [318, 260] width 486 height 47
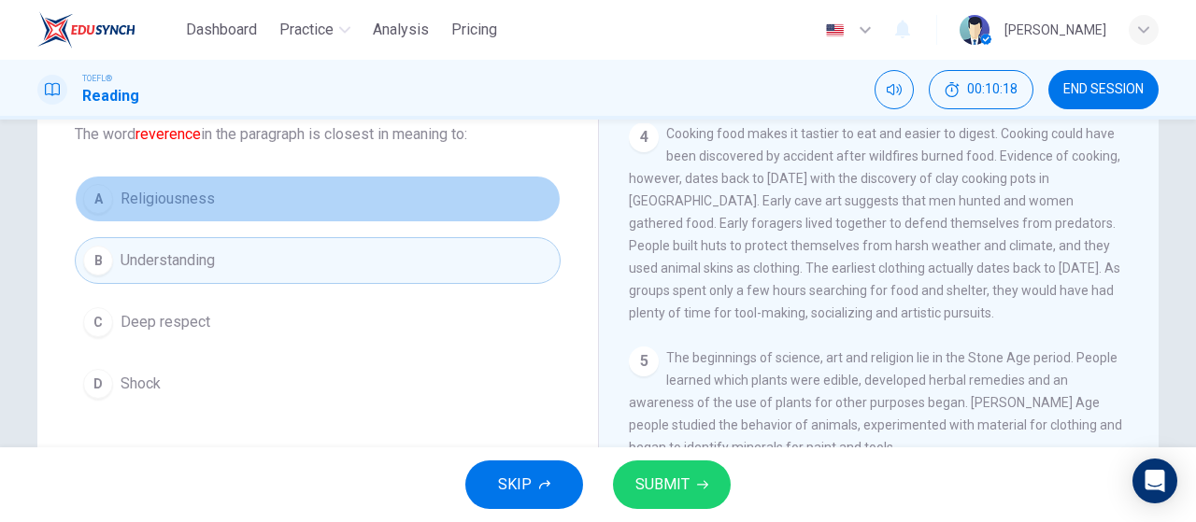
click at [268, 217] on button "A Religiousness" at bounding box center [318, 199] width 486 height 47
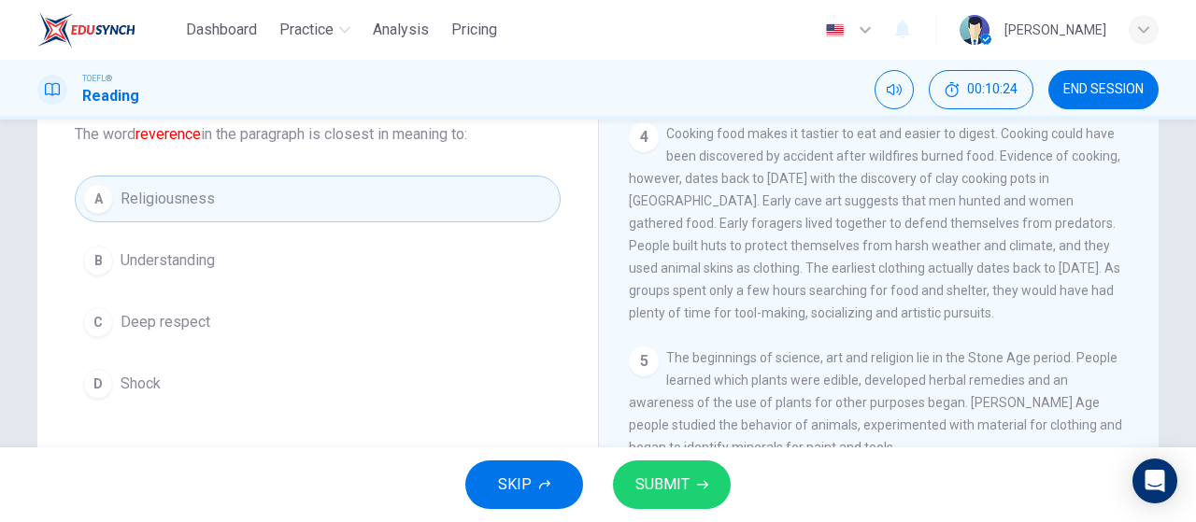
click at [207, 310] on button "C Deep respect" at bounding box center [318, 322] width 486 height 47
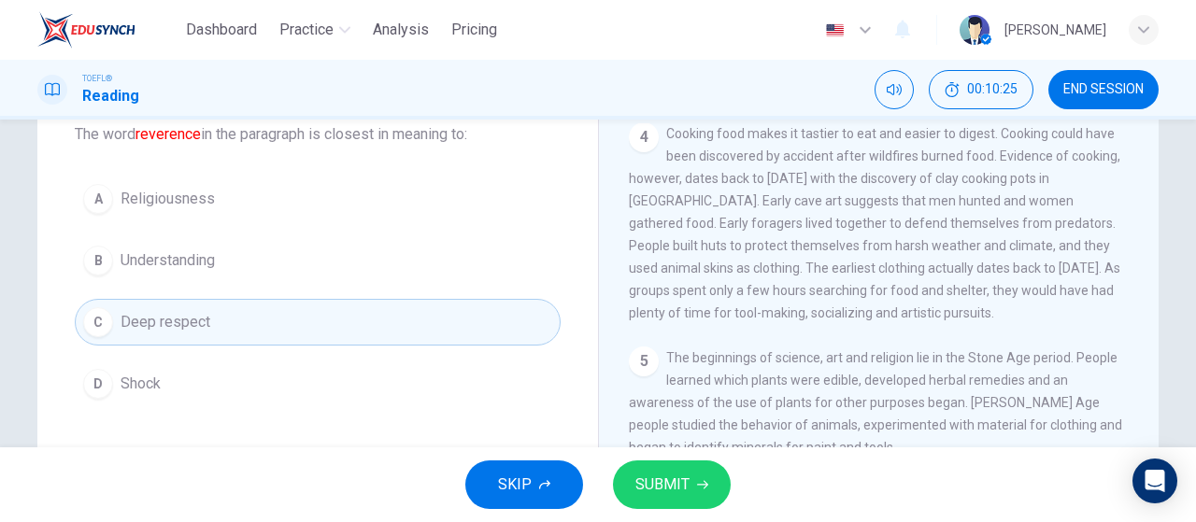
click at [697, 477] on button "SUBMIT" at bounding box center [672, 485] width 118 height 49
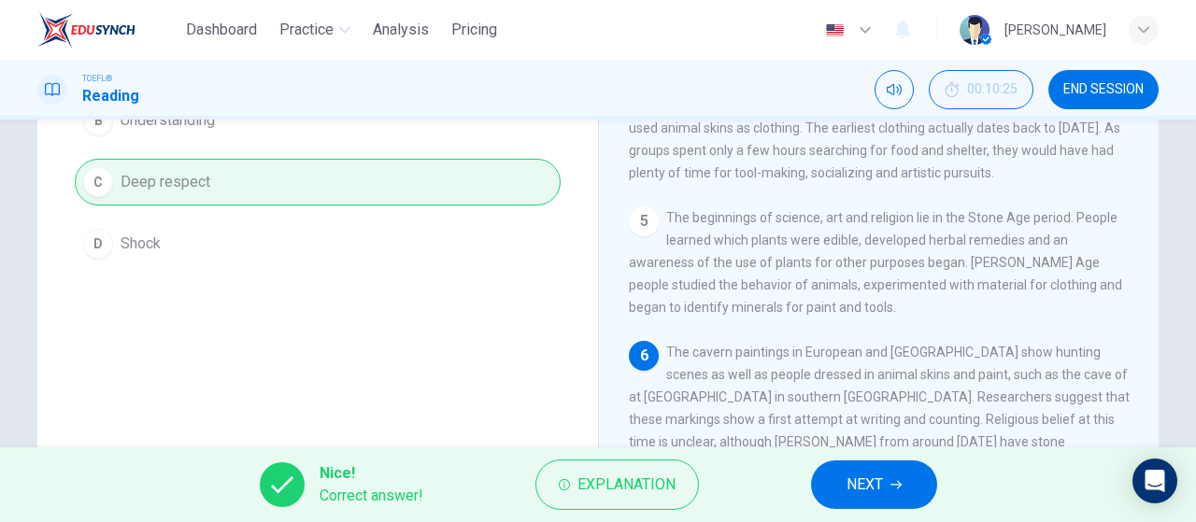
scroll to position [22, 0]
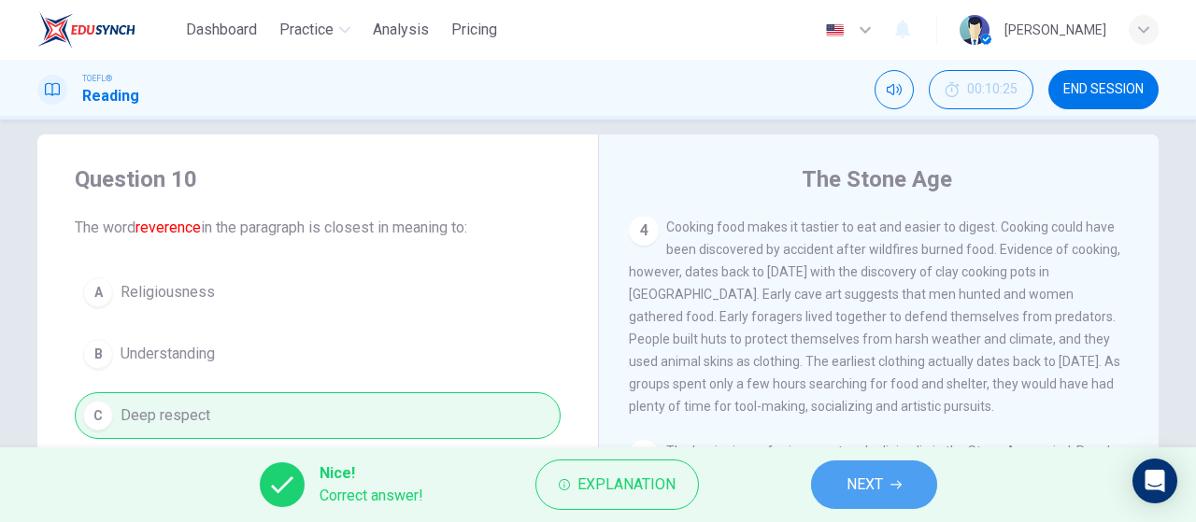
click at [867, 479] on span "NEXT" at bounding box center [864, 485] width 36 height 26
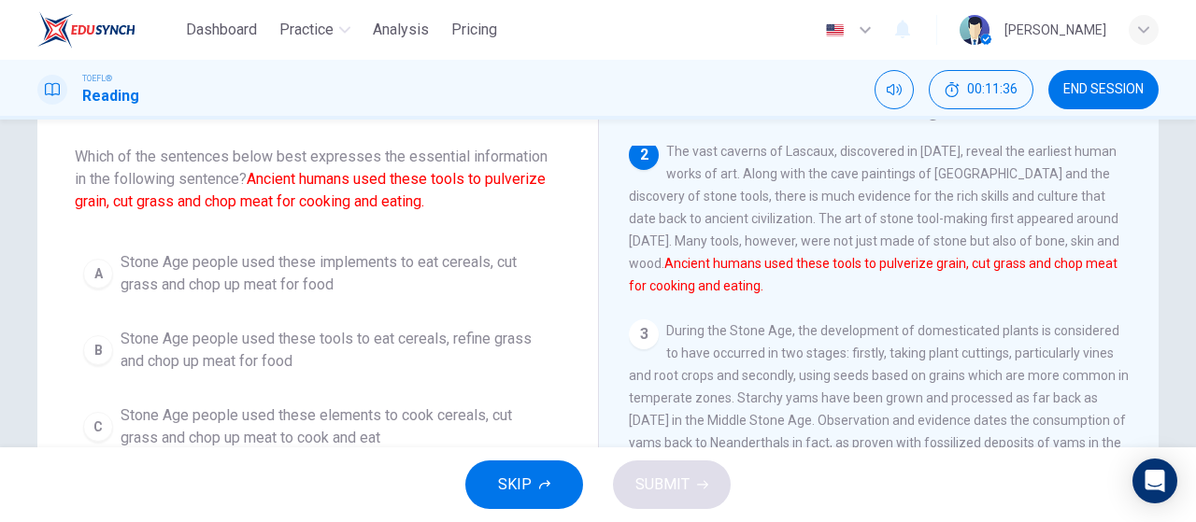
scroll to position [187, 0]
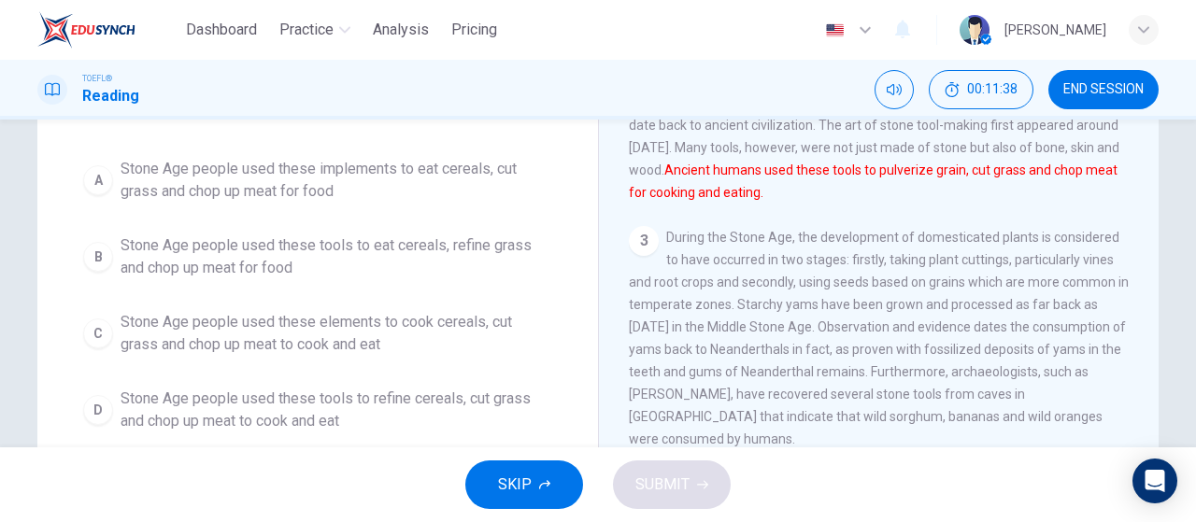
click at [350, 307] on button "C Stone Age people used these elements to cook cereals, cut grass and chop up m…" at bounding box center [318, 334] width 486 height 62
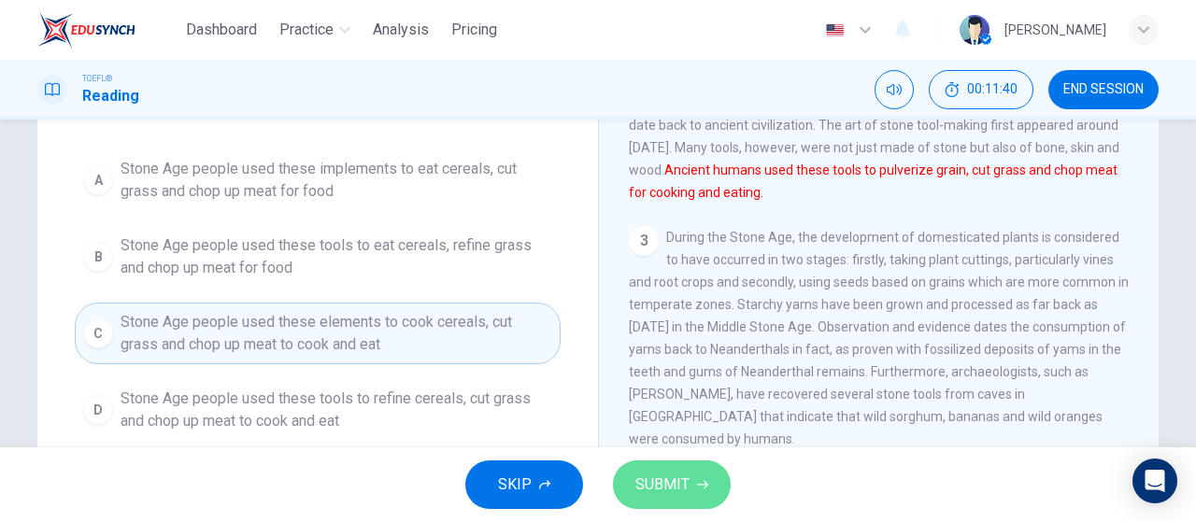
click at [667, 480] on span "SUBMIT" at bounding box center [662, 485] width 54 height 26
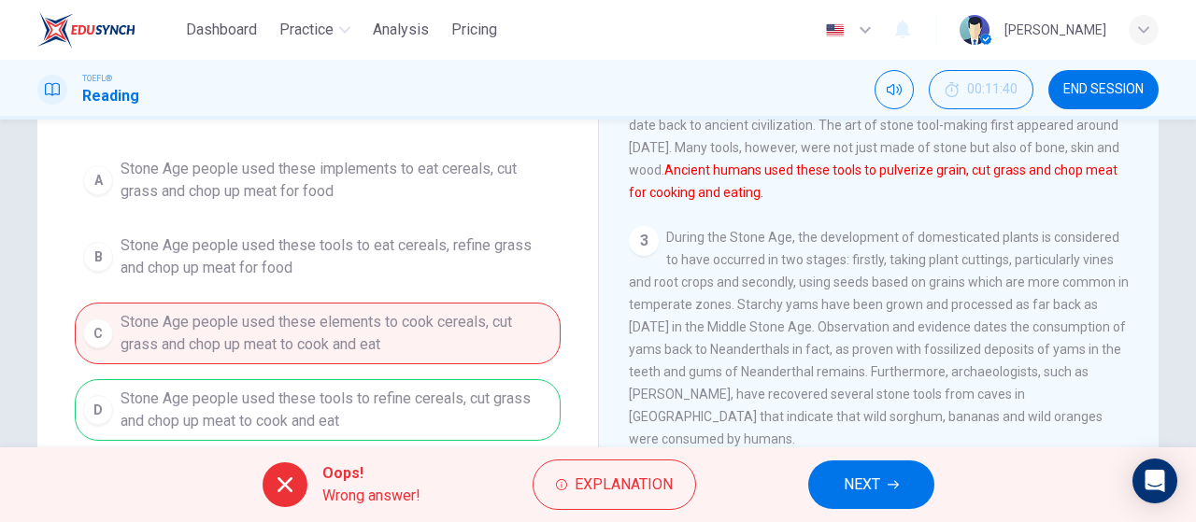
click at [826, 484] on button "NEXT" at bounding box center [871, 485] width 126 height 49
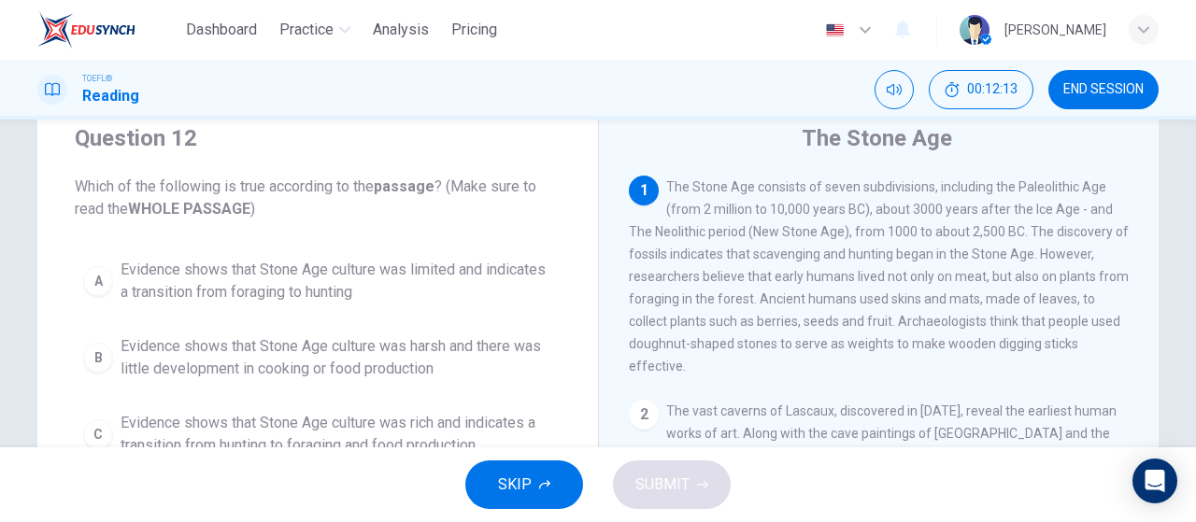
scroll to position [93, 0]
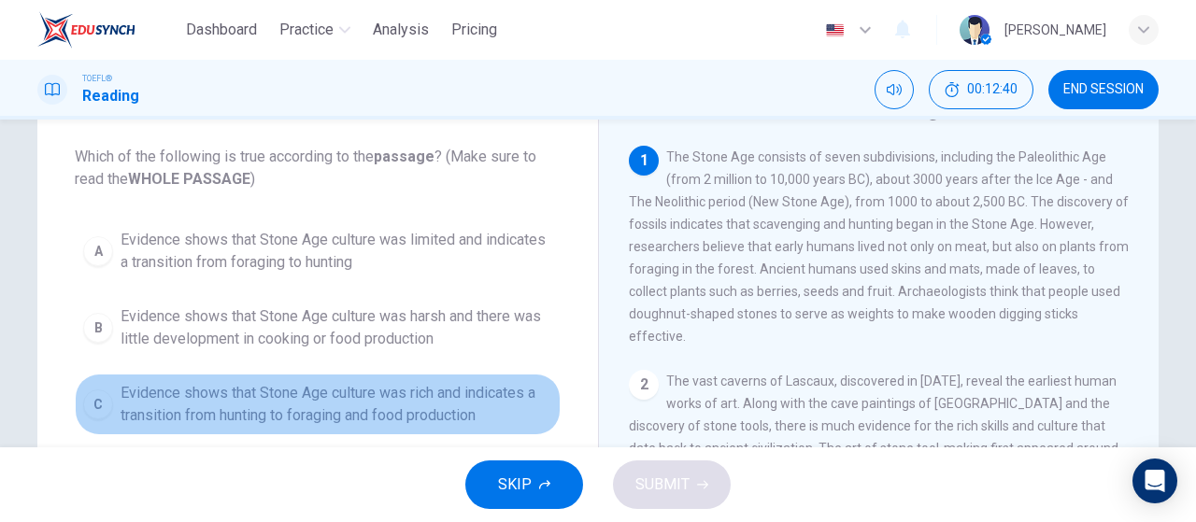
click at [415, 403] on span "Evidence shows that Stone Age culture was rich and indicates a transition from …" at bounding box center [337, 404] width 432 height 45
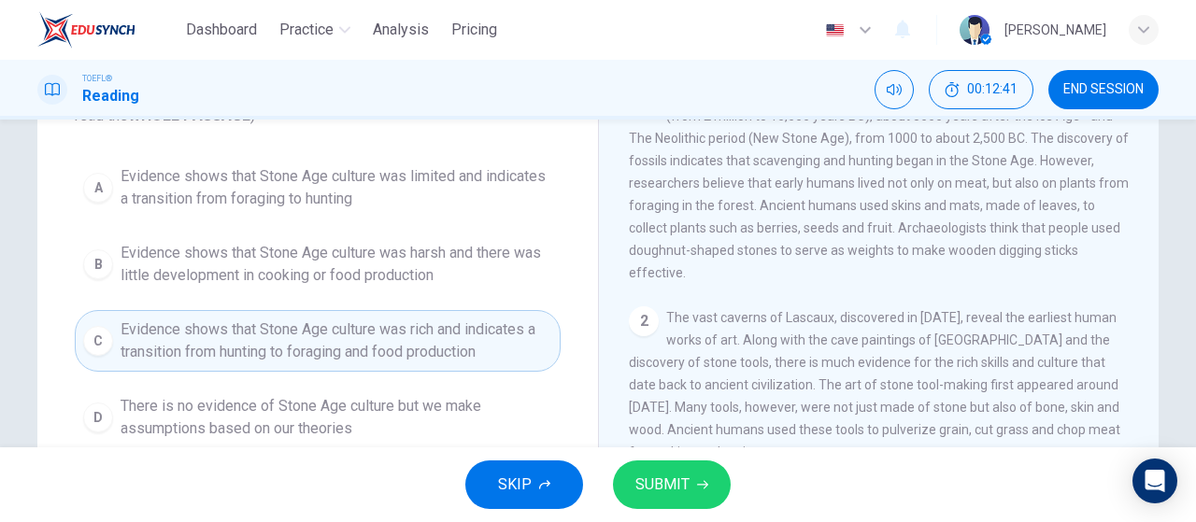
scroll to position [187, 0]
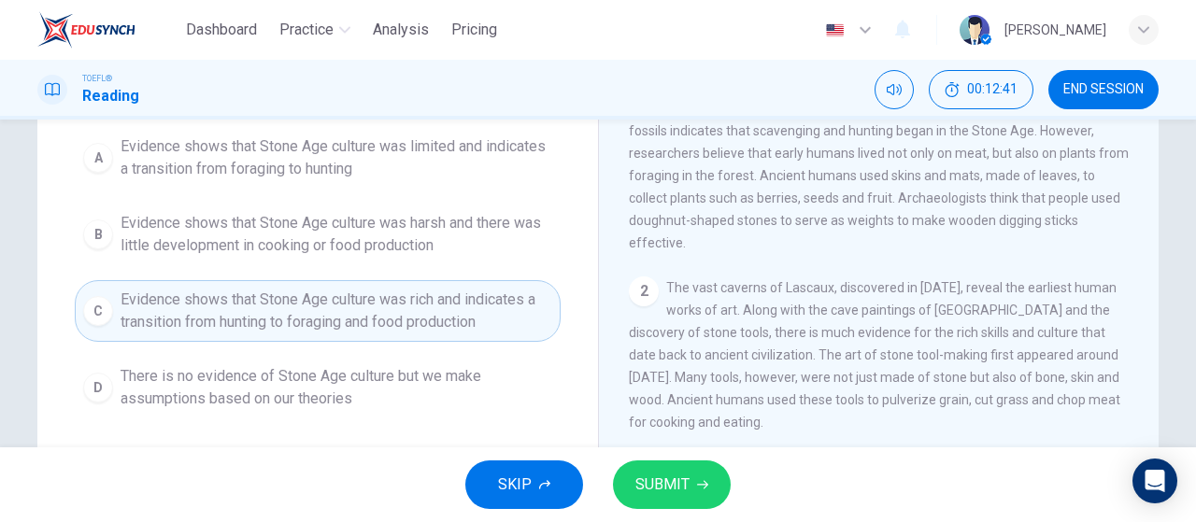
click at [668, 489] on span "SUBMIT" at bounding box center [662, 485] width 54 height 26
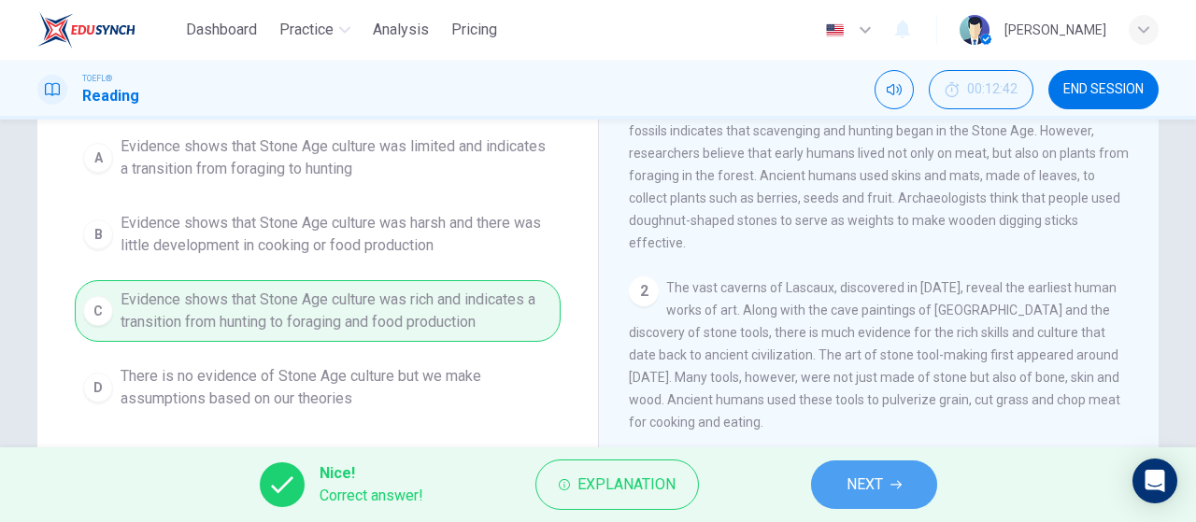
click at [909, 478] on button "NEXT" at bounding box center [874, 485] width 126 height 49
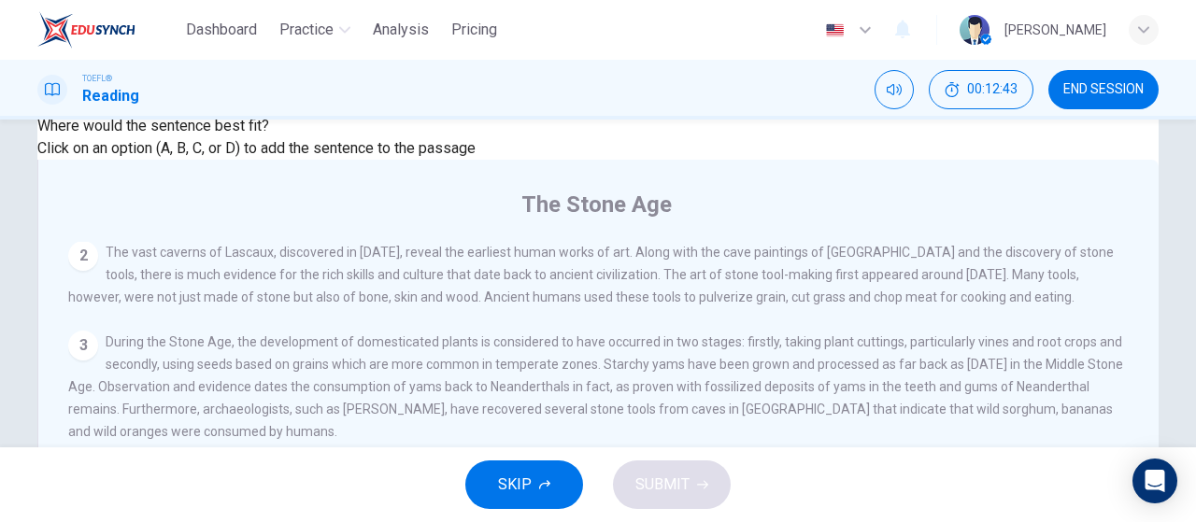
scroll to position [93, 0]
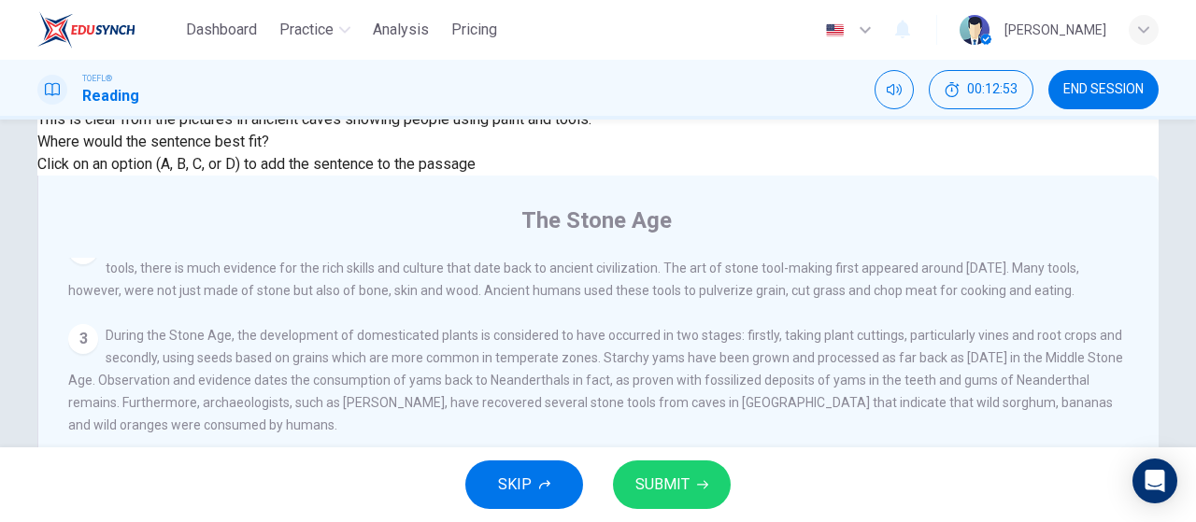
scroll to position [187, 0]
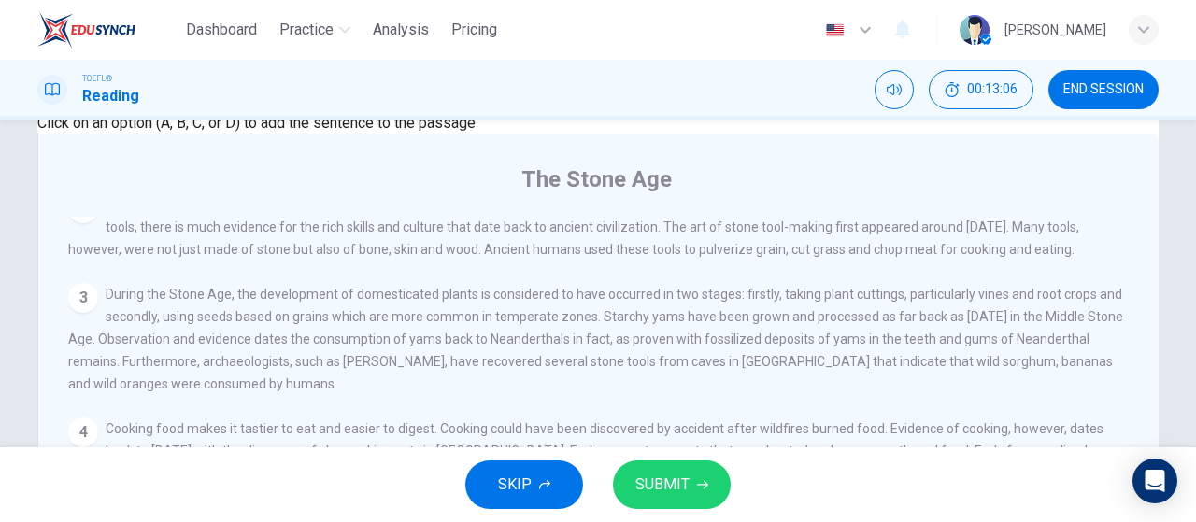
click at [715, 504] on button "SUBMIT" at bounding box center [672, 485] width 118 height 49
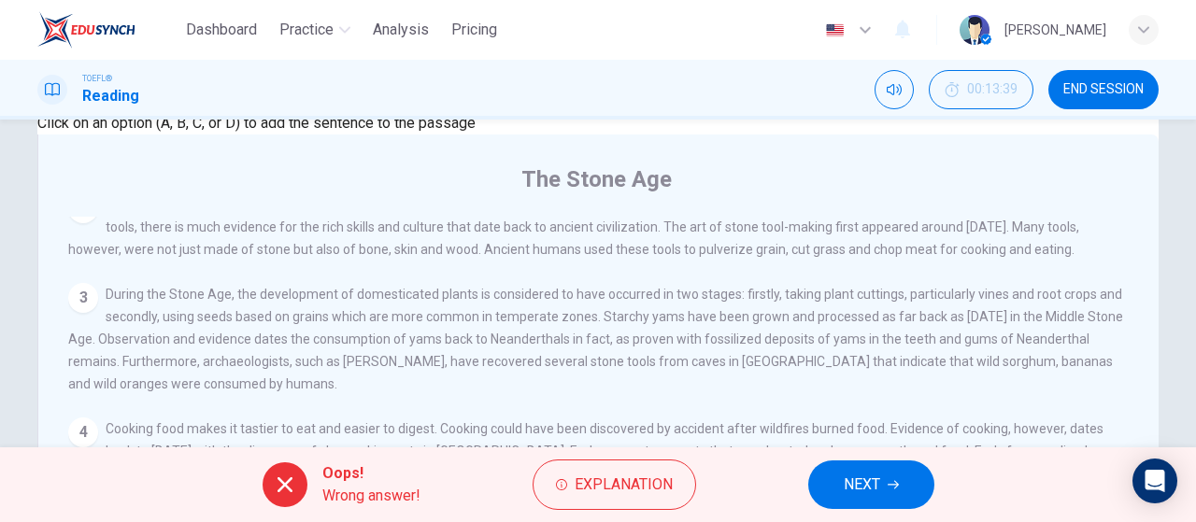
click at [882, 487] on button "NEXT" at bounding box center [871, 485] width 126 height 49
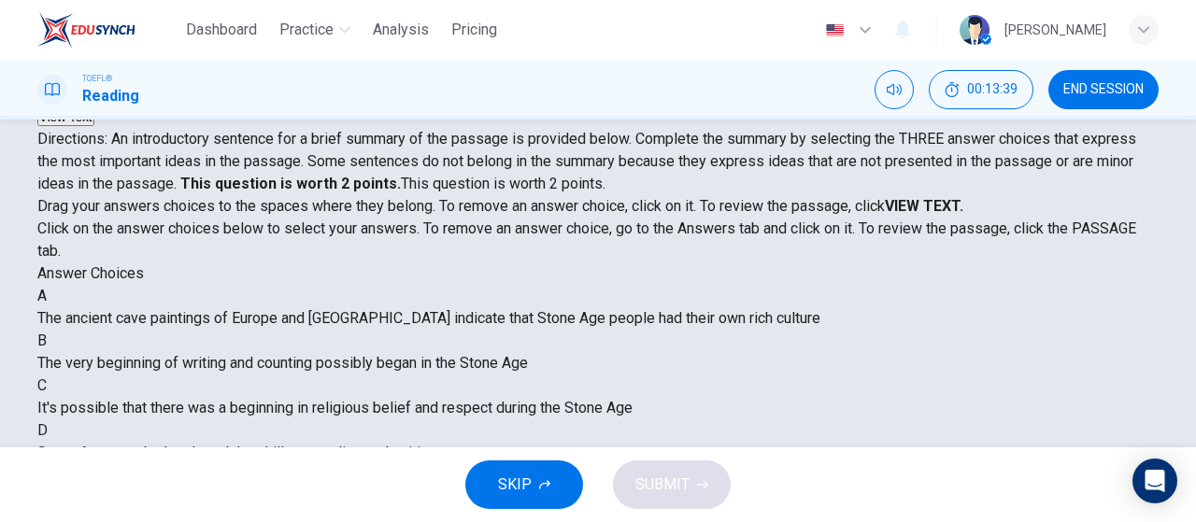
scroll to position [280, 0]
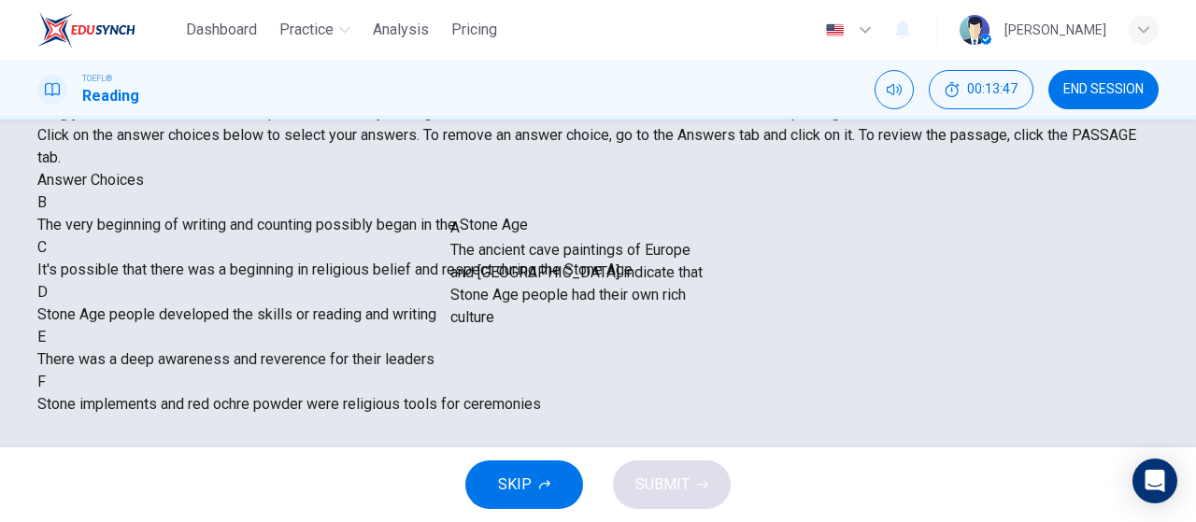
drag, startPoint x: 245, startPoint y: 291, endPoint x: 631, endPoint y: 307, distance: 386.2
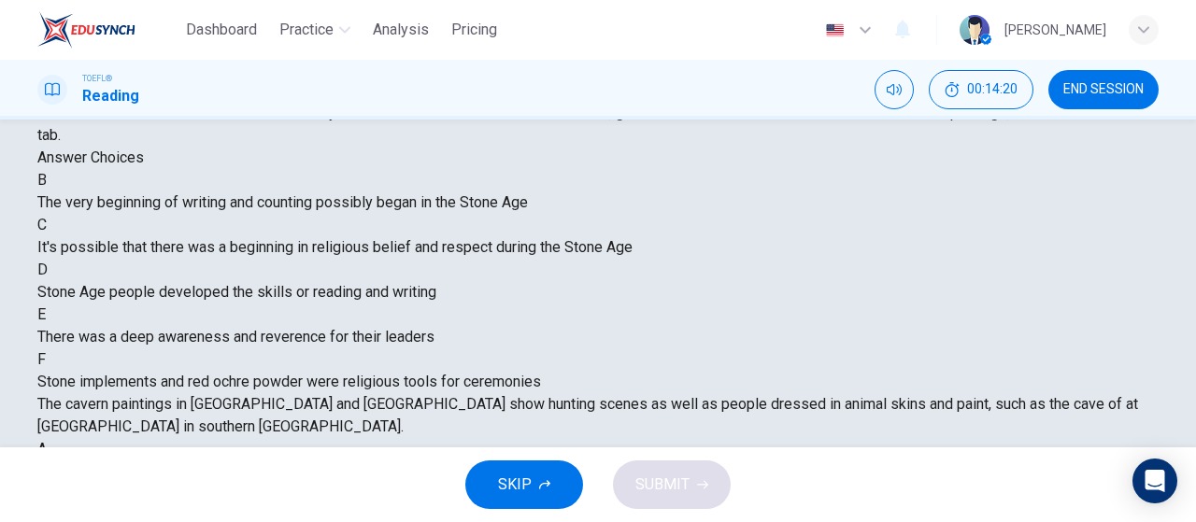
scroll to position [209, 0]
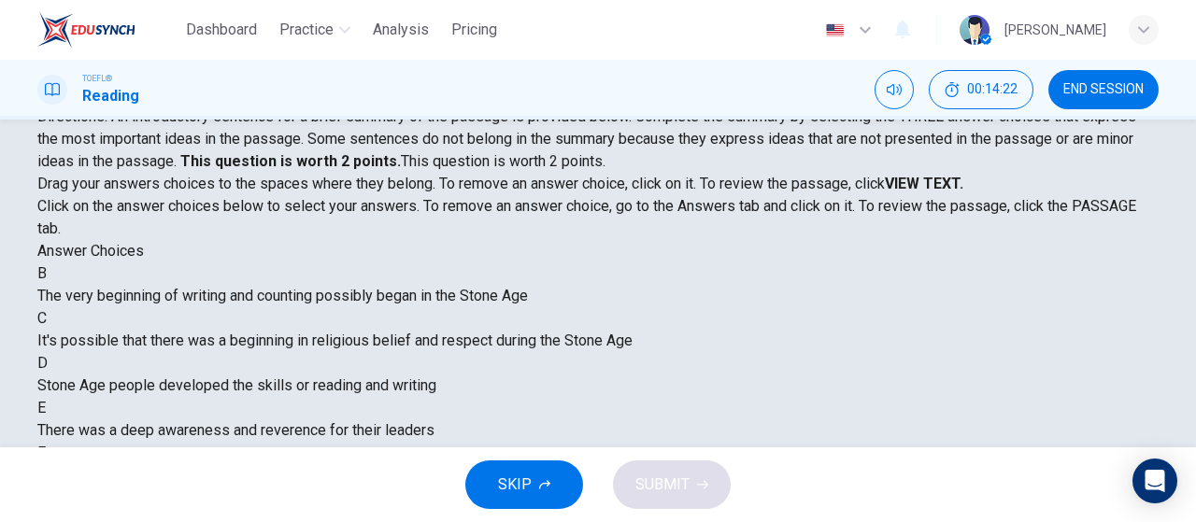
click at [963, 177] on strong "VIEW TEXT." at bounding box center [924, 184] width 78 height 18
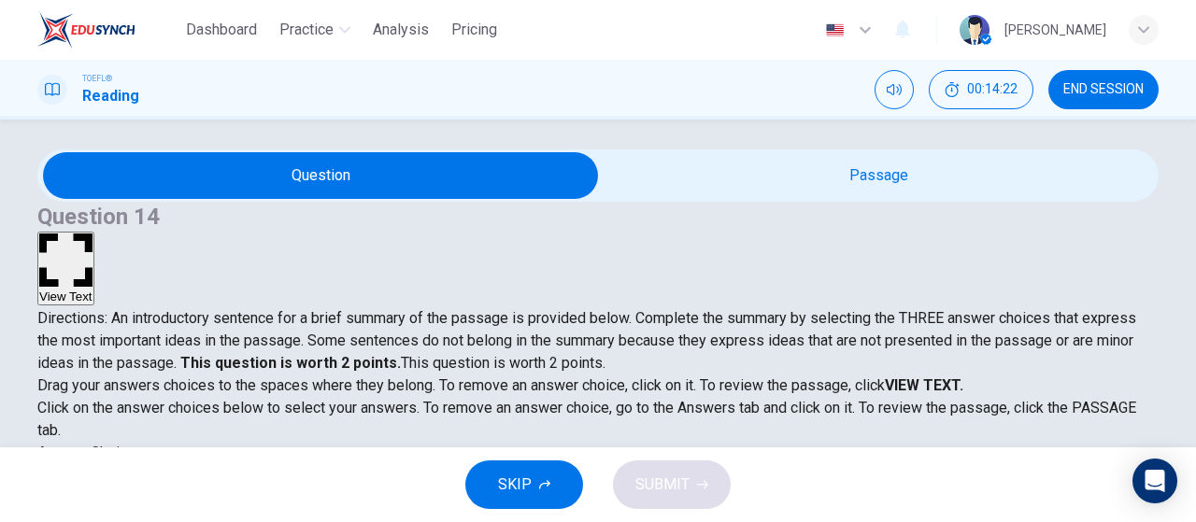
scroll to position [0, 0]
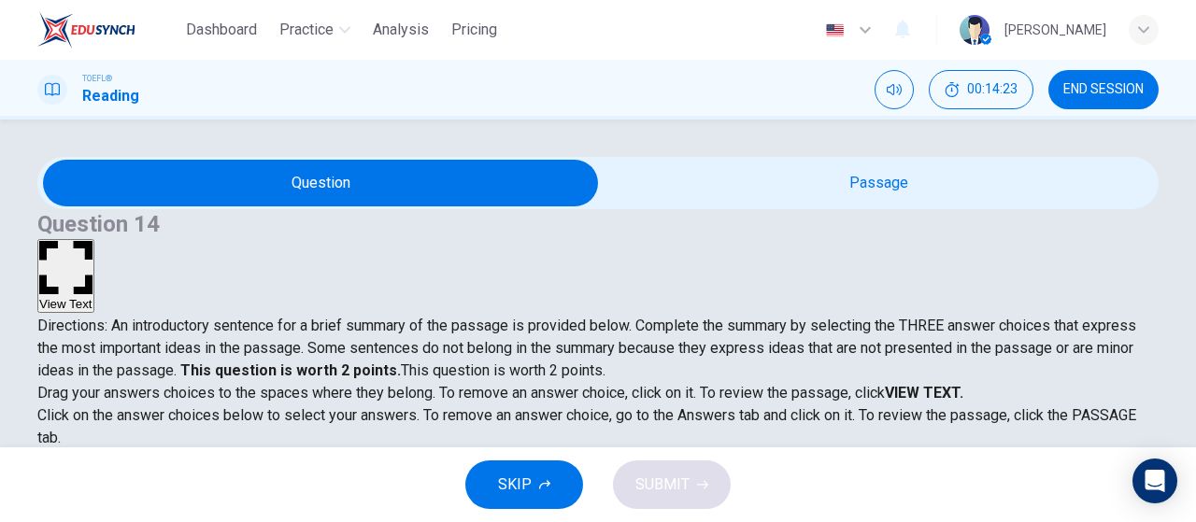
click at [94, 239] on button "View Text" at bounding box center [65, 276] width 57 height 74
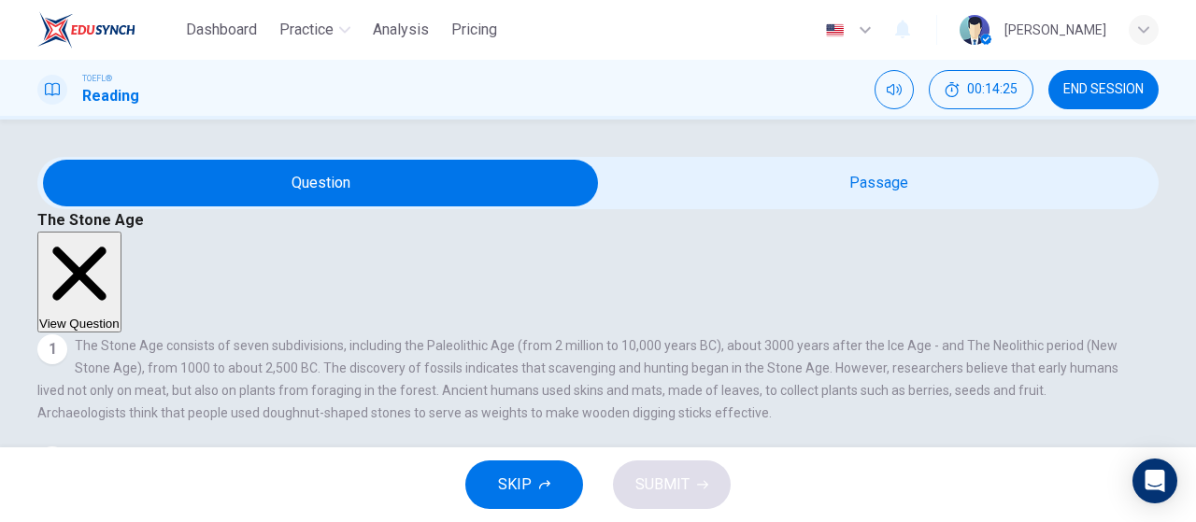
click at [121, 232] on button "View Question" at bounding box center [79, 282] width 84 height 101
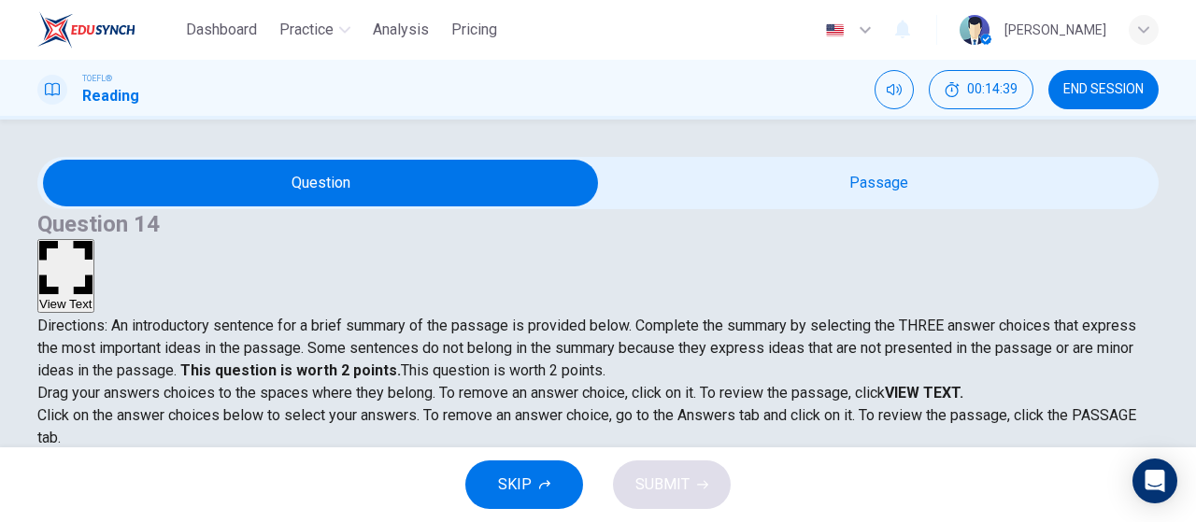
click at [94, 239] on button "View Text" at bounding box center [65, 276] width 57 height 74
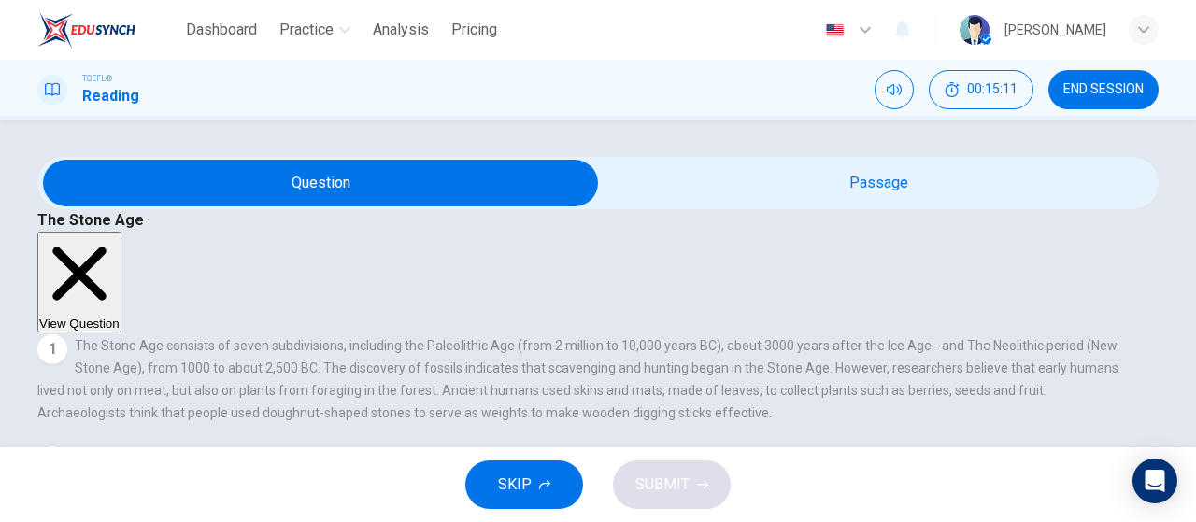
click at [121, 232] on button "View Question" at bounding box center [79, 282] width 84 height 101
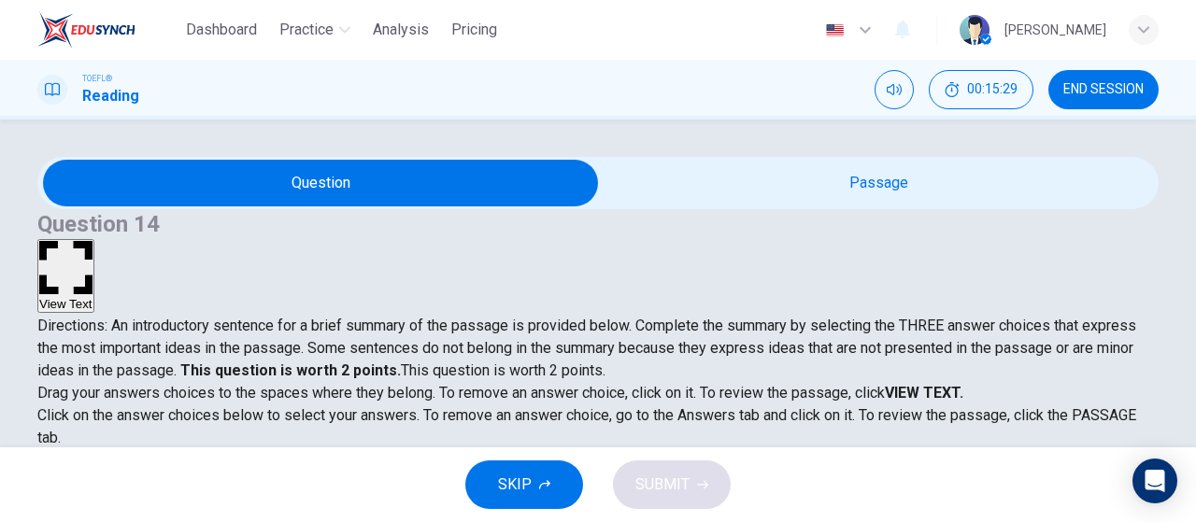
click at [94, 239] on button "View Text" at bounding box center [65, 276] width 57 height 74
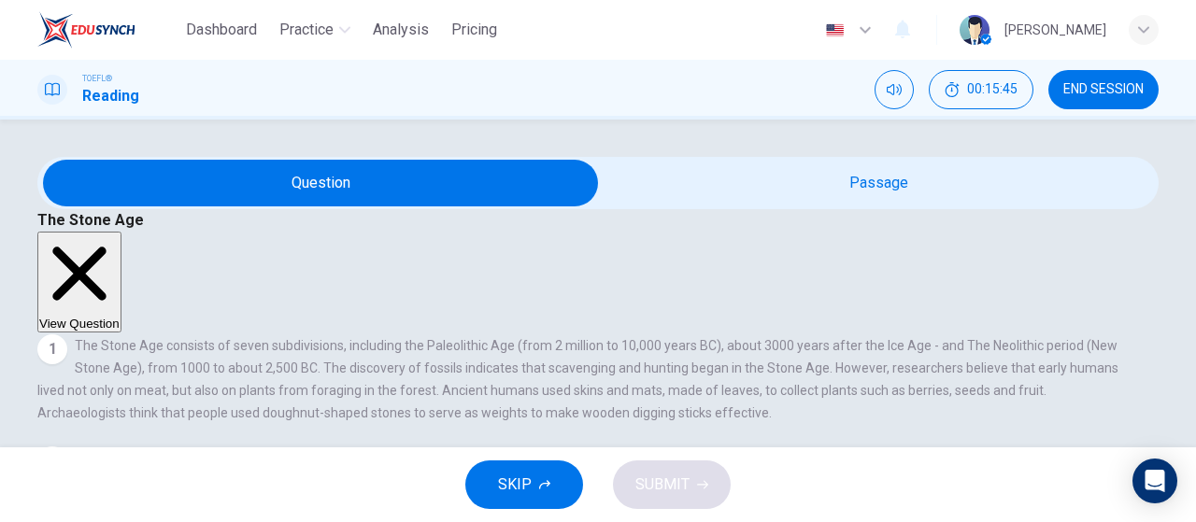
click at [121, 232] on button "View Question" at bounding box center [79, 282] width 84 height 101
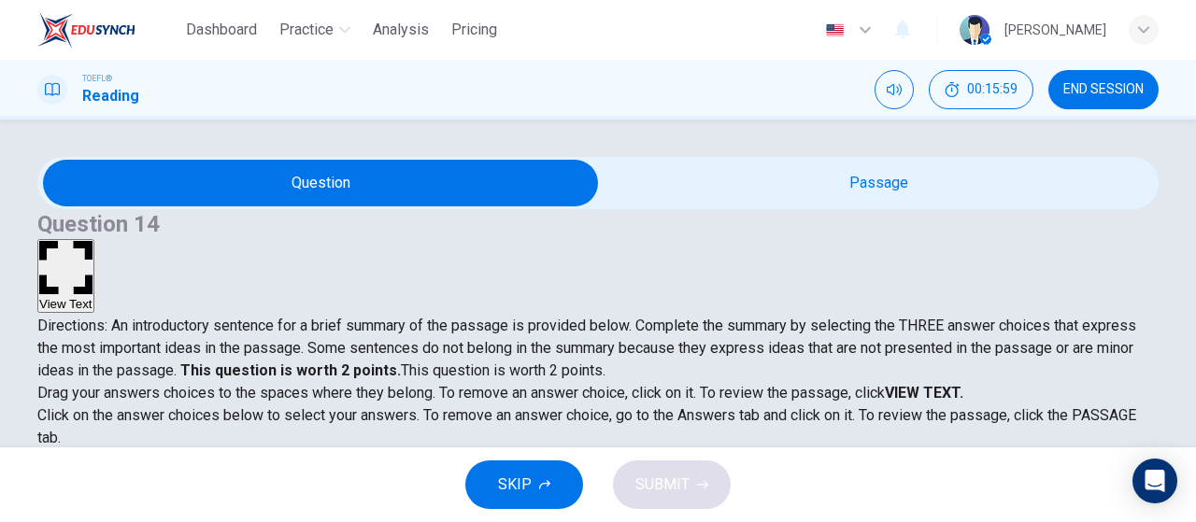
click at [94, 239] on button "View Text" at bounding box center [65, 276] width 57 height 74
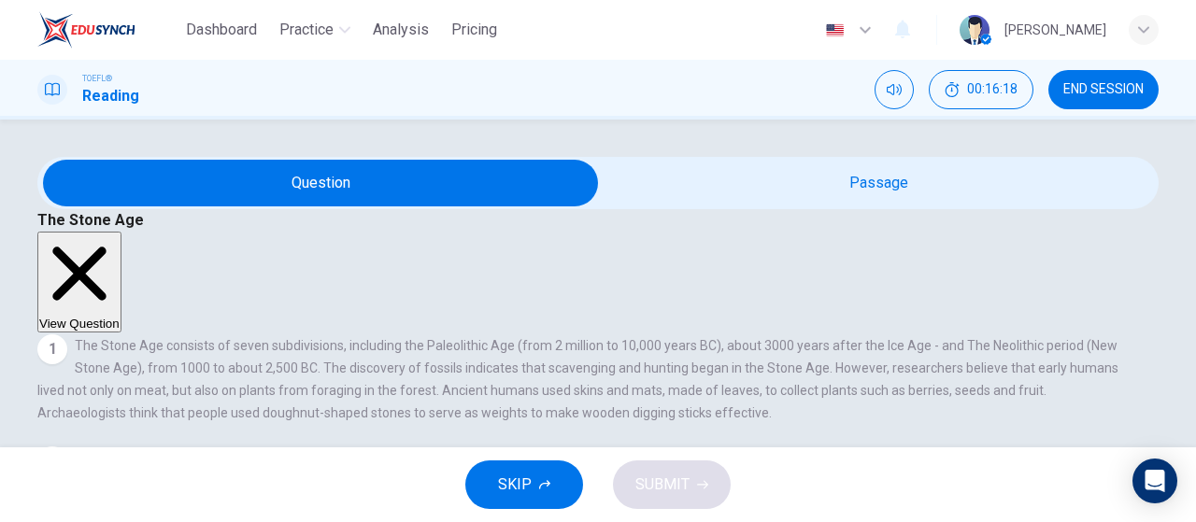
drag, startPoint x: 1067, startPoint y: 214, endPoint x: 1035, endPoint y: 232, distance: 36.4
click at [121, 232] on button "View Question" at bounding box center [79, 282] width 84 height 101
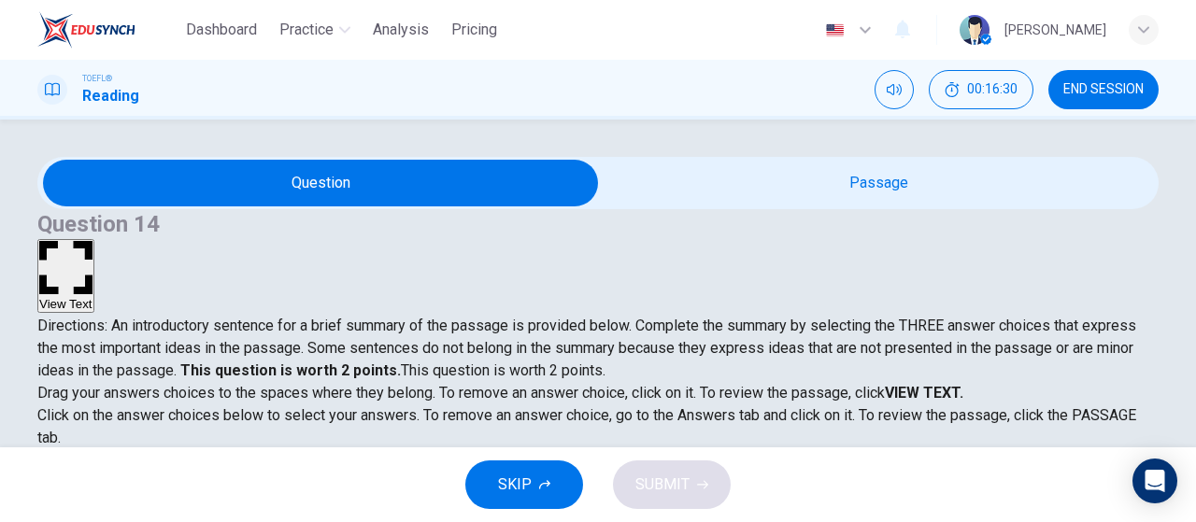
click at [94, 239] on button "View Text" at bounding box center [65, 276] width 57 height 74
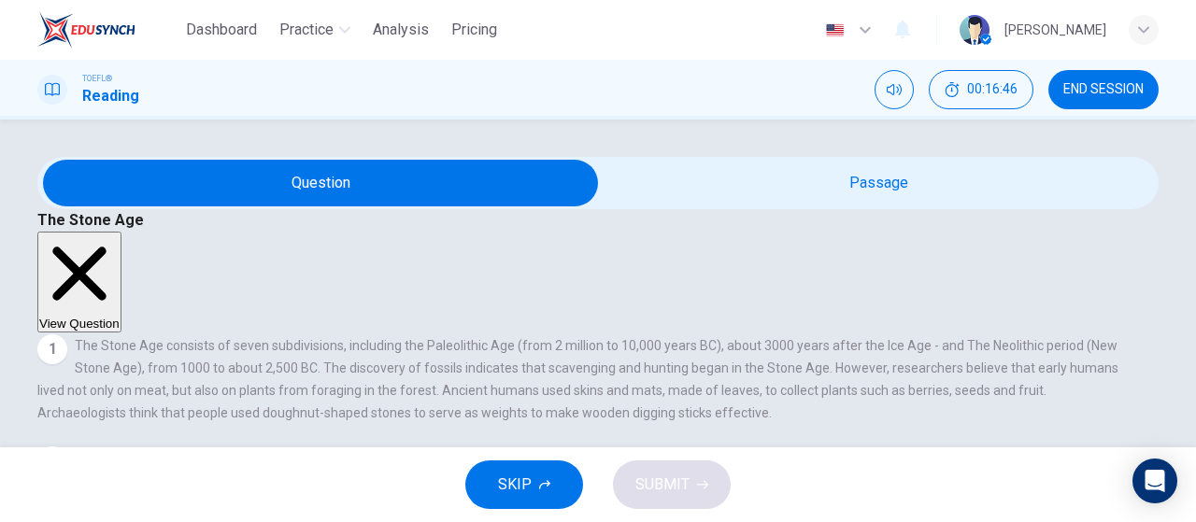
click at [121, 232] on button "View Question" at bounding box center [79, 282] width 84 height 101
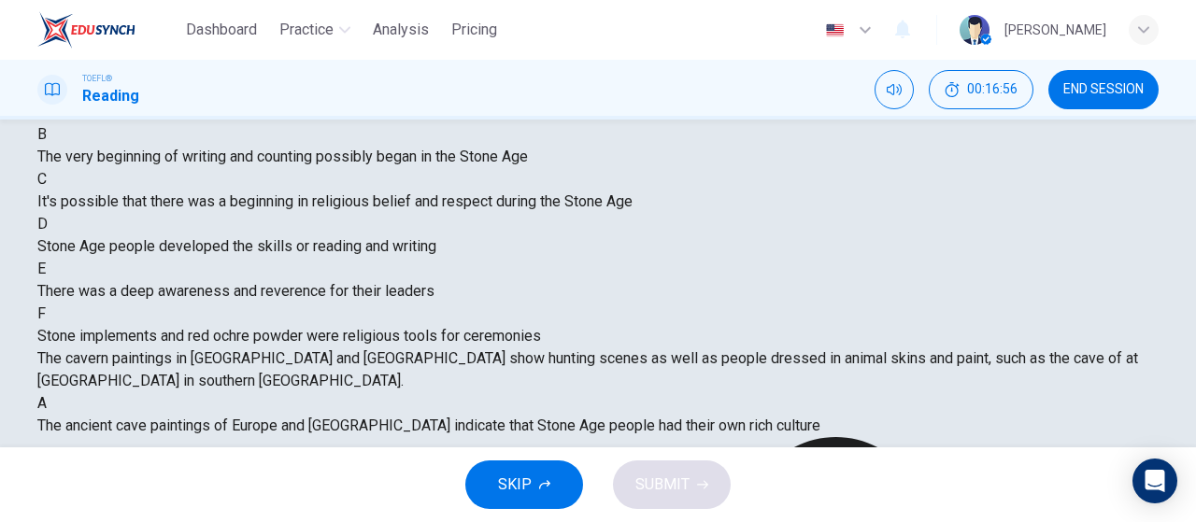
scroll to position [374, 0]
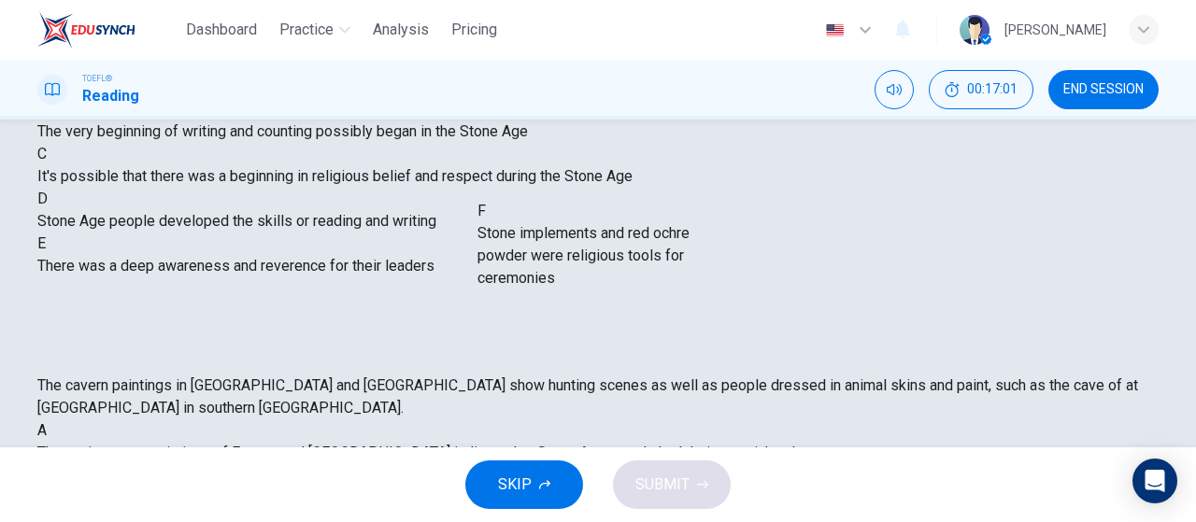
drag, startPoint x: 243, startPoint y: 341, endPoint x: 655, endPoint y: 244, distance: 423.3
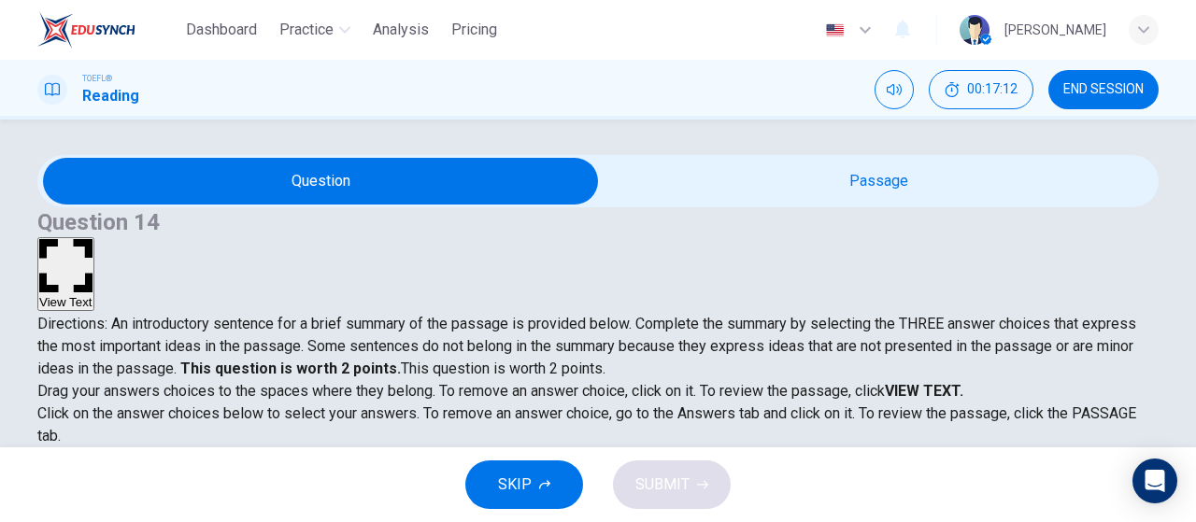
scroll to position [0, 0]
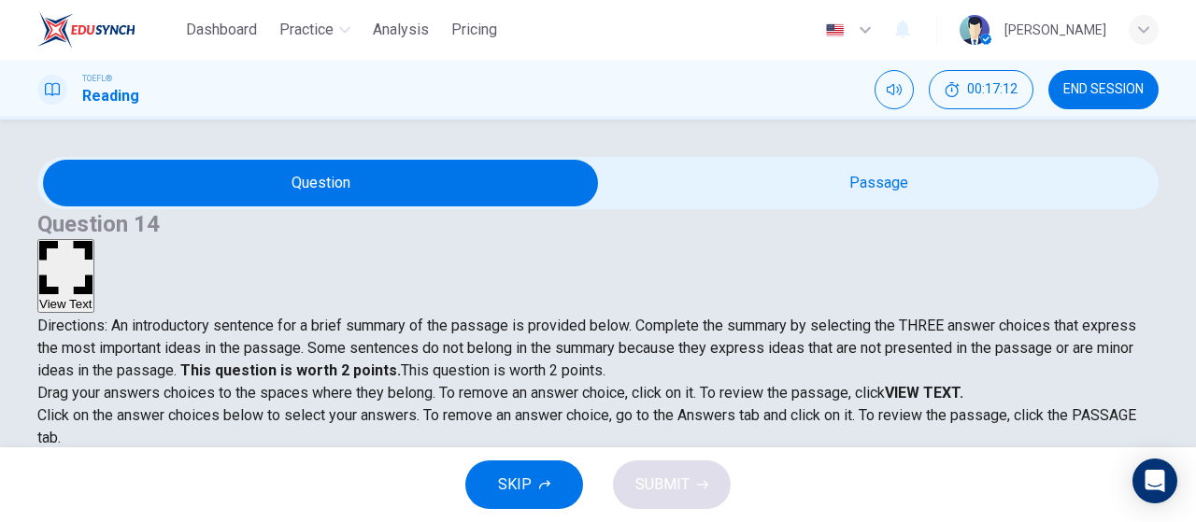
click at [94, 239] on button "View Text" at bounding box center [65, 276] width 57 height 74
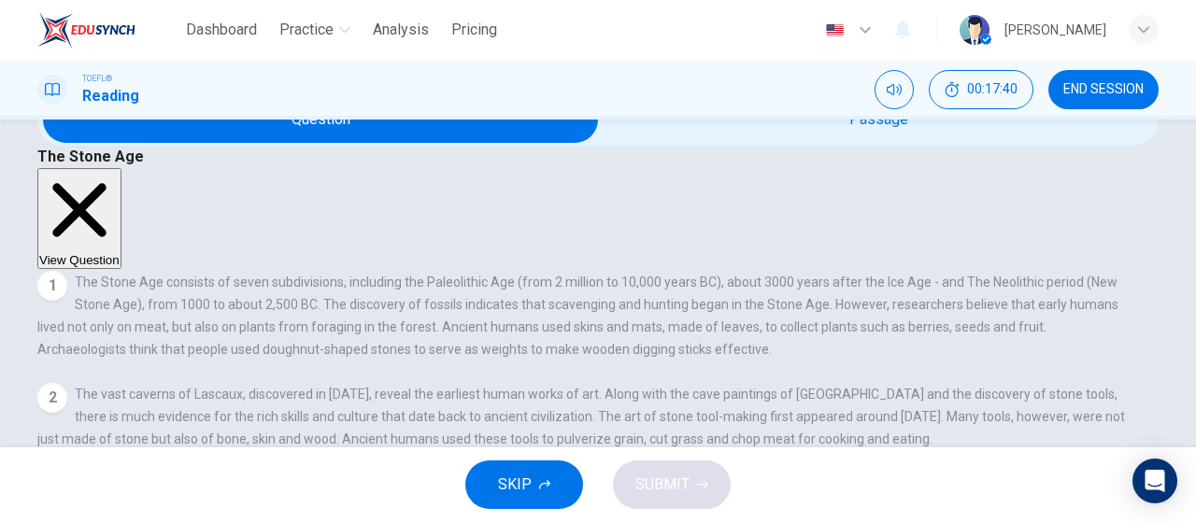
scroll to position [22, 0]
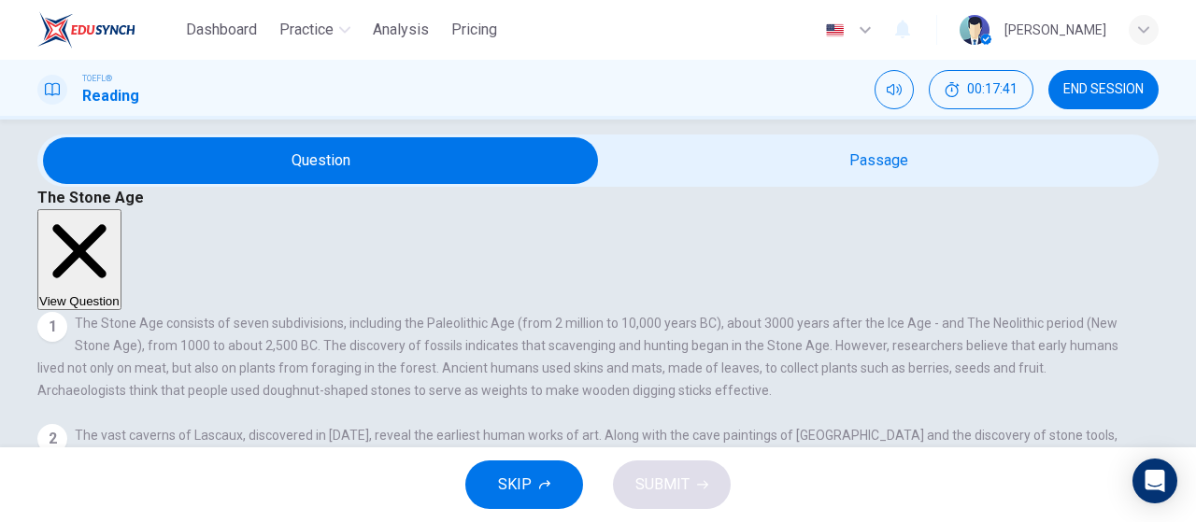
click at [121, 209] on button "View Question" at bounding box center [79, 259] width 84 height 101
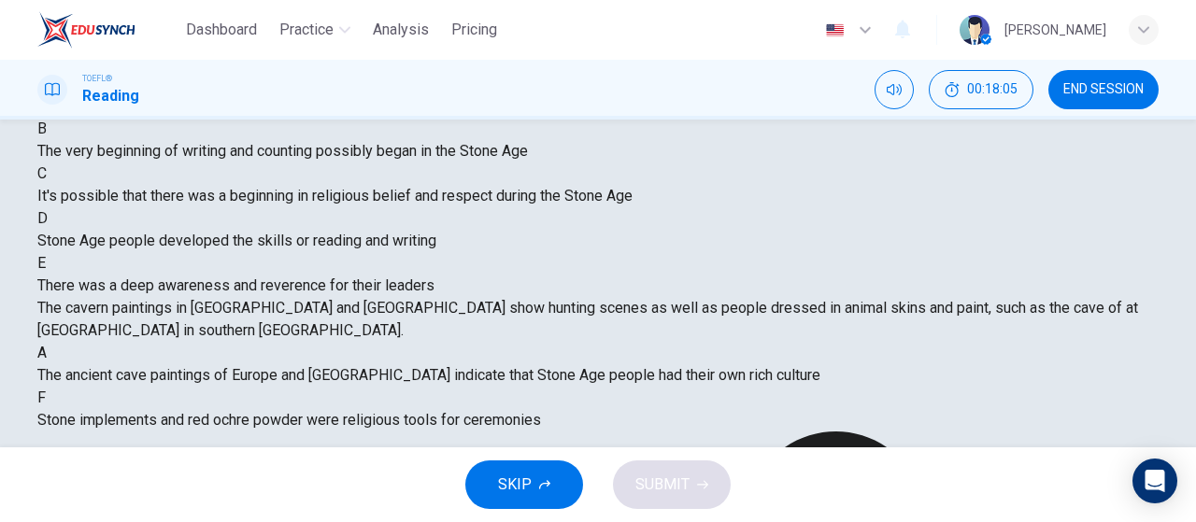
scroll to position [396, 0]
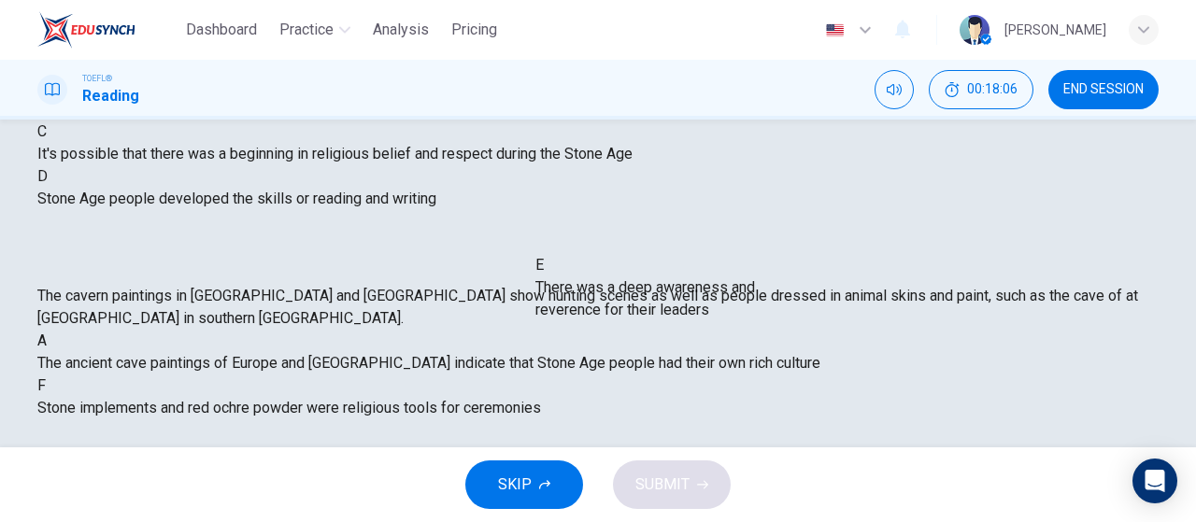
drag, startPoint x: 271, startPoint y: 348, endPoint x: 742, endPoint y: 307, distance: 472.6
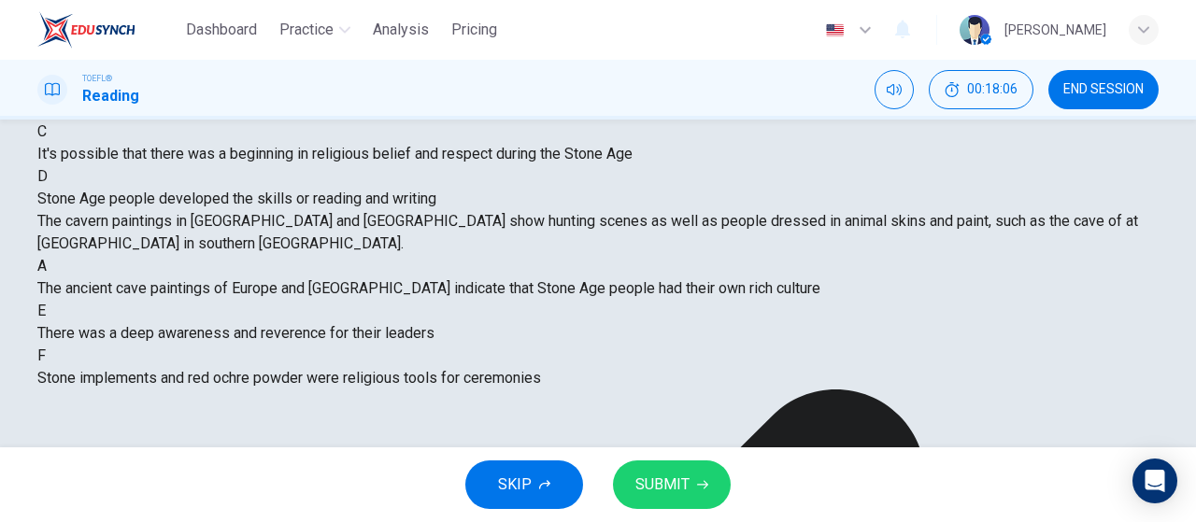
scroll to position [11, 0]
click at [706, 479] on icon "button" at bounding box center [702, 484] width 11 height 11
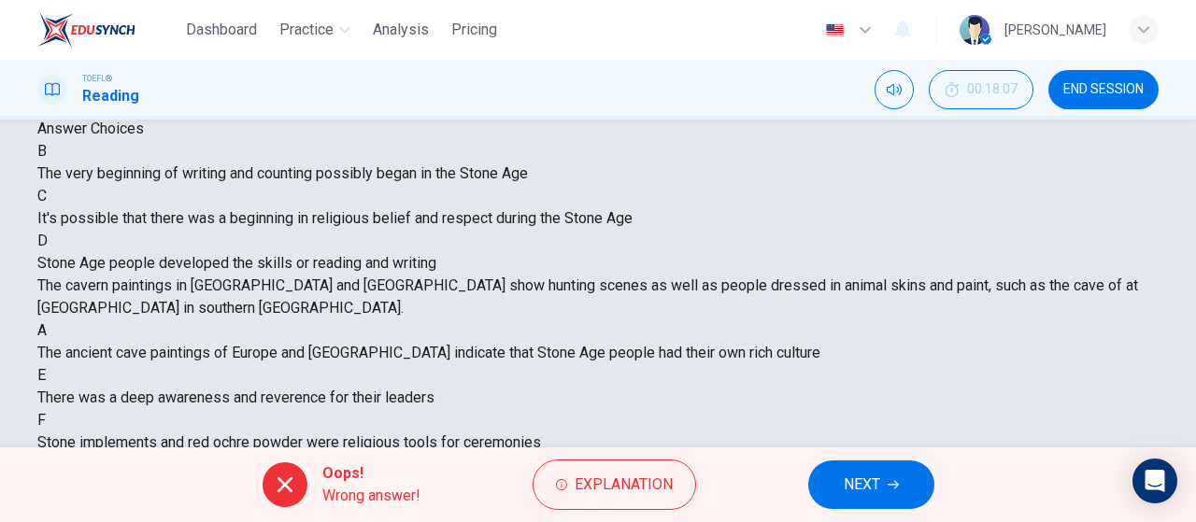
scroll to position [303, 0]
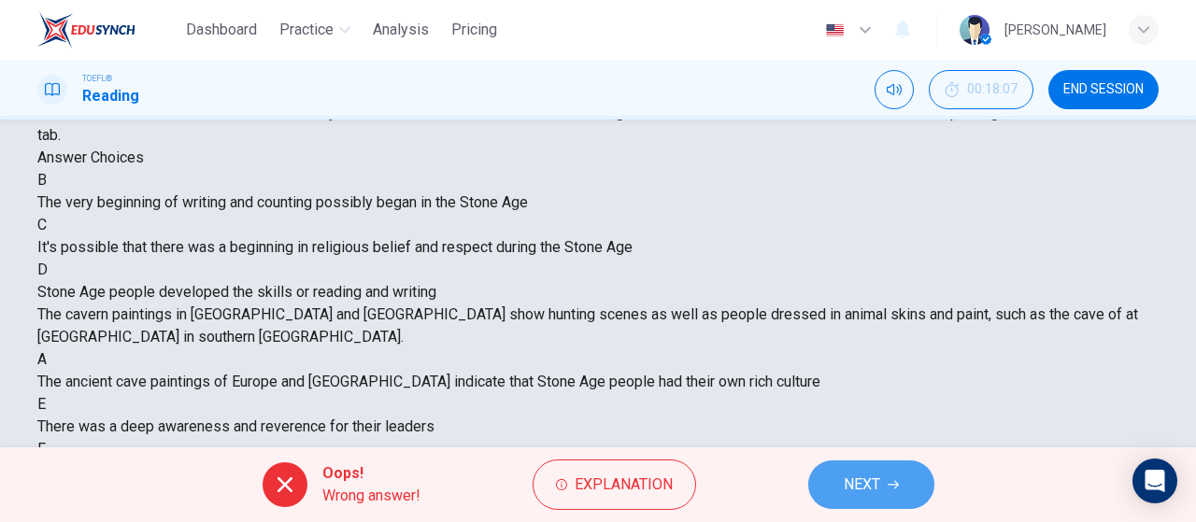
click at [844, 480] on span "NEXT" at bounding box center [862, 485] width 36 height 26
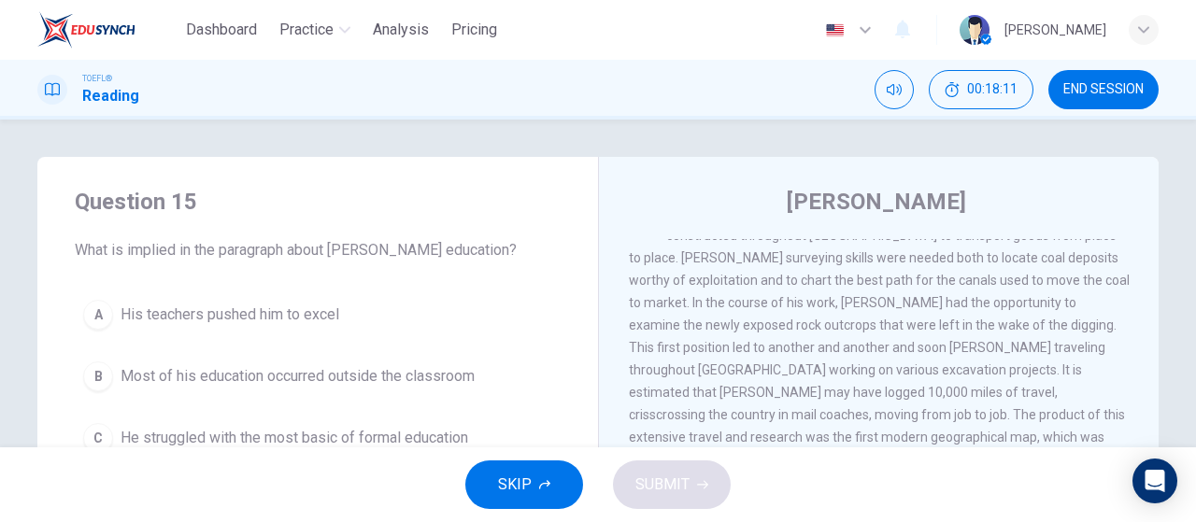
scroll to position [0, 0]
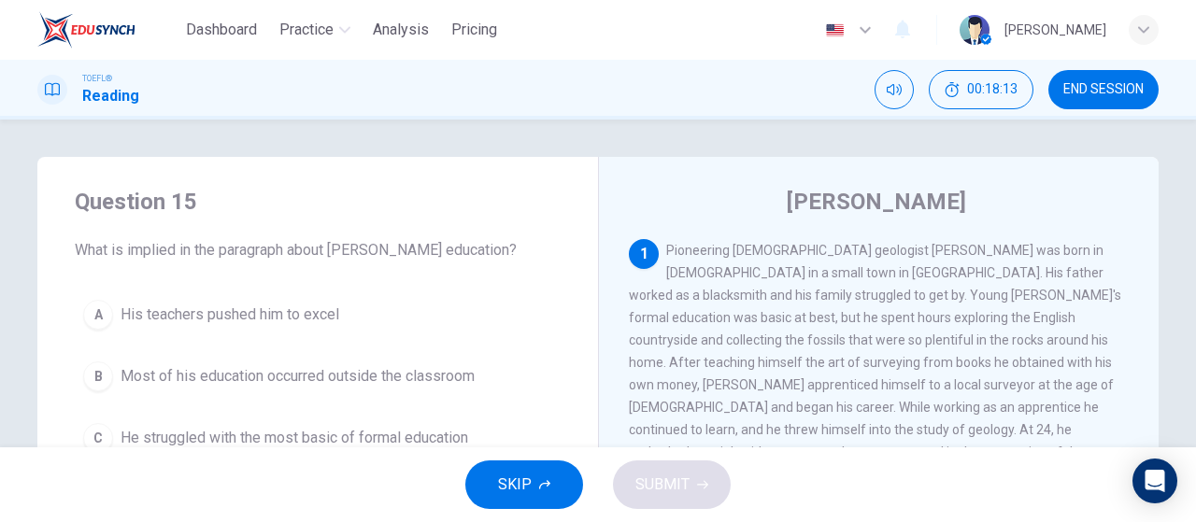
click at [1099, 91] on span "END SESSION" at bounding box center [1103, 89] width 80 height 15
